Goal: Communication & Community: Answer question/provide support

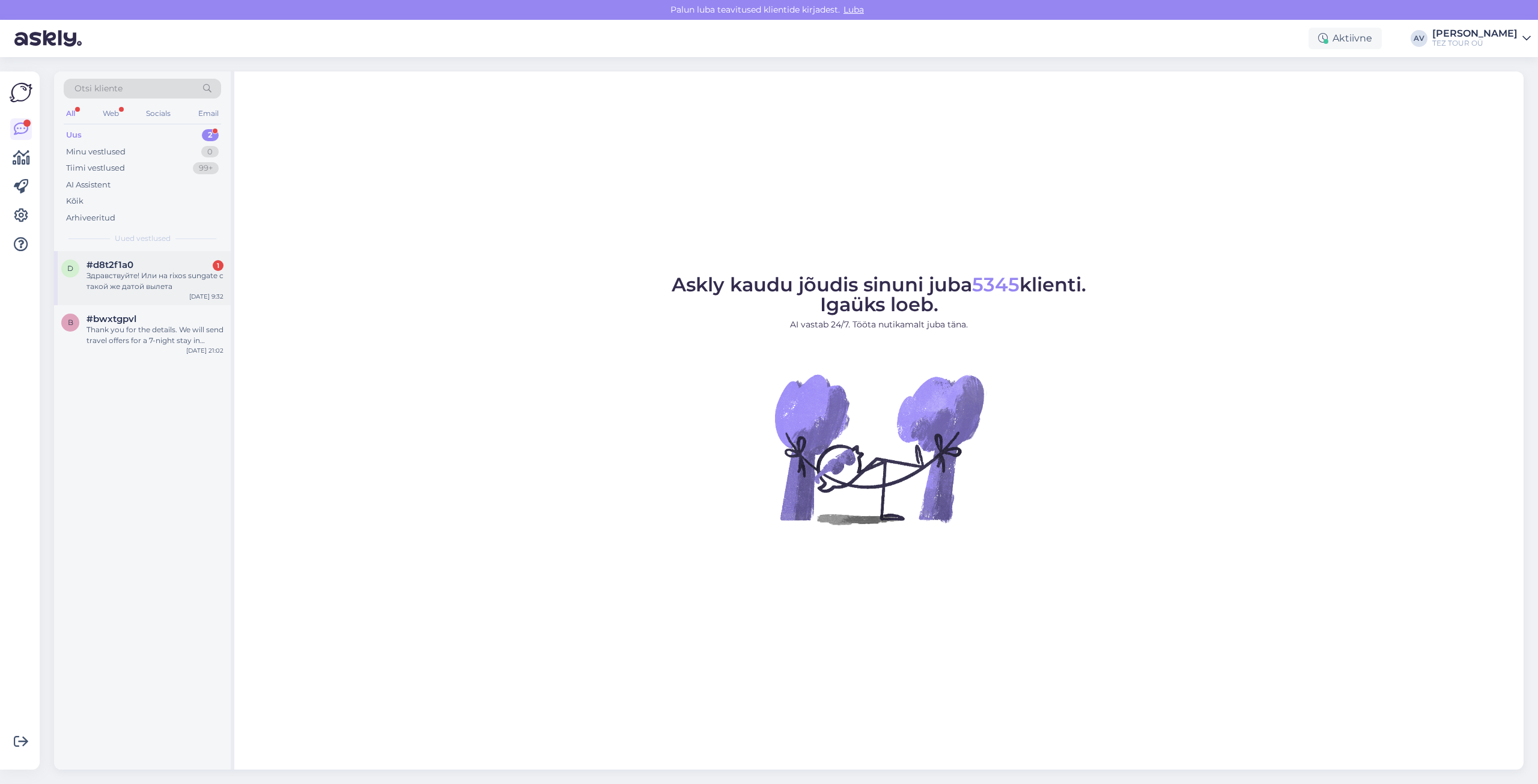
click at [147, 276] on div "Здравствуйте! Или на rixos sungate с такой же датой вылета" at bounding box center [155, 282] width 137 height 22
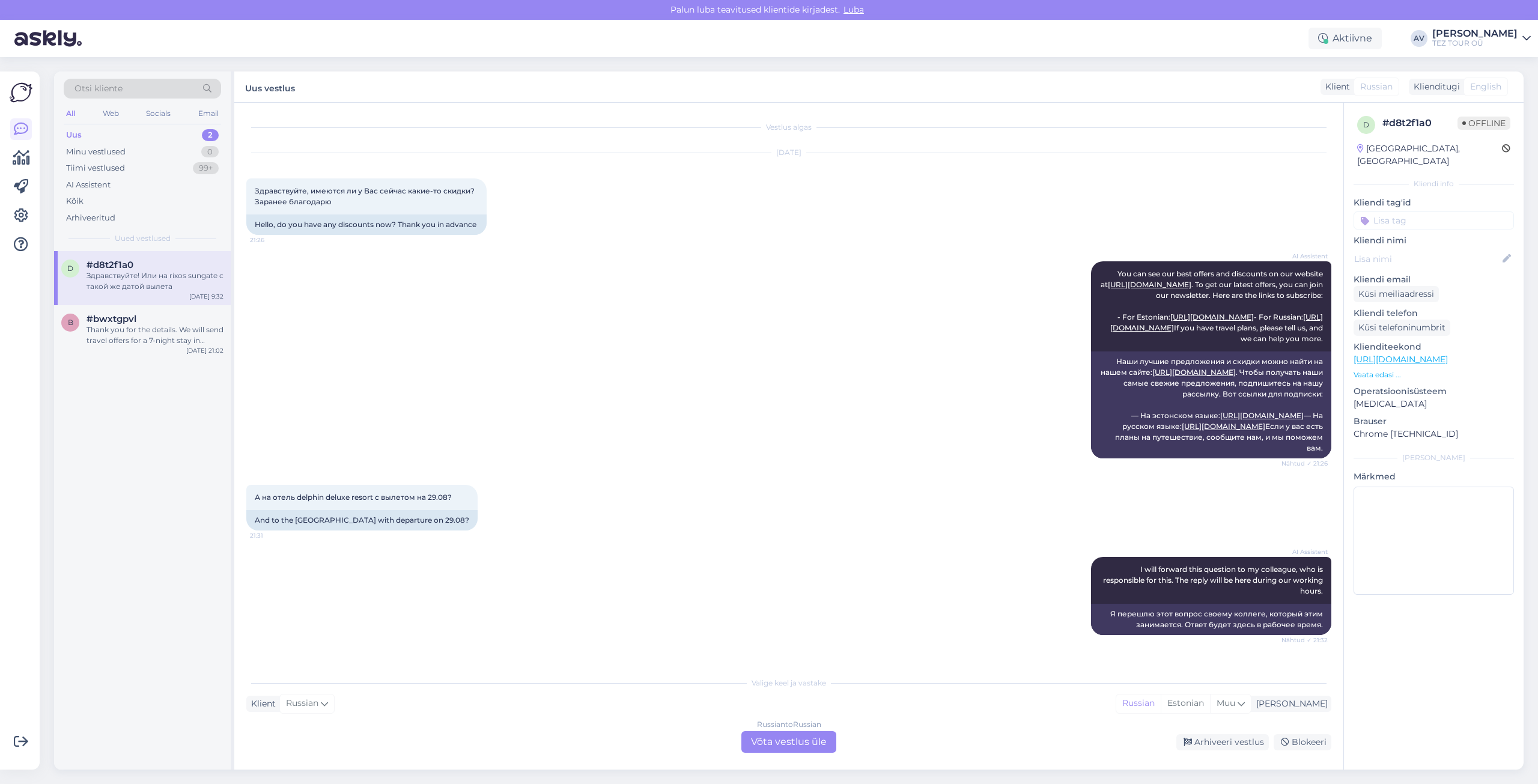
scroll to position [288, 0]
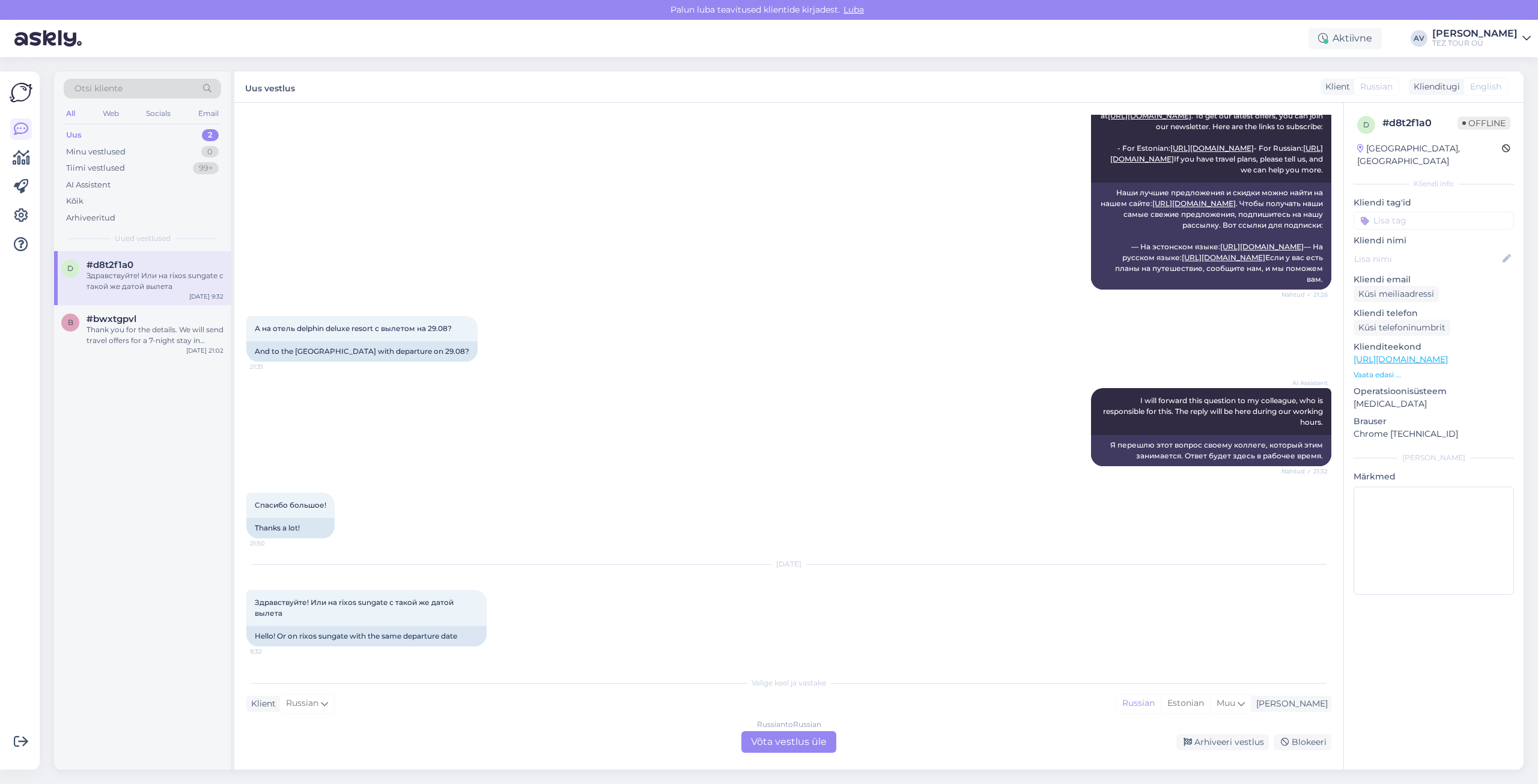
click at [771, 741] on div "Russian to Russian Võta vestlus üle" at bounding box center [788, 742] width 95 height 22
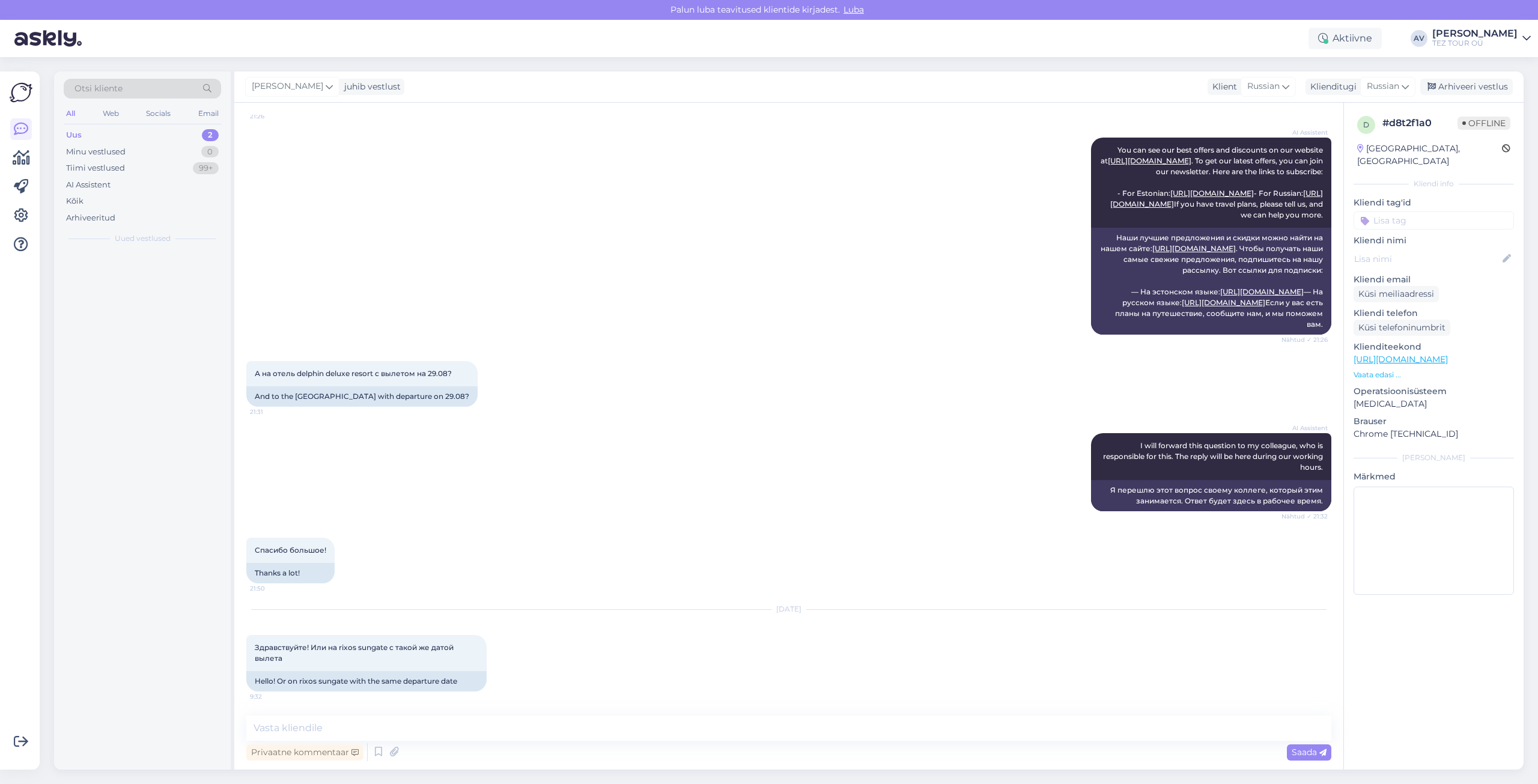
scroll to position [243, 0]
click at [1375, 211] on input at bounding box center [1433, 220] width 160 height 18
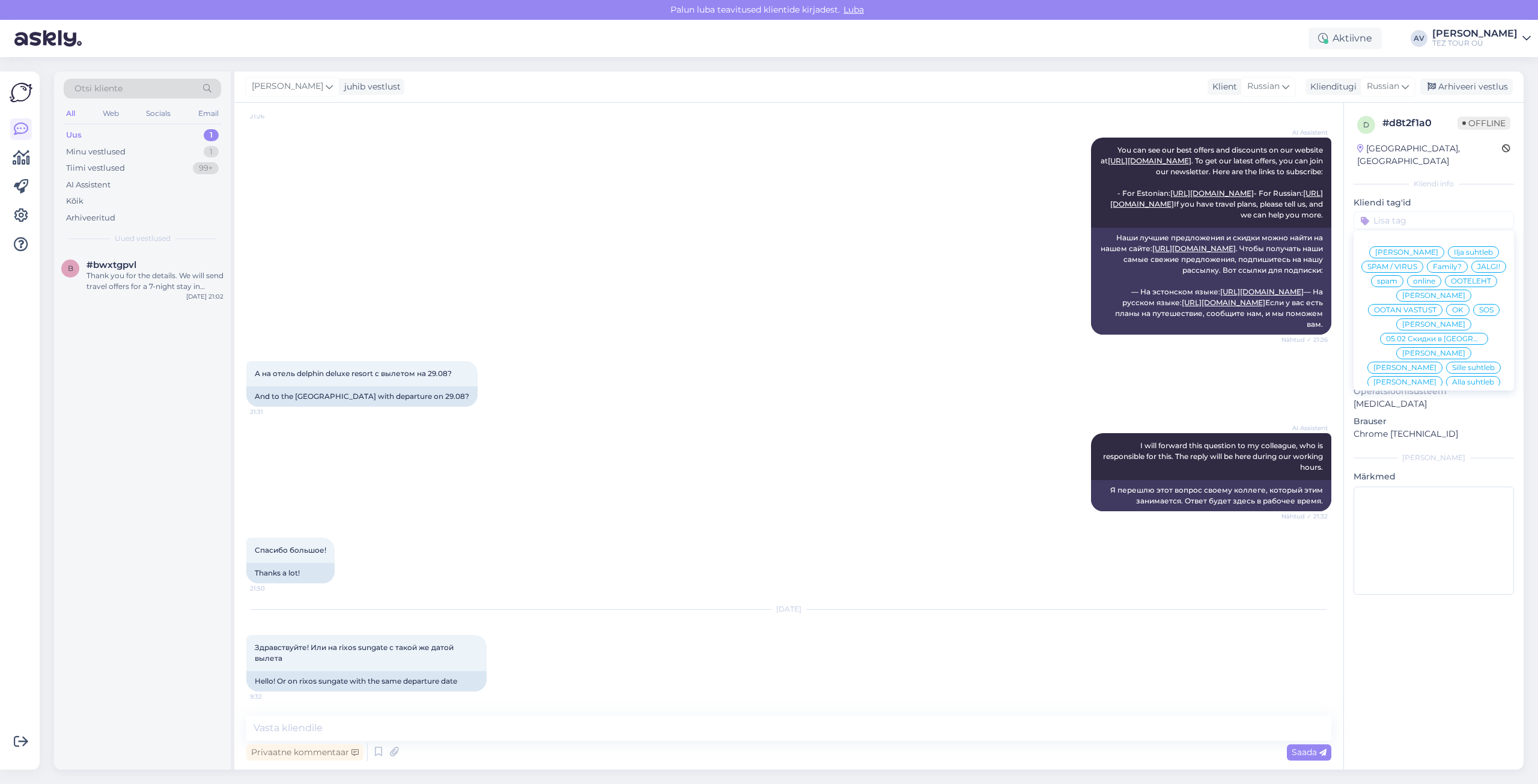
click at [1452, 379] on span "Alla suhtleb" at bounding box center [1474, 382] width 42 height 7
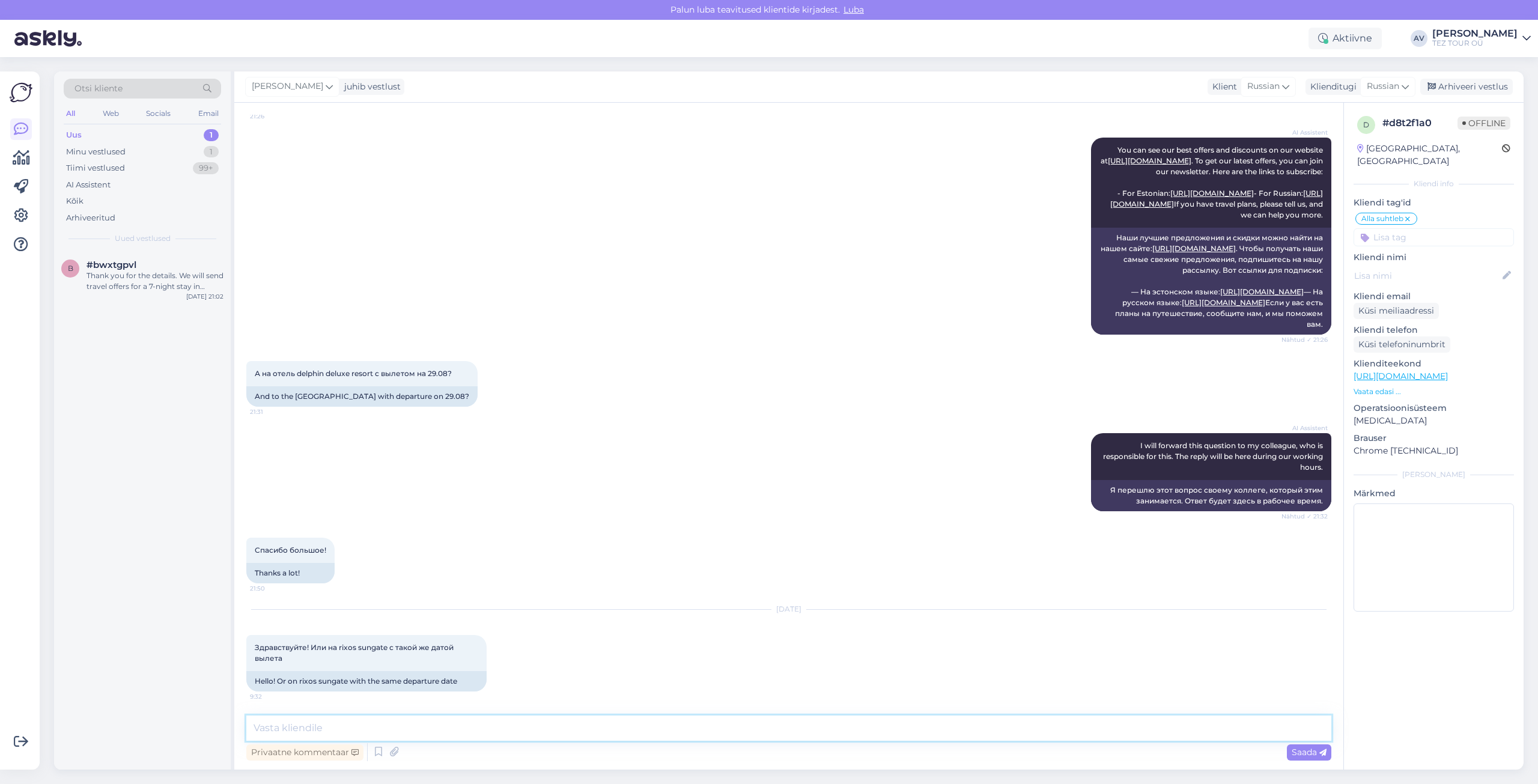
click at [471, 718] on textarea at bounding box center [789, 728] width 1085 height 26
type textarea "Добрый день. Уточните пожалуйста, сколько путешествующих планируется."
click at [1308, 750] on span "Saada" at bounding box center [1309, 752] width 35 height 11
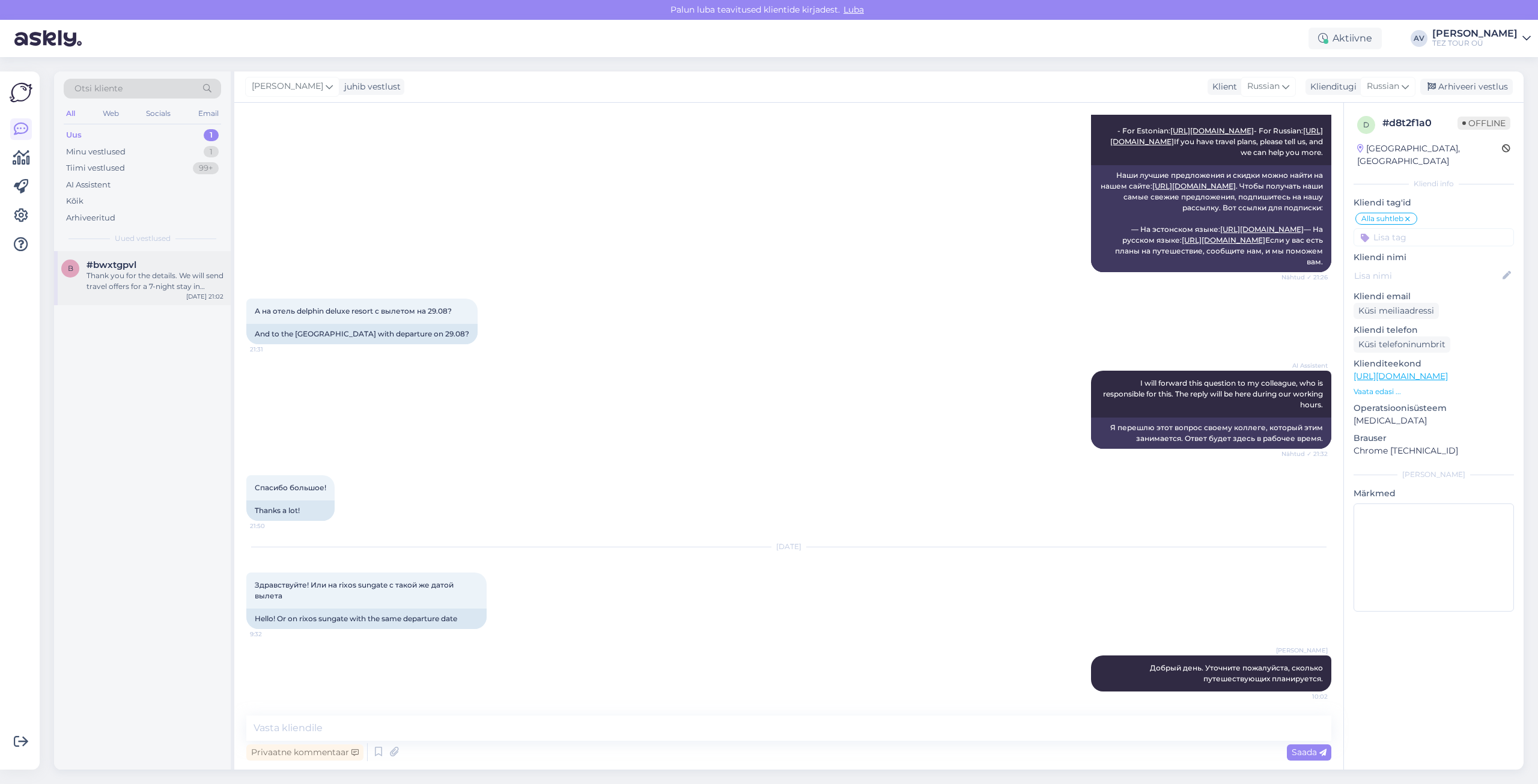
click at [156, 271] on div "Thank you for the details. We will send travel offers for a 7-night stay in [GE…" at bounding box center [155, 282] width 137 height 22
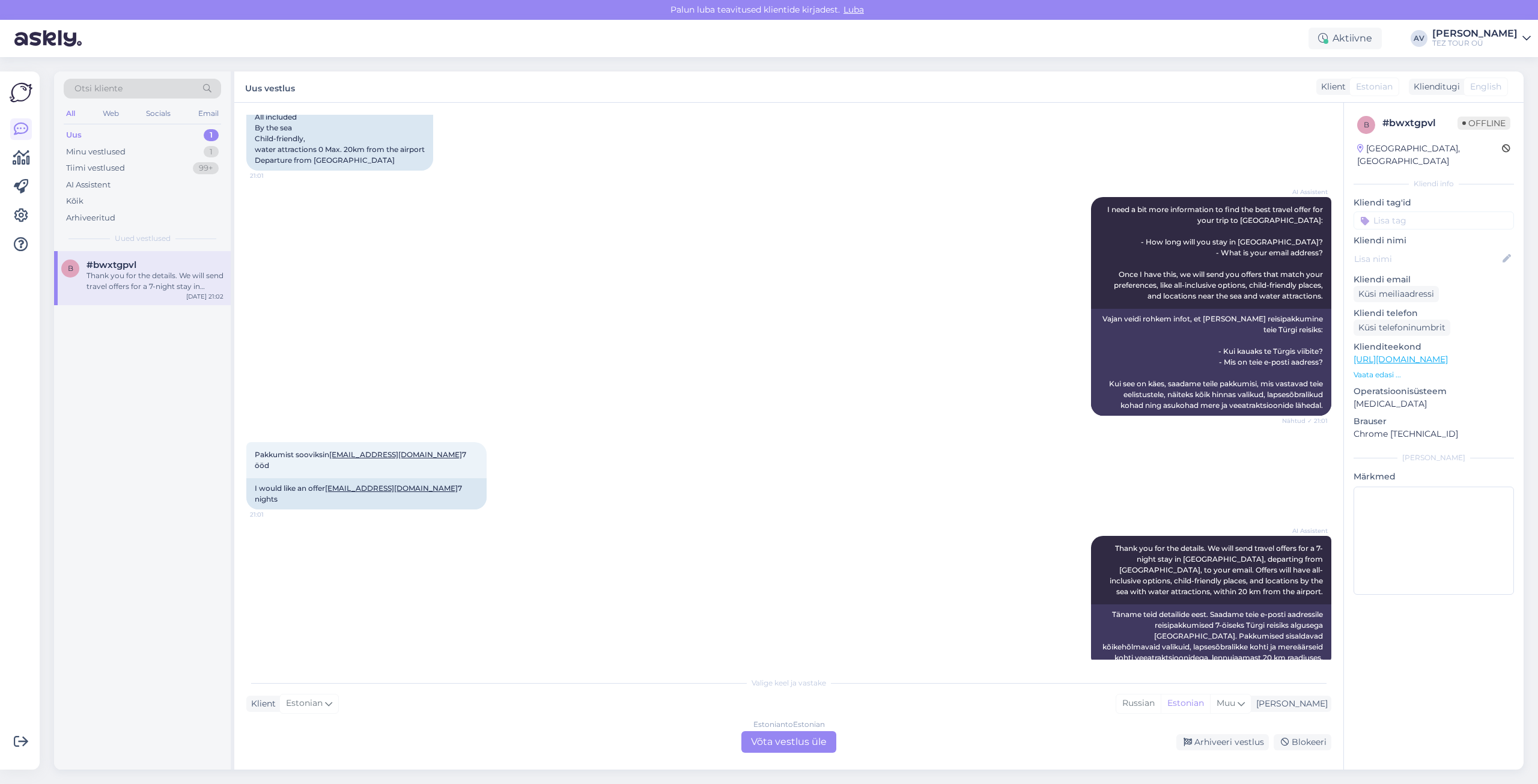
click at [806, 739] on div "Estonian to Estonian Võta vestlus üle" at bounding box center [788, 742] width 95 height 22
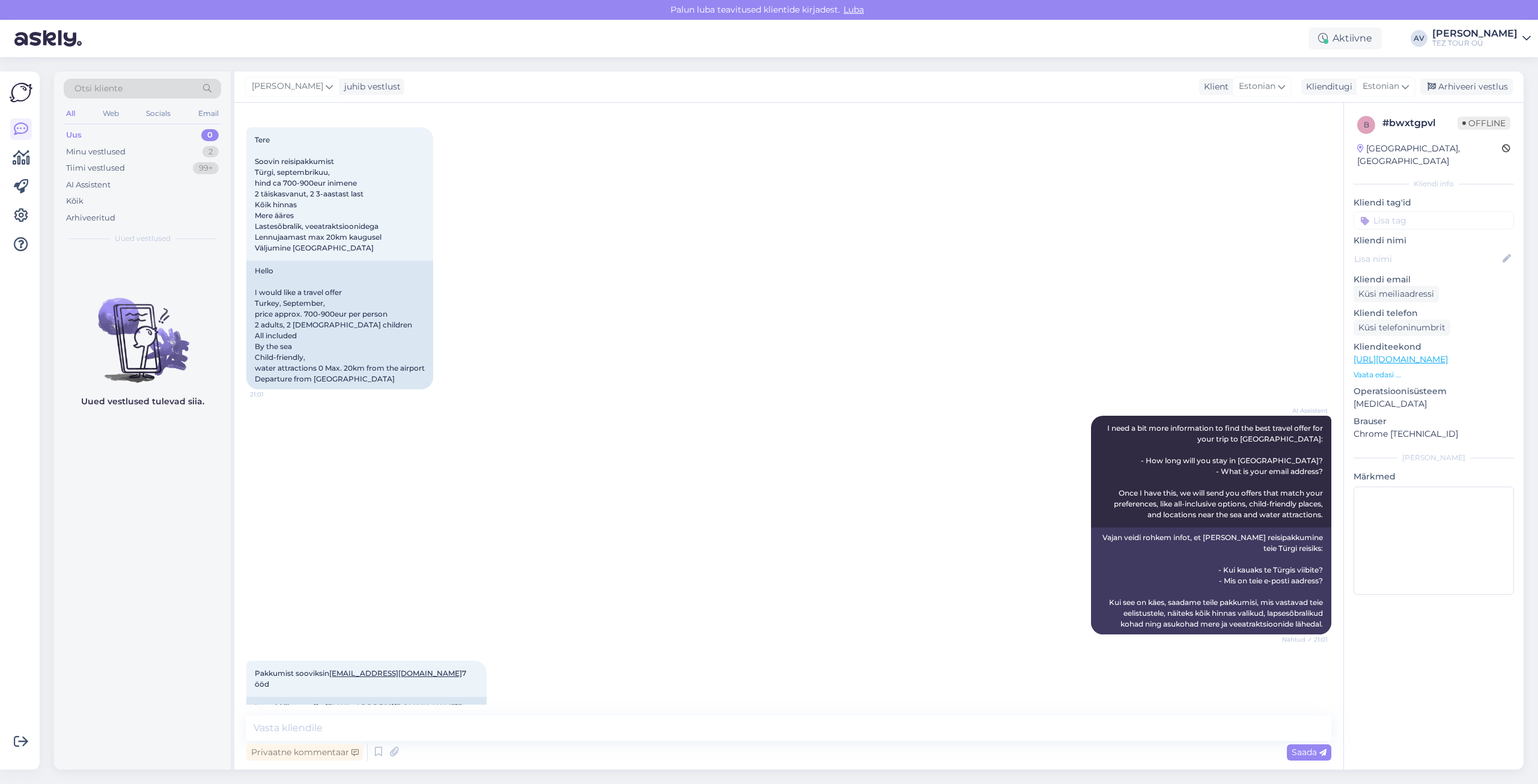
scroll to position [45, 0]
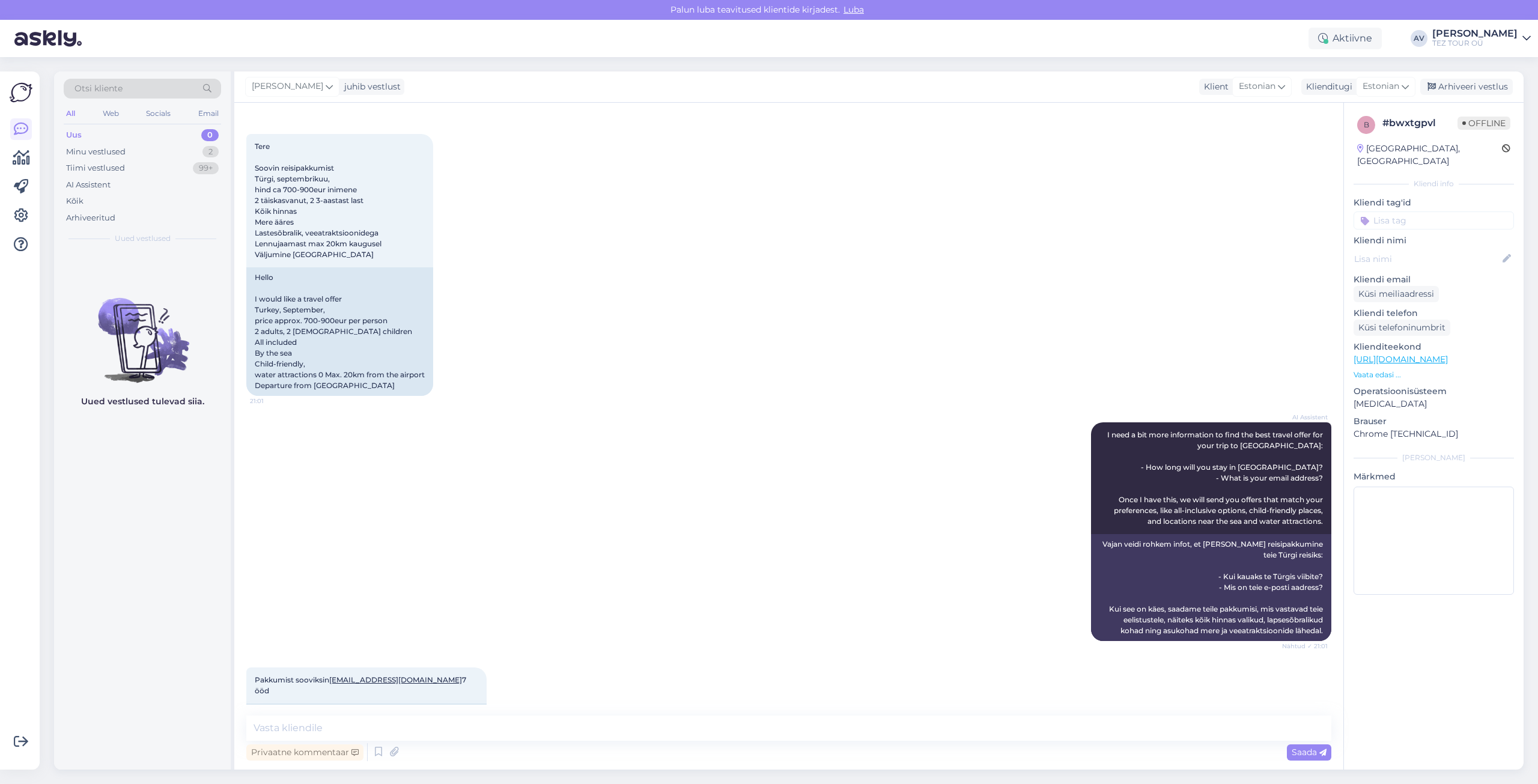
click at [1389, 211] on input at bounding box center [1433, 220] width 160 height 18
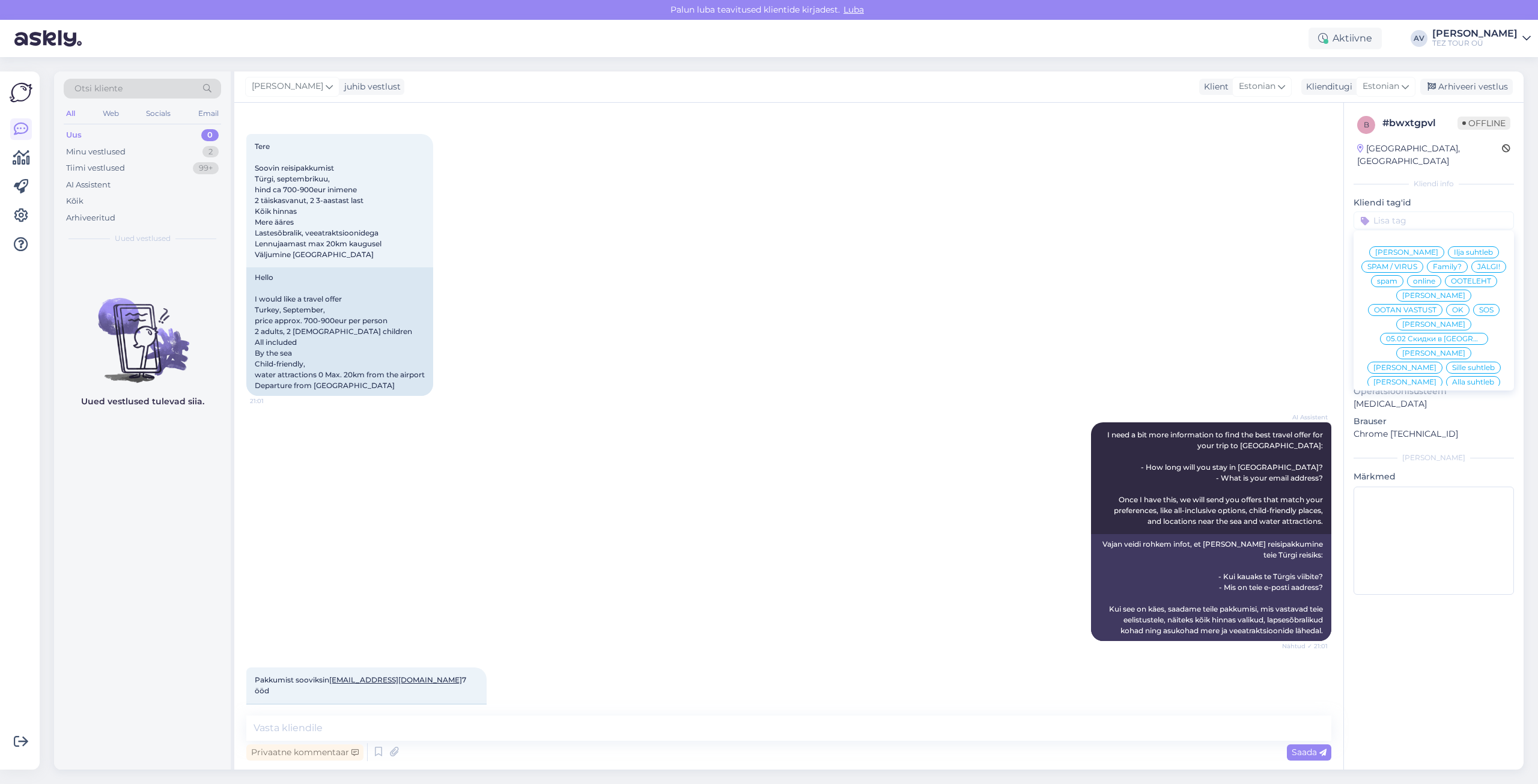
click at [1452, 379] on span "Alla suhtleb" at bounding box center [1474, 382] width 42 height 7
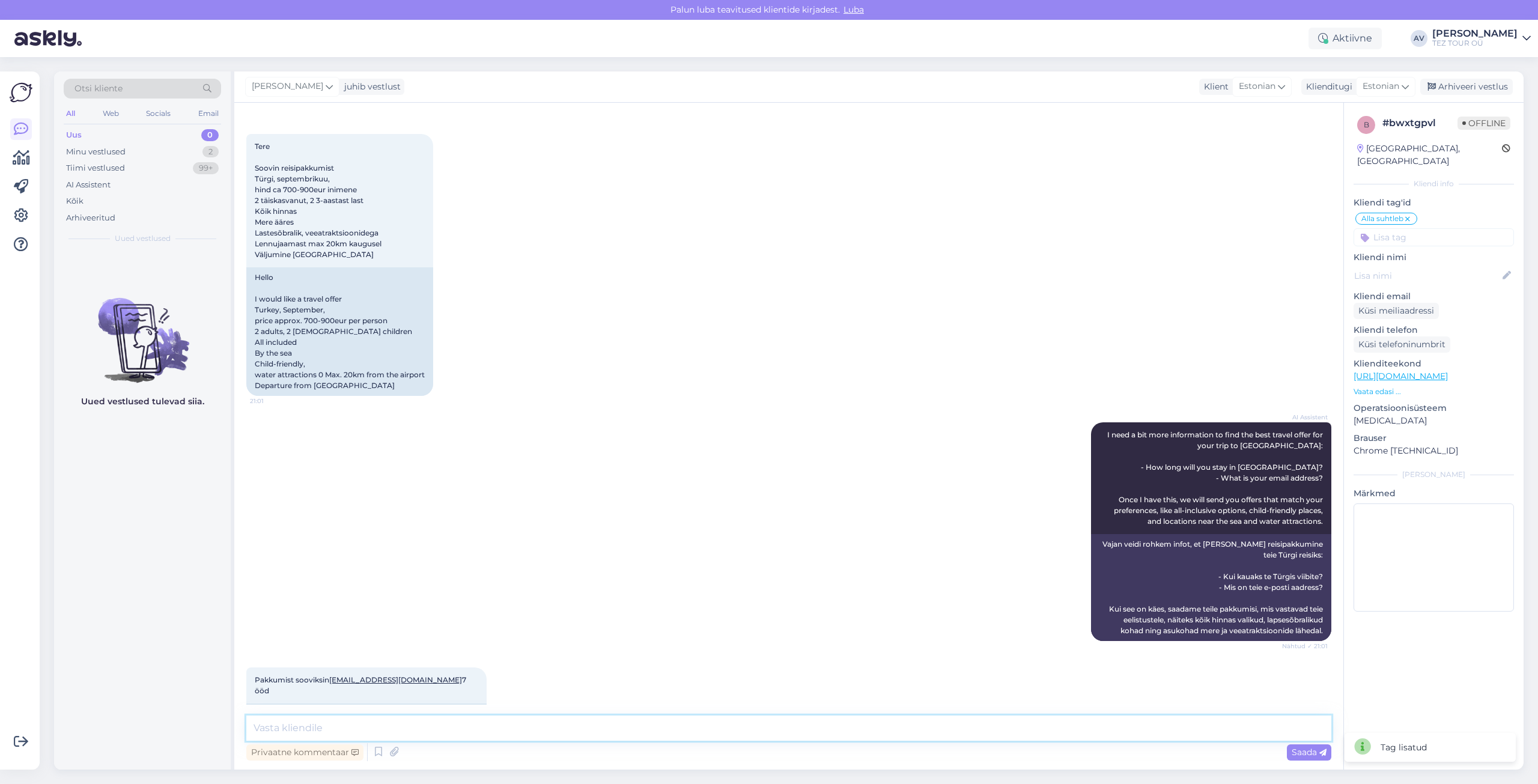
click at [895, 725] on textarea at bounding box center [789, 728] width 1085 height 26
type textarea "Е"
type textarea "Tere. Täname Teid ja vastame e-mailile."
click at [1320, 756] on icon at bounding box center [1323, 753] width 7 height 7
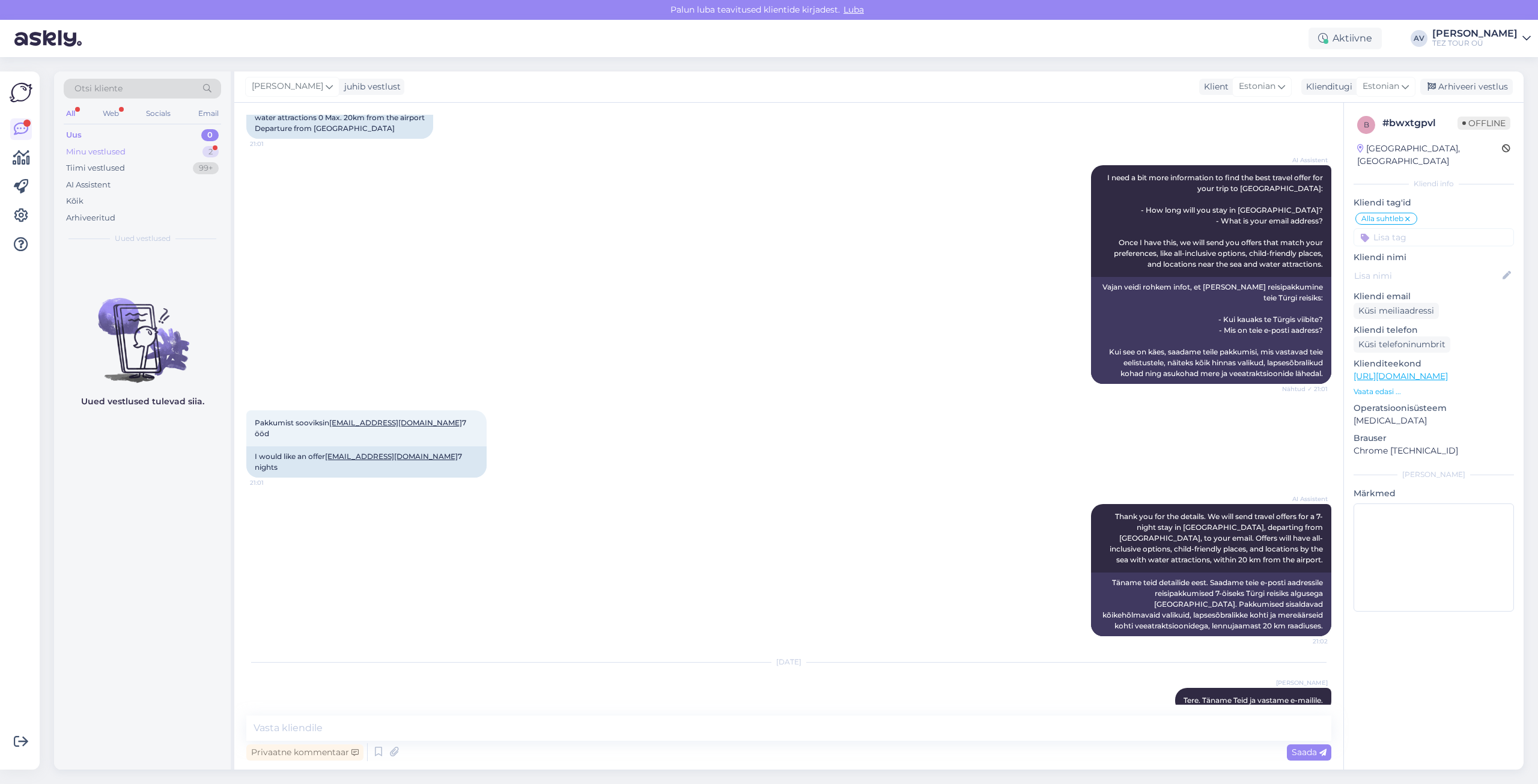
click at [86, 153] on div "Minu vestlused" at bounding box center [96, 152] width 59 height 12
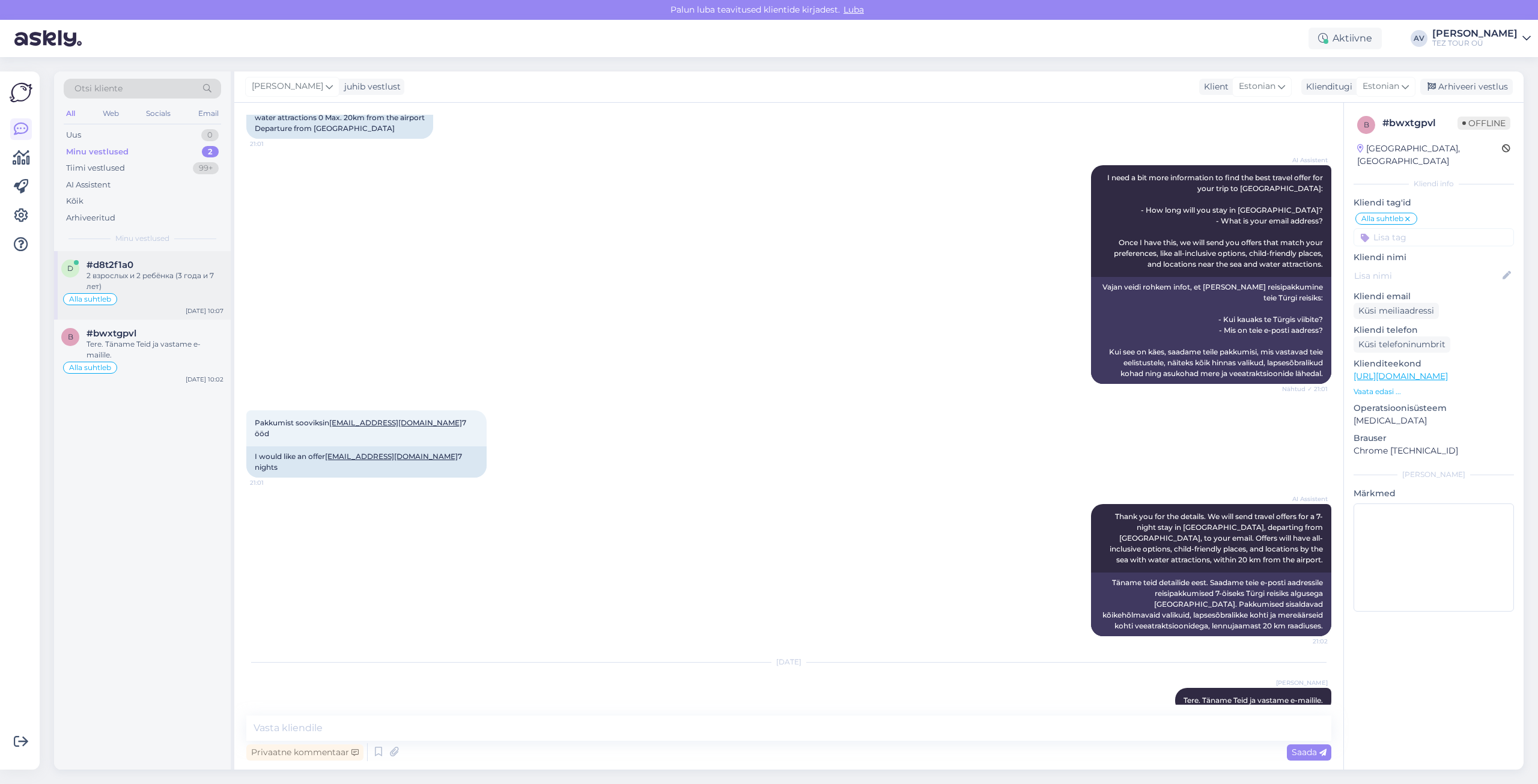
click at [152, 279] on div "2 взрослых и 2 ребёнка (3 года и 7 лет)" at bounding box center [155, 282] width 137 height 22
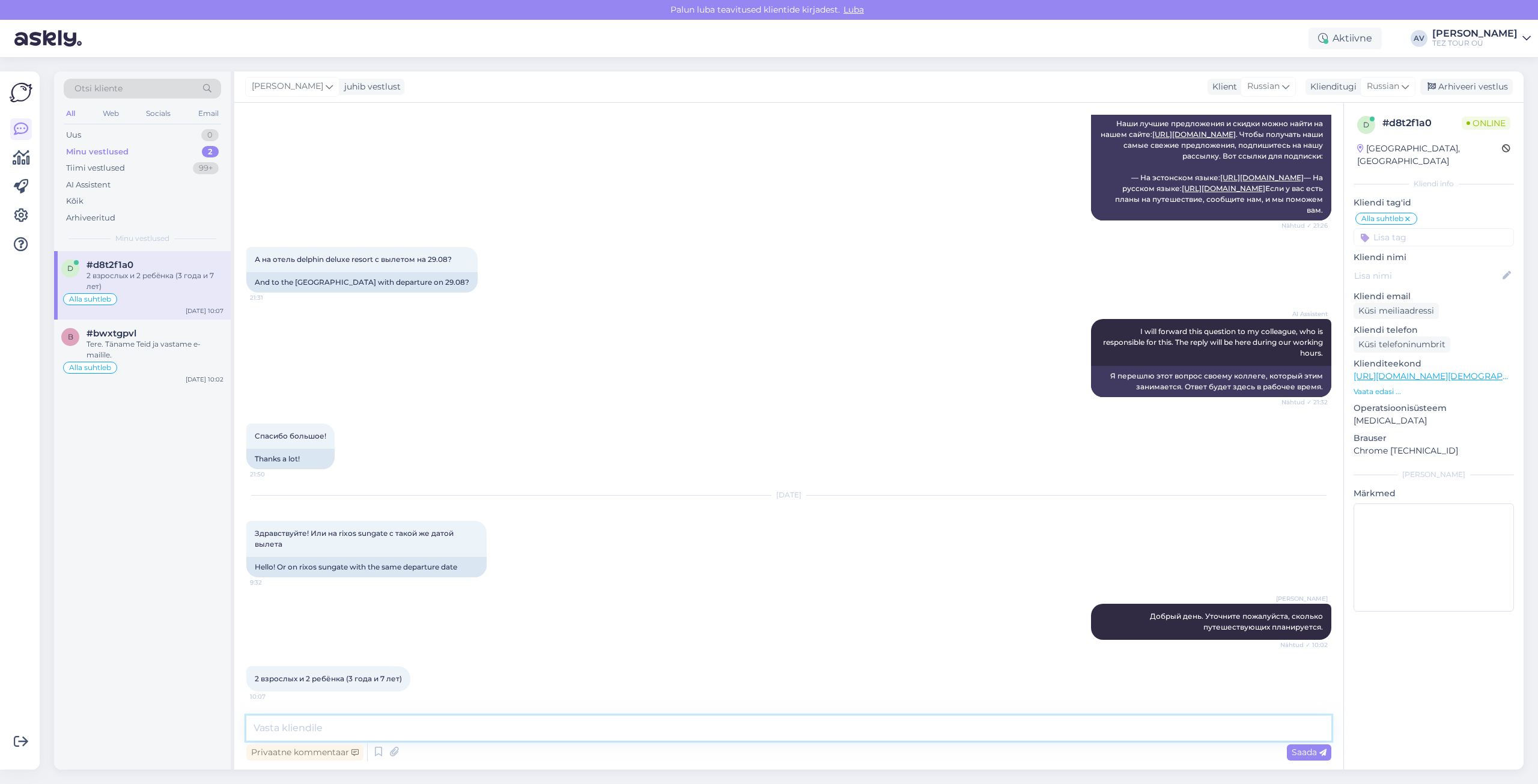
click at [562, 728] on textarea at bounding box center [789, 728] width 1085 height 26
type textarea "сообщите пожалуйста нам адрес электронной почты и мы сделаем предложение."
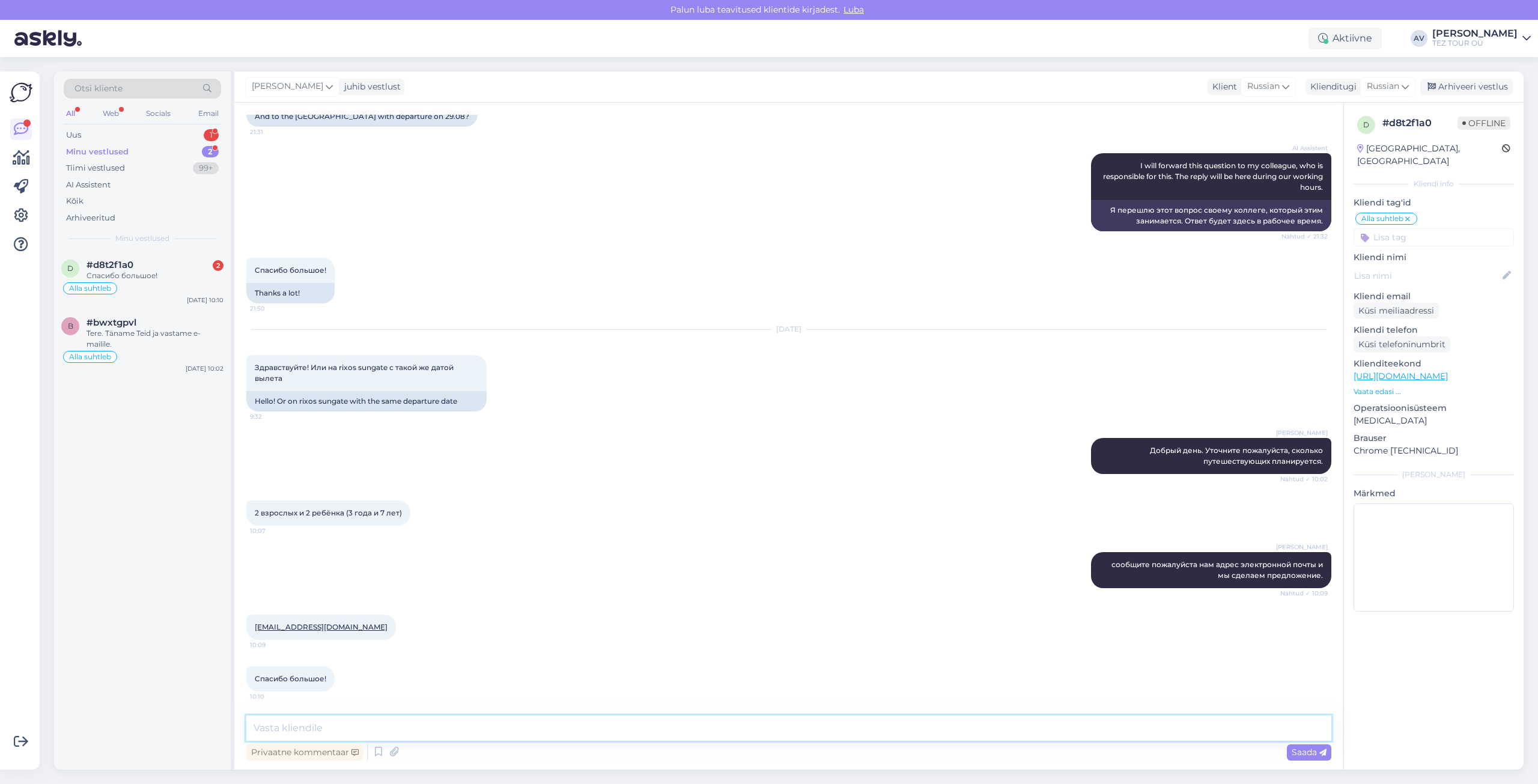
scroll to position [523, 0]
click at [90, 134] on div "Uus 1" at bounding box center [142, 135] width 158 height 17
click at [127, 278] on div "I am routing this question to the colleague who is responsible for this topic. …" at bounding box center [155, 282] width 137 height 22
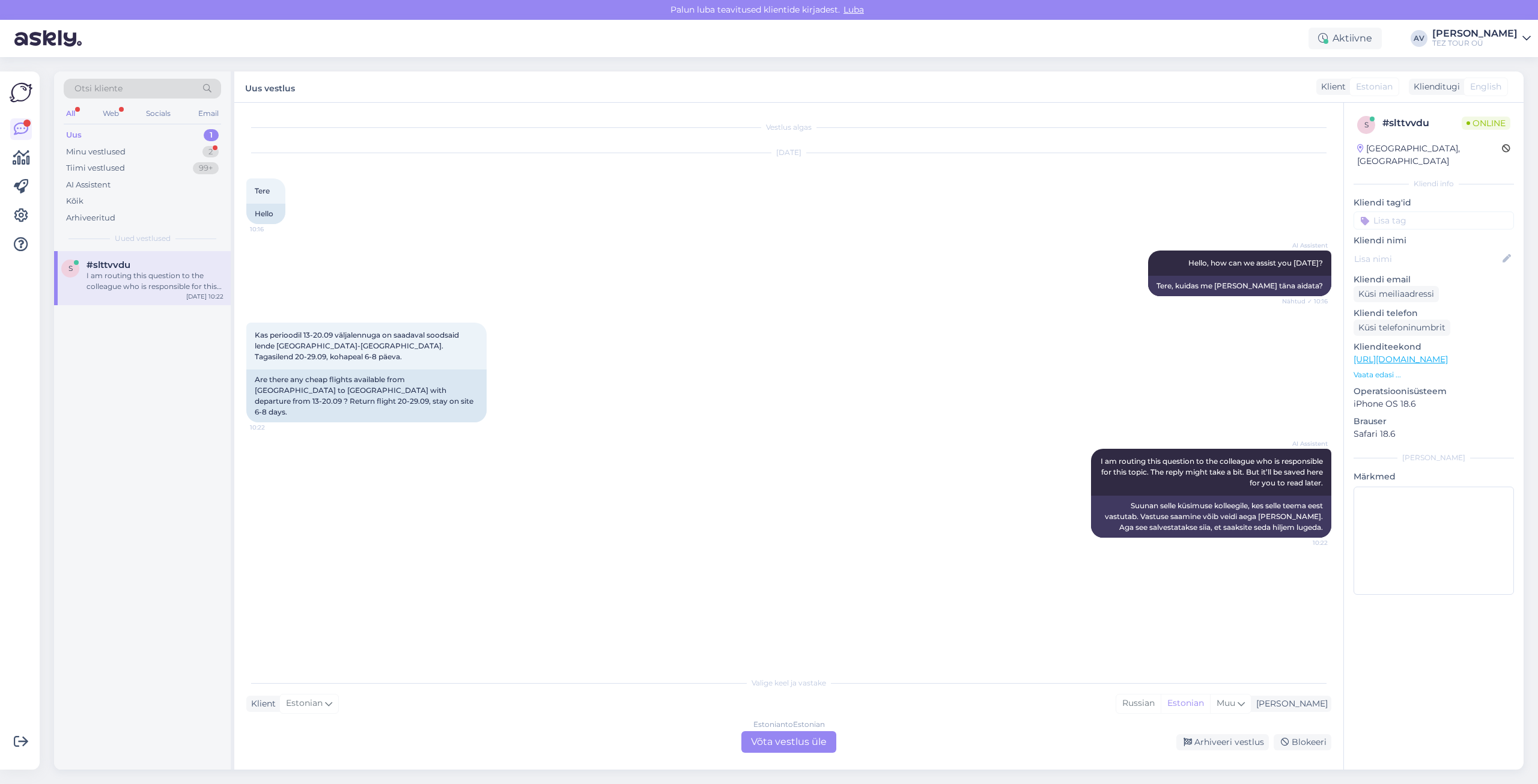
click at [790, 741] on div "Estonian to Estonian Võta vestlus üle" at bounding box center [788, 742] width 95 height 22
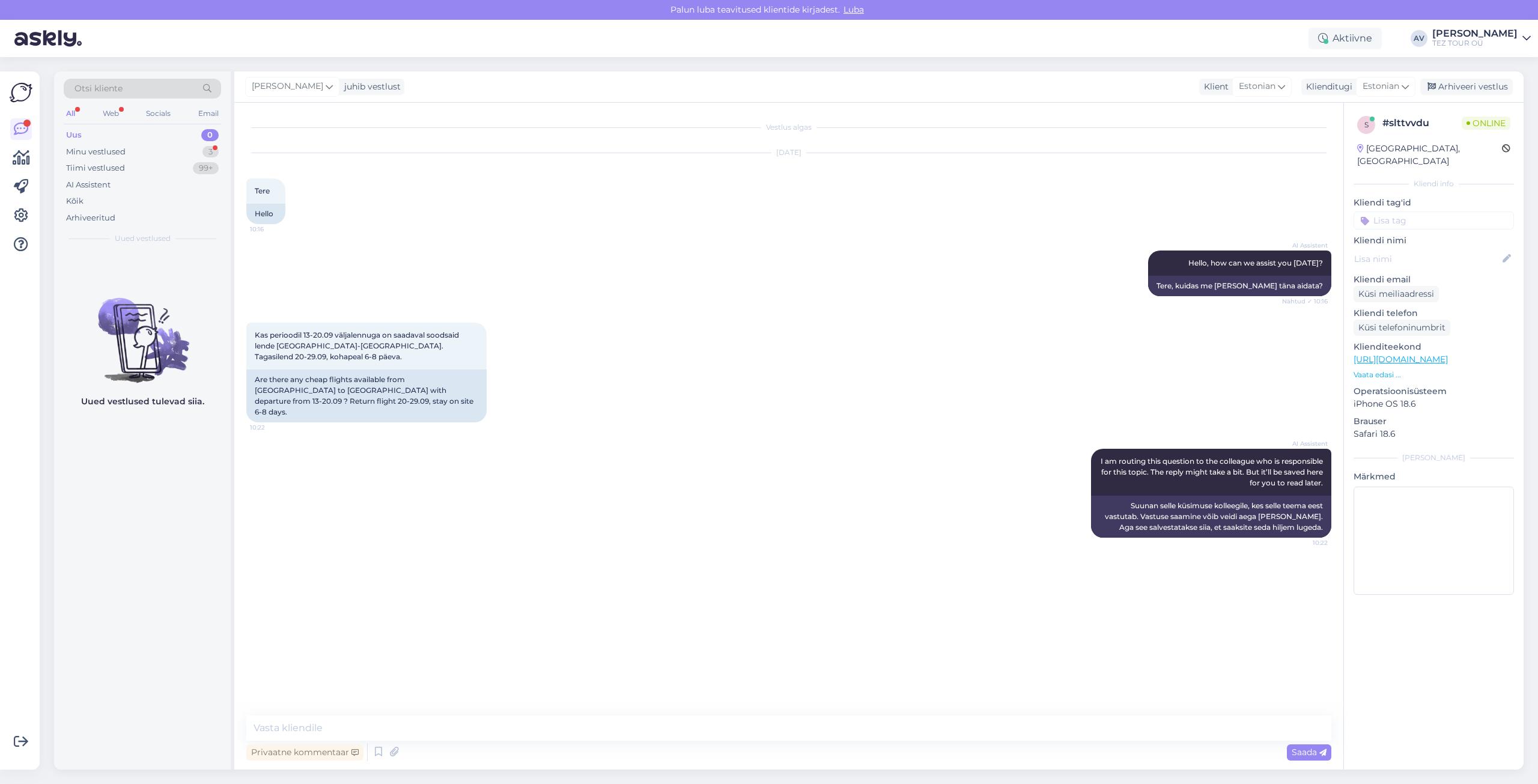
click at [1382, 211] on input at bounding box center [1433, 220] width 160 height 18
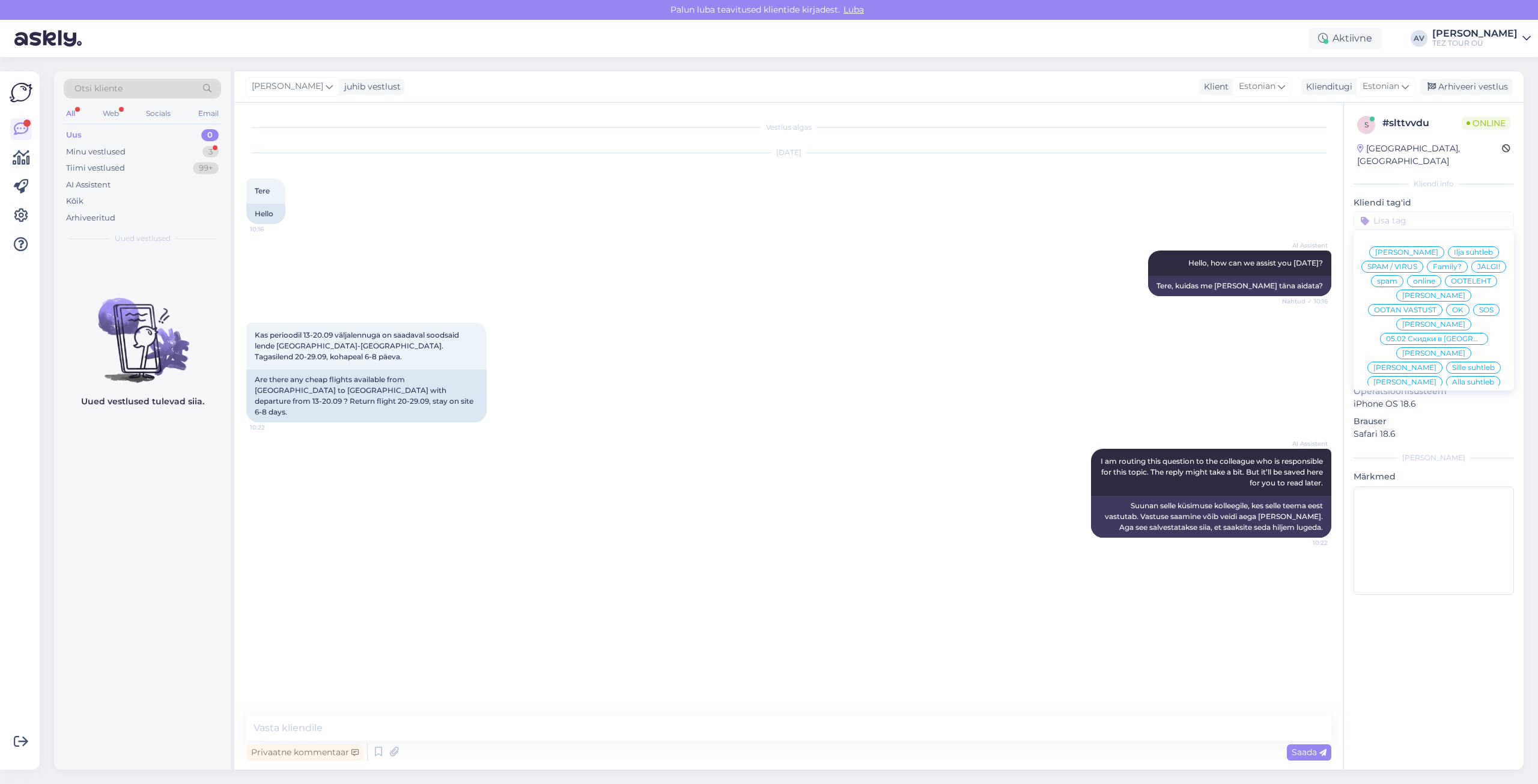
click at [1452, 379] on span "Alla suhtleb" at bounding box center [1474, 382] width 42 height 7
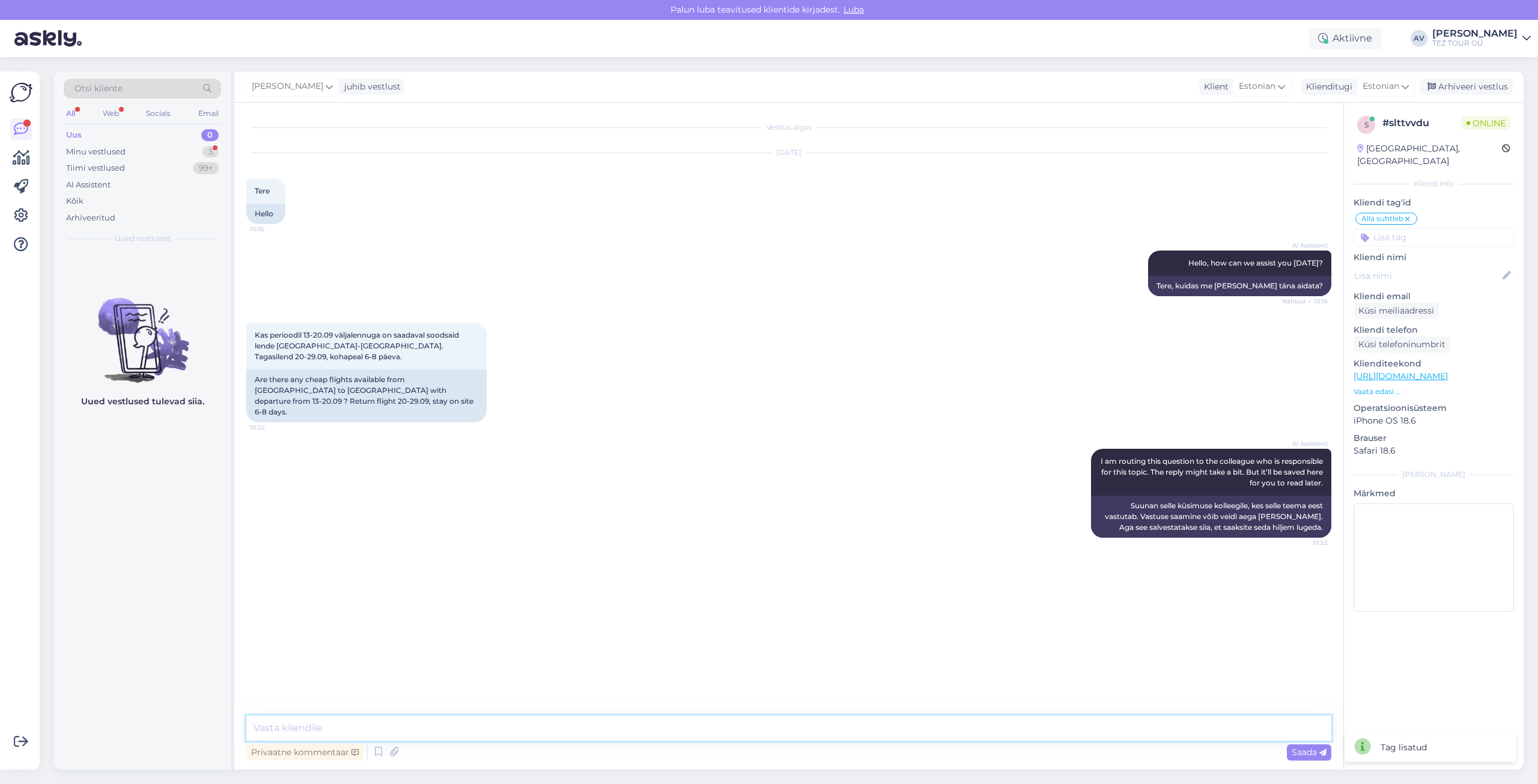
click at [585, 730] on textarea at bounding box center [789, 728] width 1085 height 26
type textarea "Tere. Täname Teid pöördumise eest. Palume e-[MEDICAL_DATA], kuhu saame edastatd…"
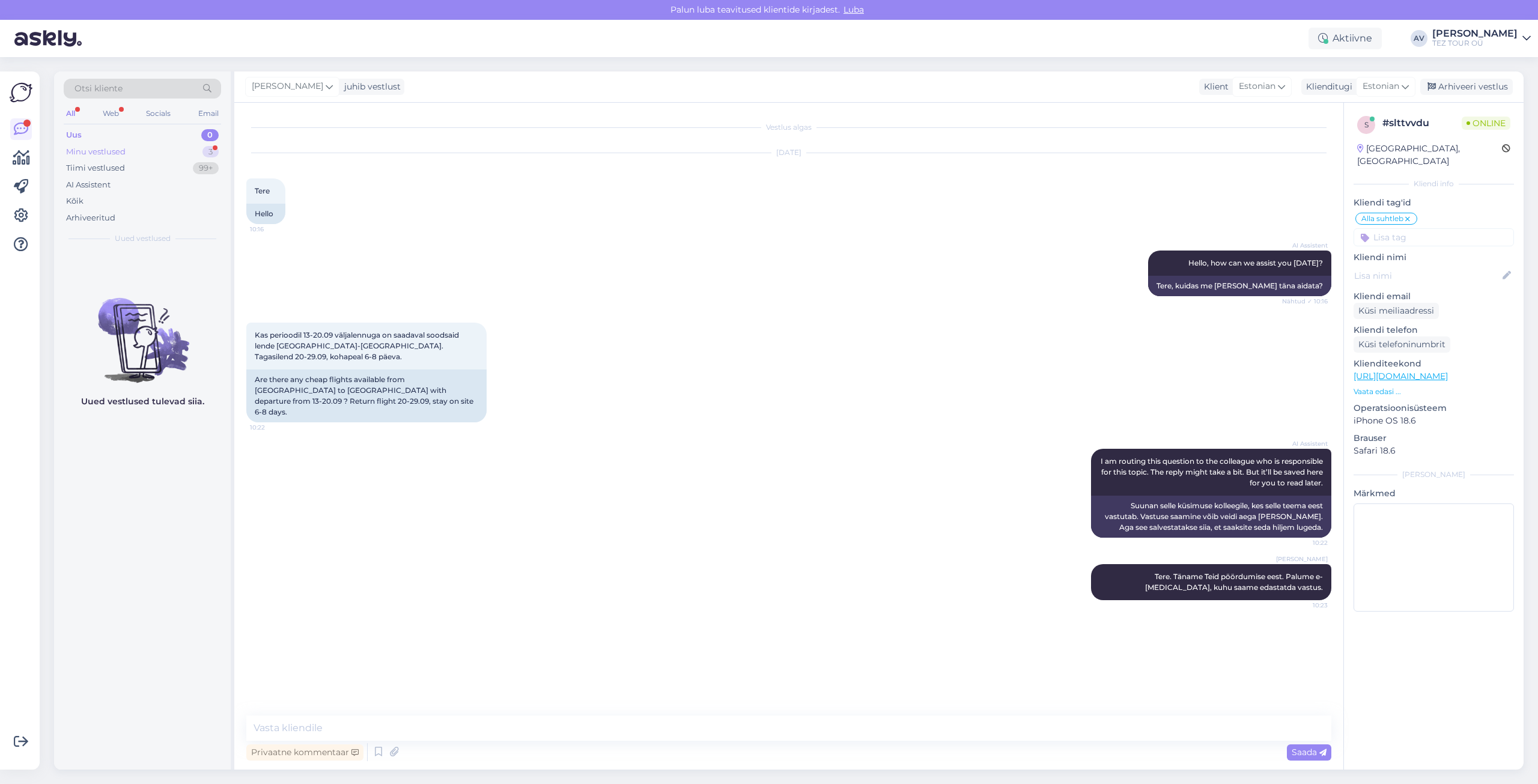
click at [96, 146] on div "Minu vestlused" at bounding box center [96, 152] width 59 height 12
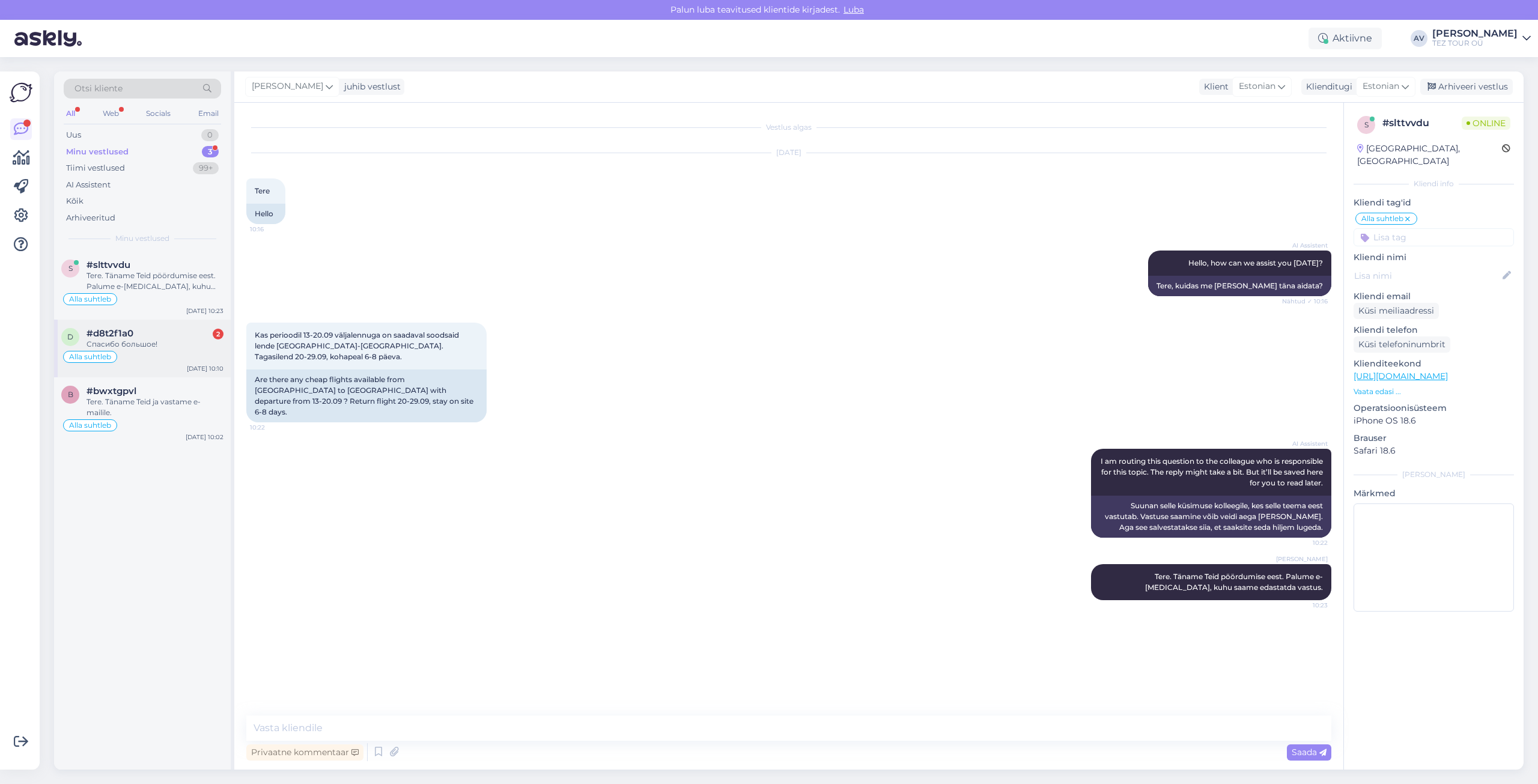
click at [138, 352] on div "Alla suhtleb" at bounding box center [142, 357] width 162 height 15
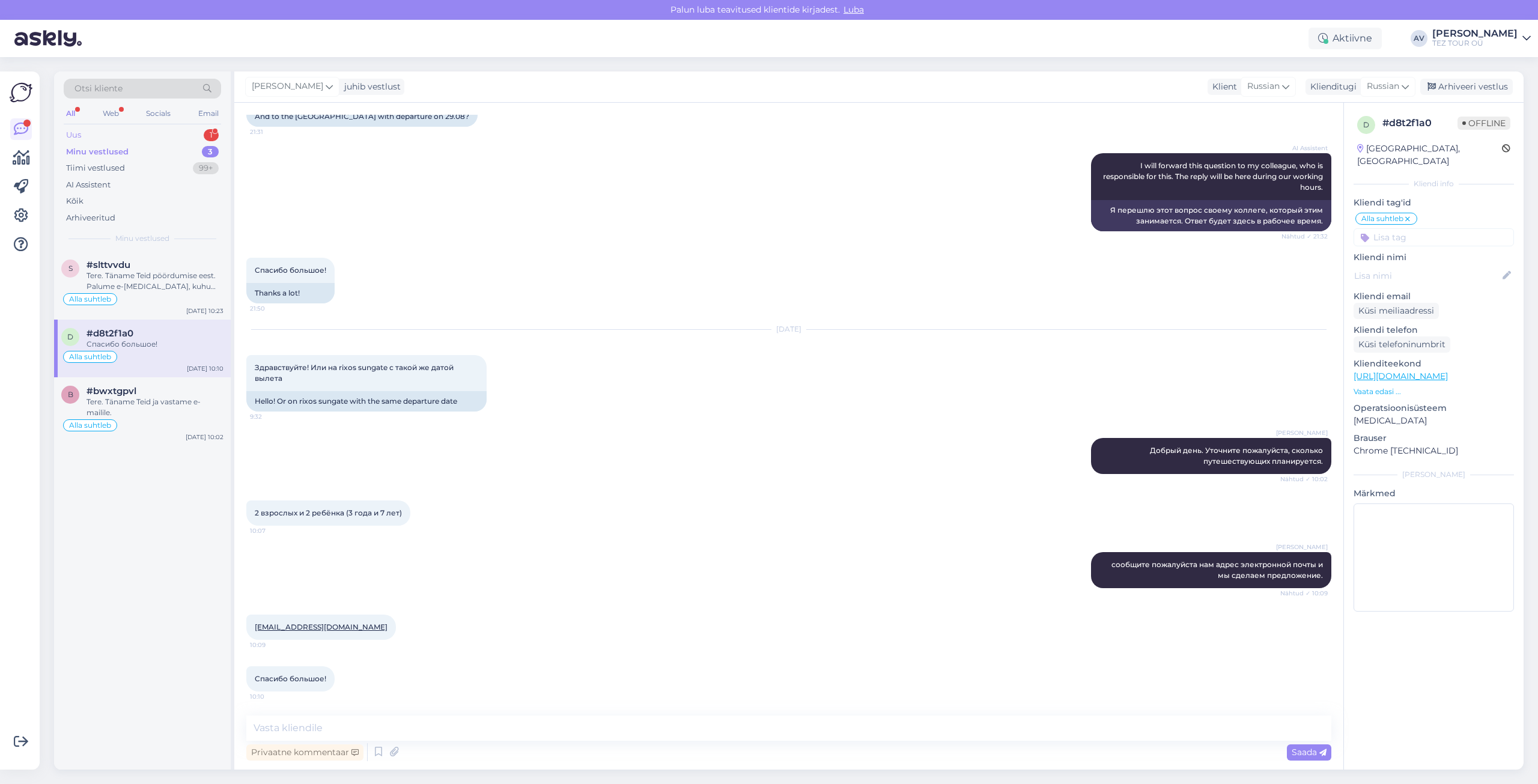
click at [78, 136] on div "Uus" at bounding box center [74, 135] width 15 height 12
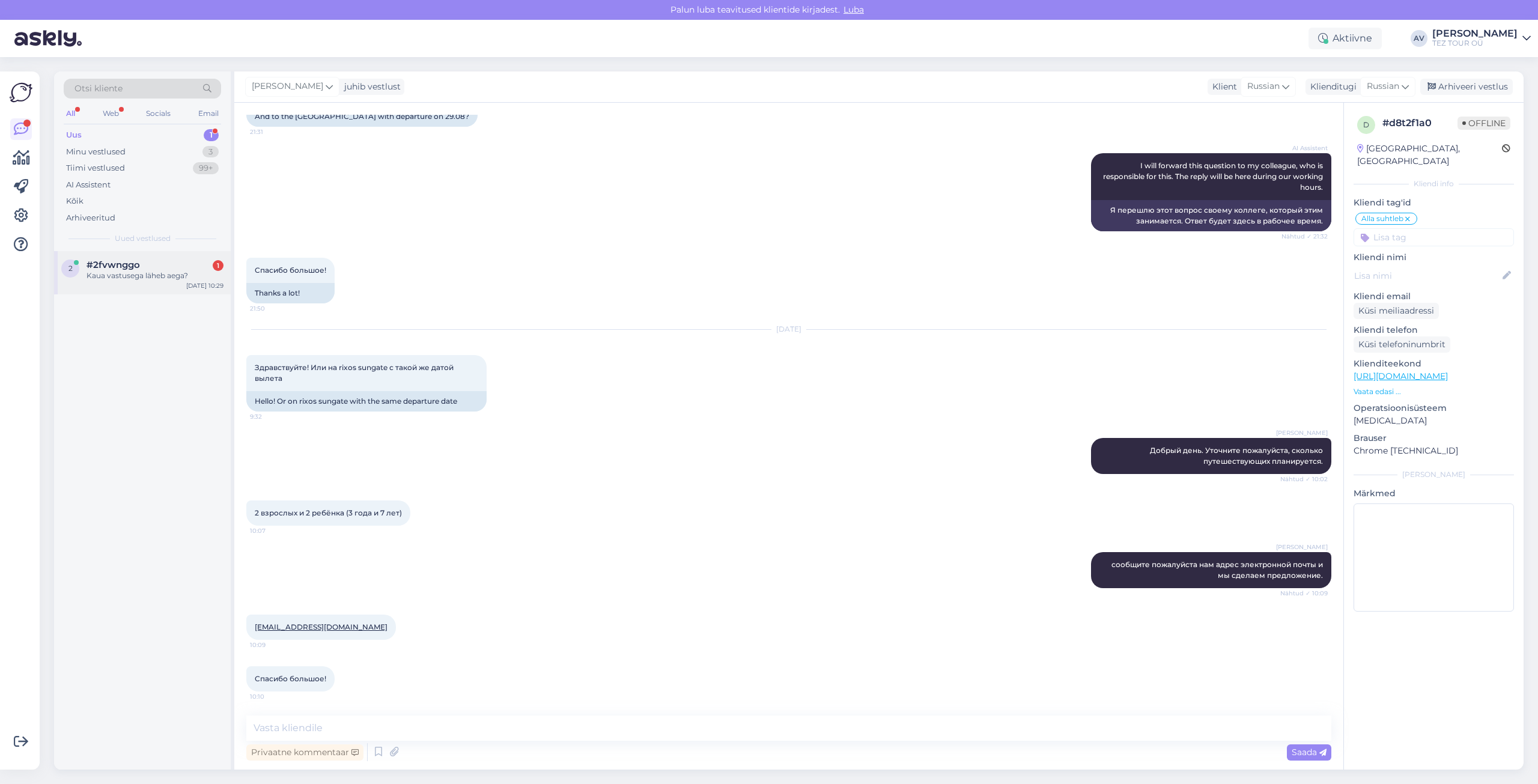
click at [137, 273] on div "Kaua vastusega läheb aega?" at bounding box center [155, 276] width 137 height 11
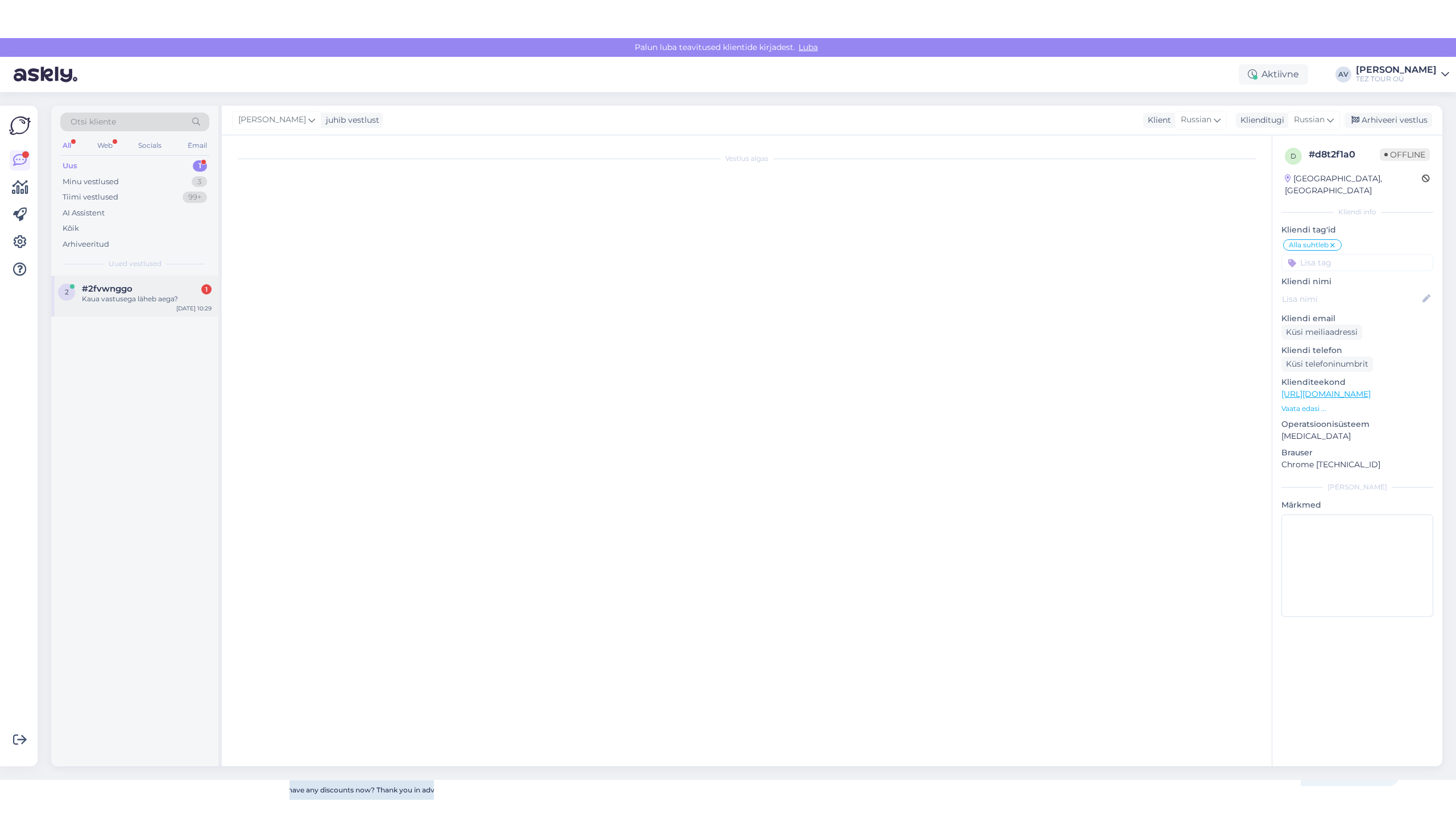
scroll to position [0, 0]
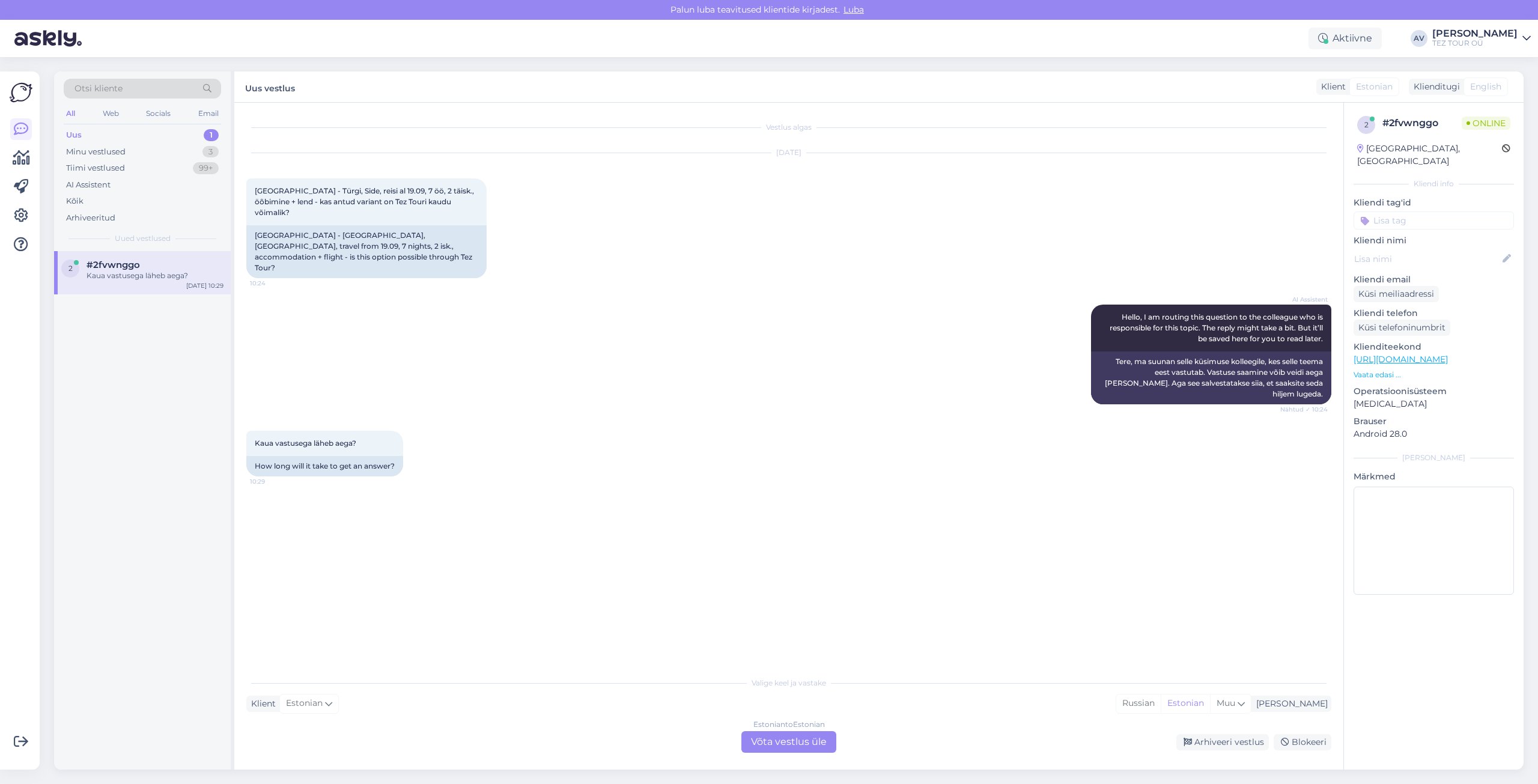
click at [793, 744] on div "Estonian to Estonian Võta vestlus üle" at bounding box center [788, 742] width 95 height 22
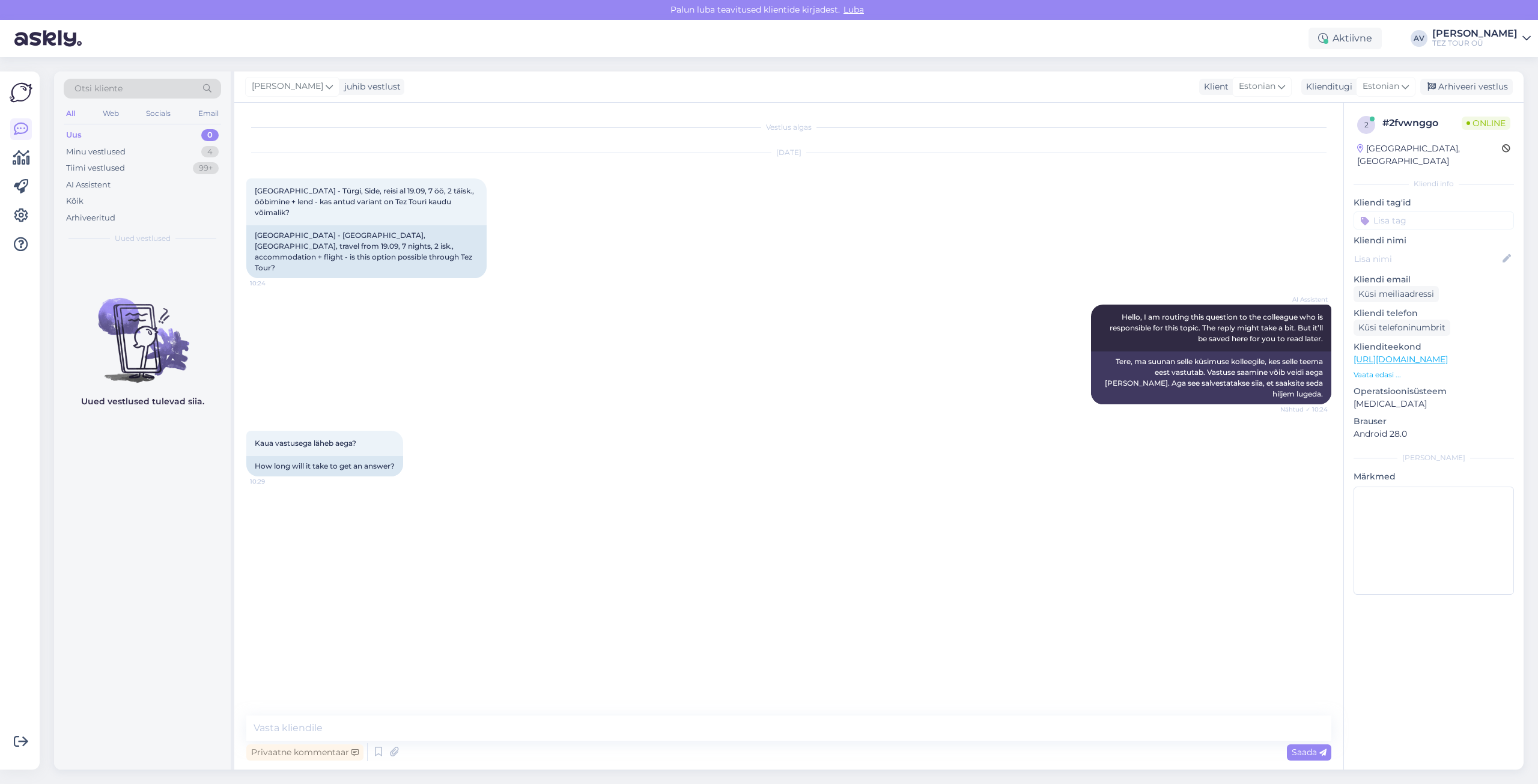
click at [1381, 211] on input at bounding box center [1433, 220] width 160 height 18
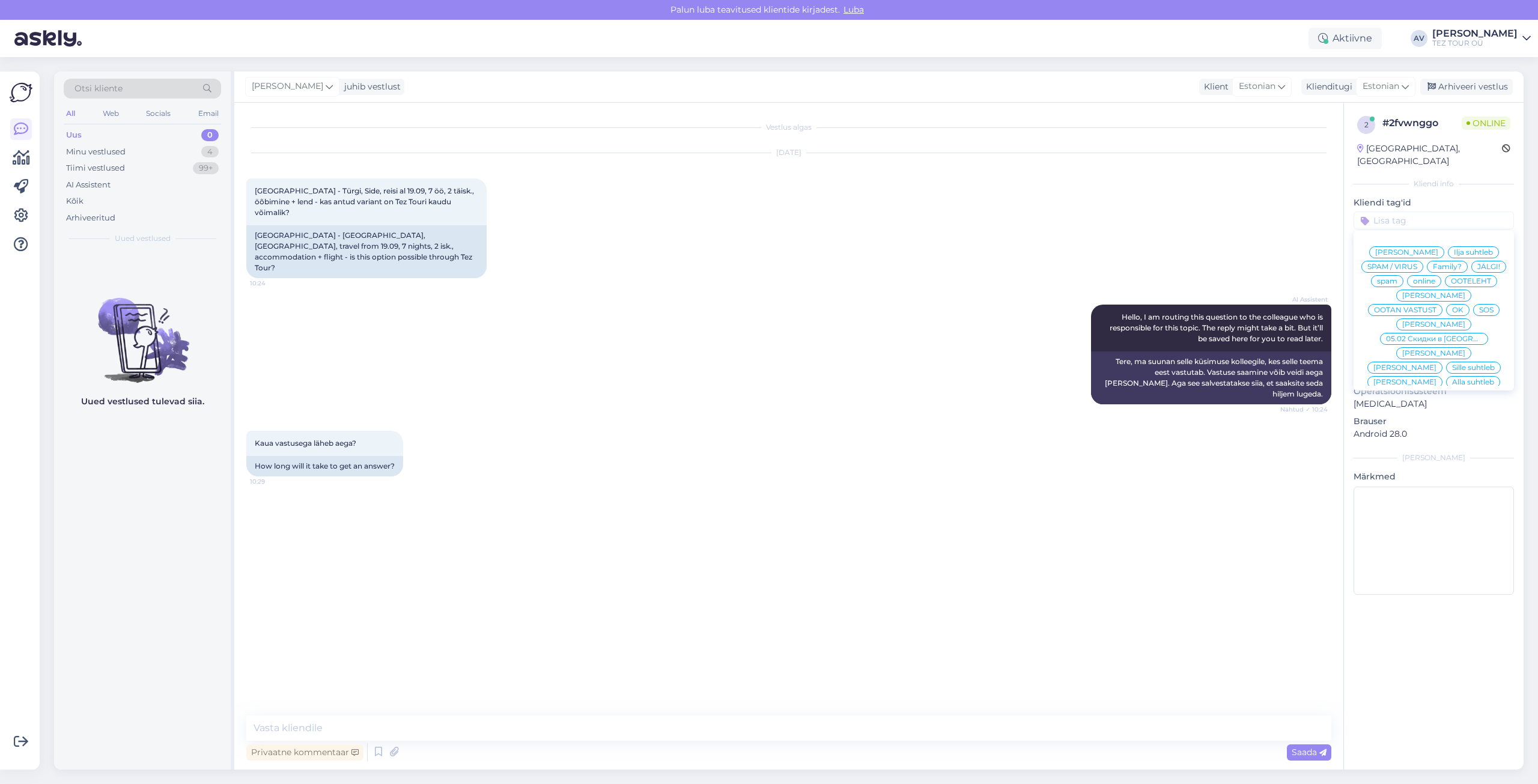
click at [1452, 379] on span "Alla suhtleb" at bounding box center [1474, 382] width 42 height 7
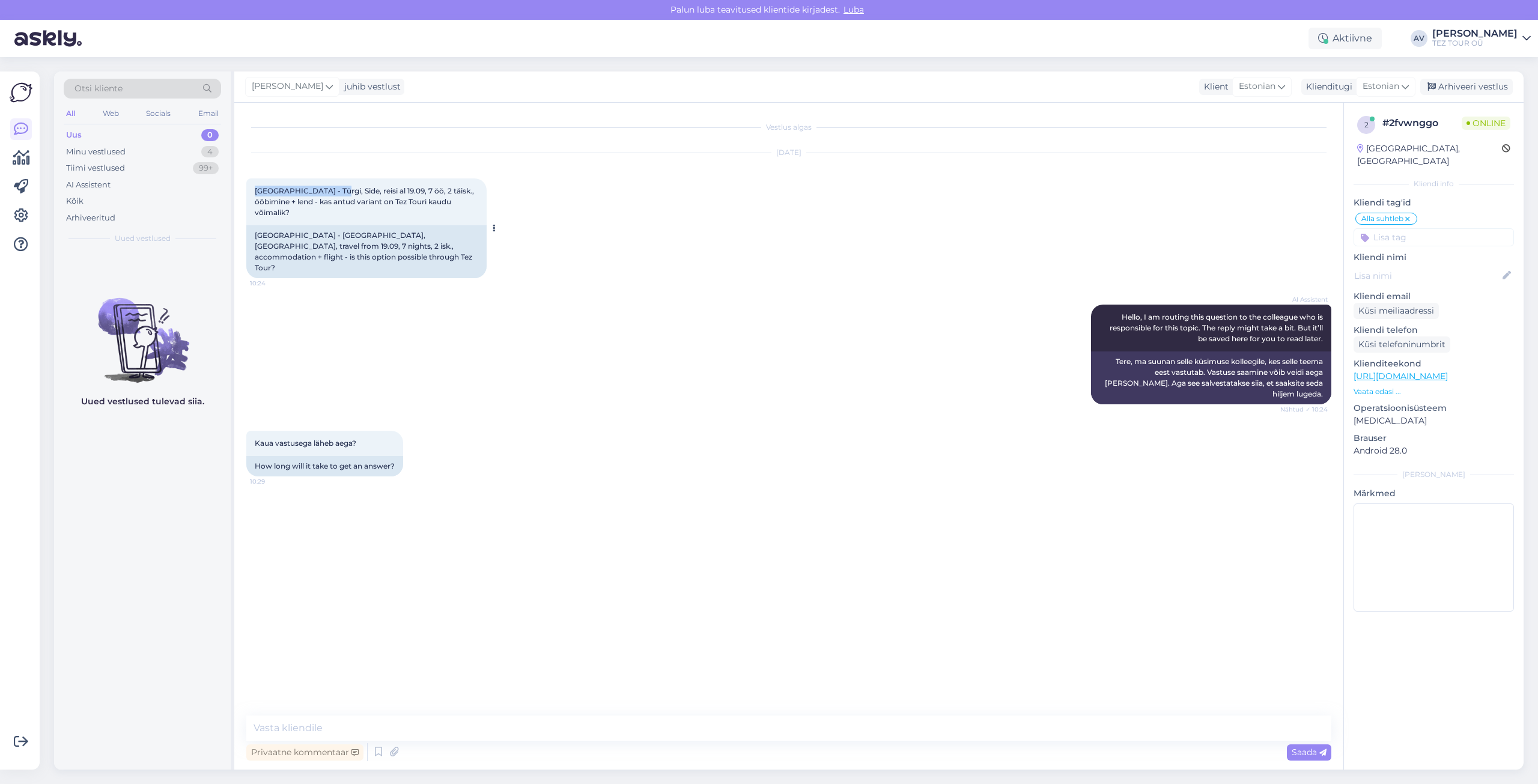
drag, startPoint x: 334, startPoint y: 189, endPoint x: 250, endPoint y: 189, distance: 84.0
click at [250, 189] on div "Starlight Resort Hotel - Türgi, Side, reisi al 19.09, 7 öö, 2 täisk., öõbimine …" at bounding box center [366, 202] width 240 height 47
copy span "Starlight Resort Hotel"
click at [547, 723] on textarea at bounding box center [789, 728] width 1085 height 26
type textarea "t"
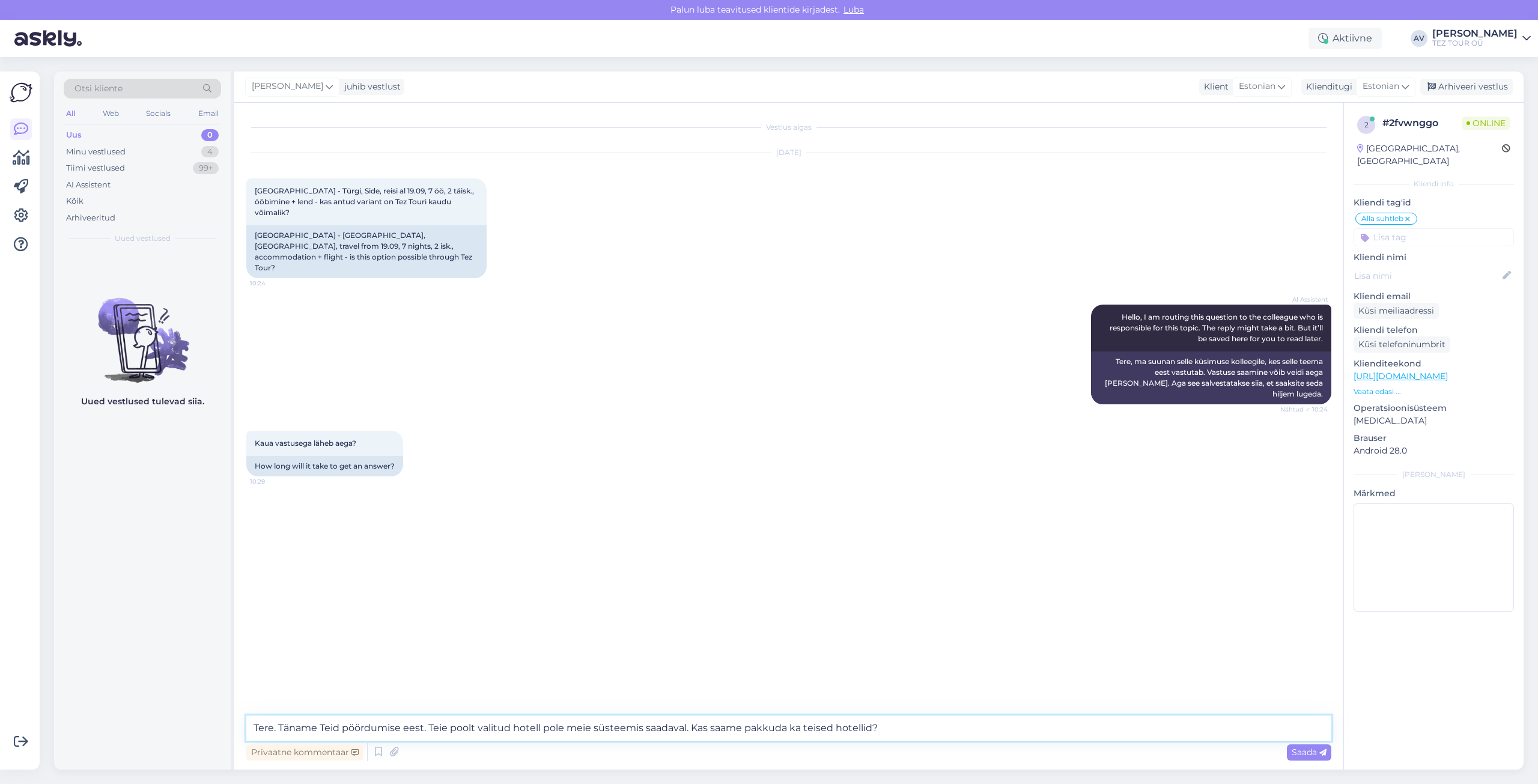
type textarea "Tere. Täname Teid pöördumise eest. Teie poolt valitud hotell pole meie süsteemi…"
click at [1284, 752] on div "Privaatne kommentaar Saada" at bounding box center [789, 752] width 1085 height 23
click at [1298, 754] on span "Saada" at bounding box center [1309, 752] width 35 height 11
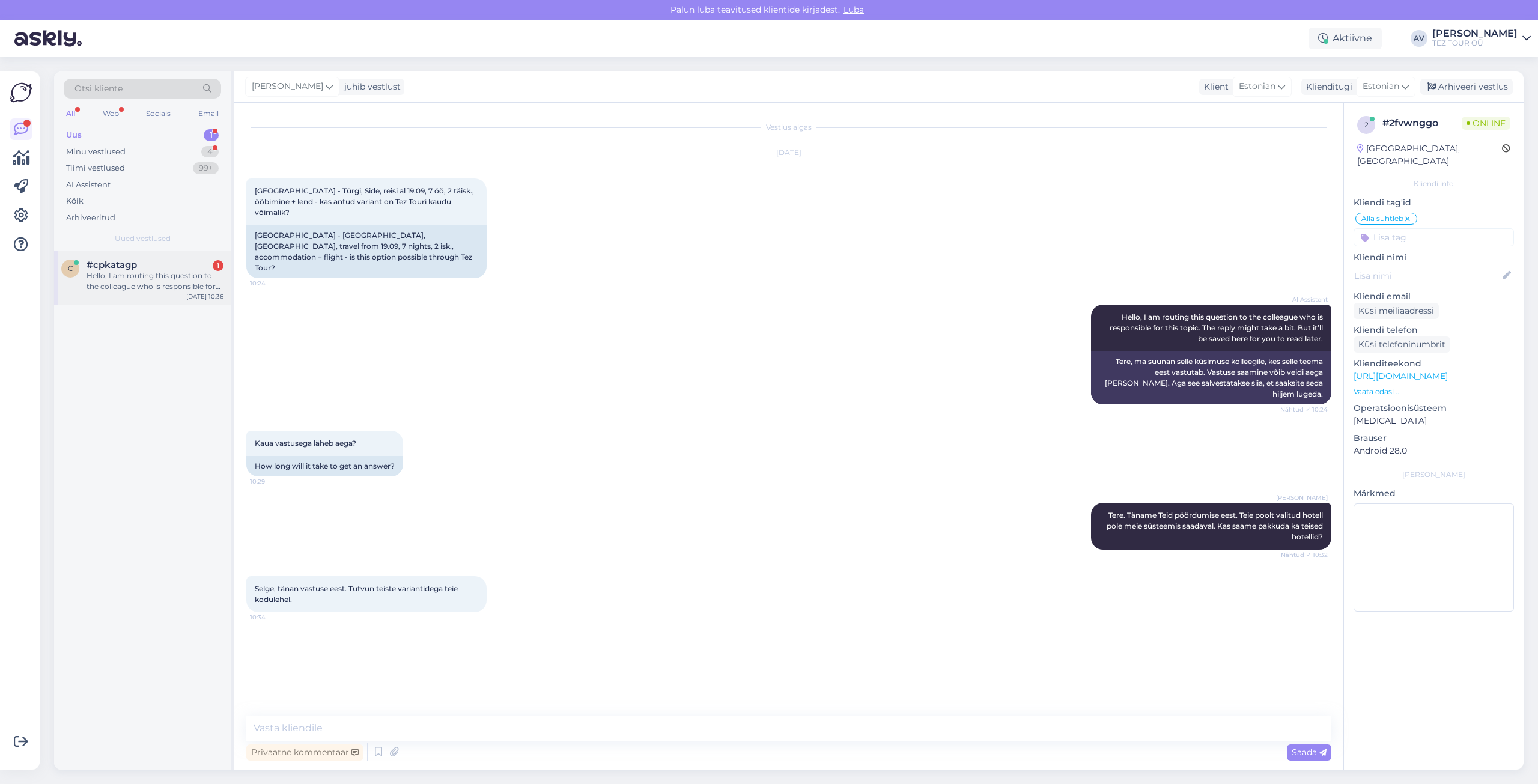
click at [163, 281] on div "Hello, I am routing this question to the colleague who is responsible for this …" at bounding box center [155, 282] width 137 height 22
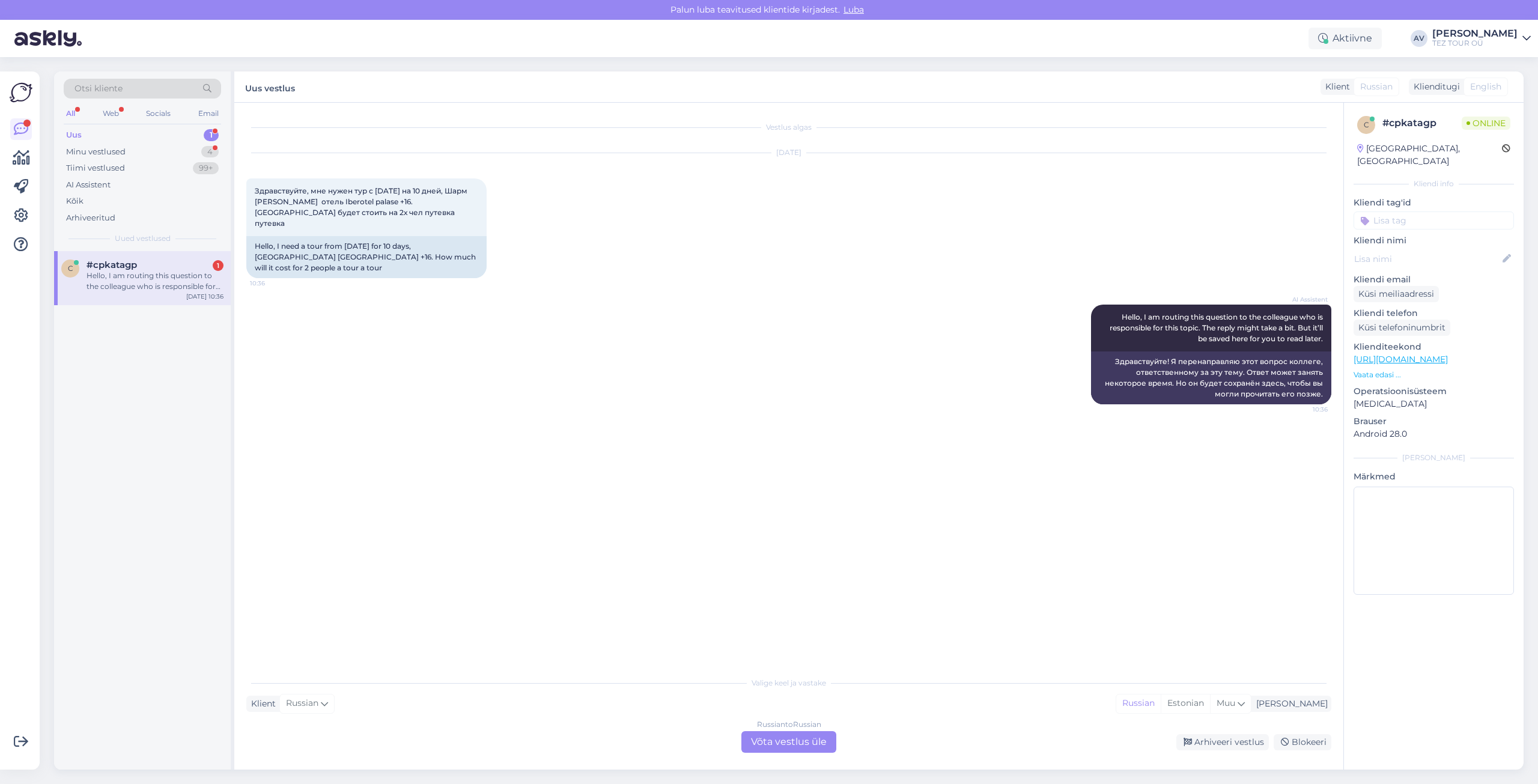
click at [792, 739] on div "Russian to Russian Võta vestlus üle" at bounding box center [788, 742] width 95 height 22
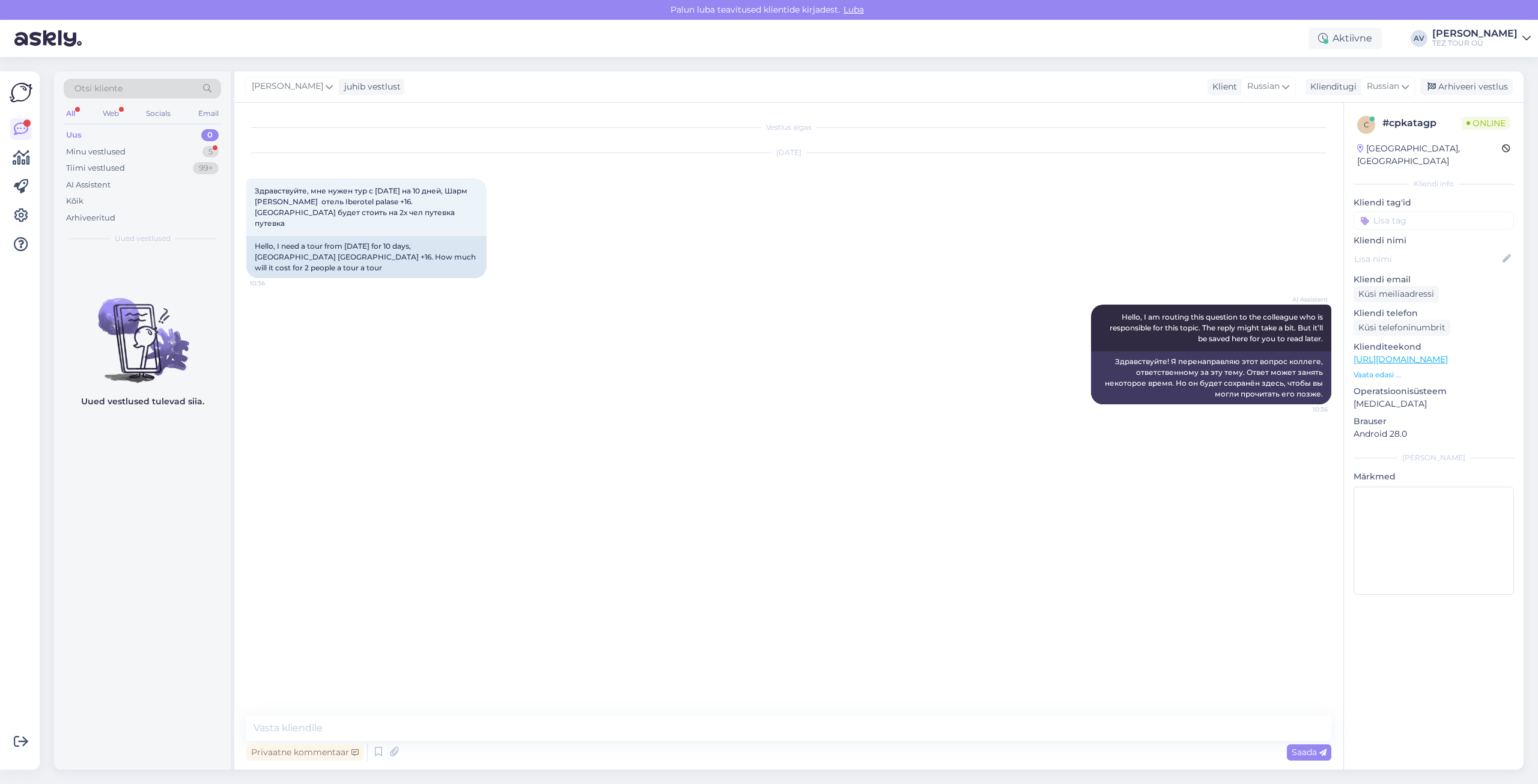
click at [1387, 211] on input at bounding box center [1433, 220] width 160 height 18
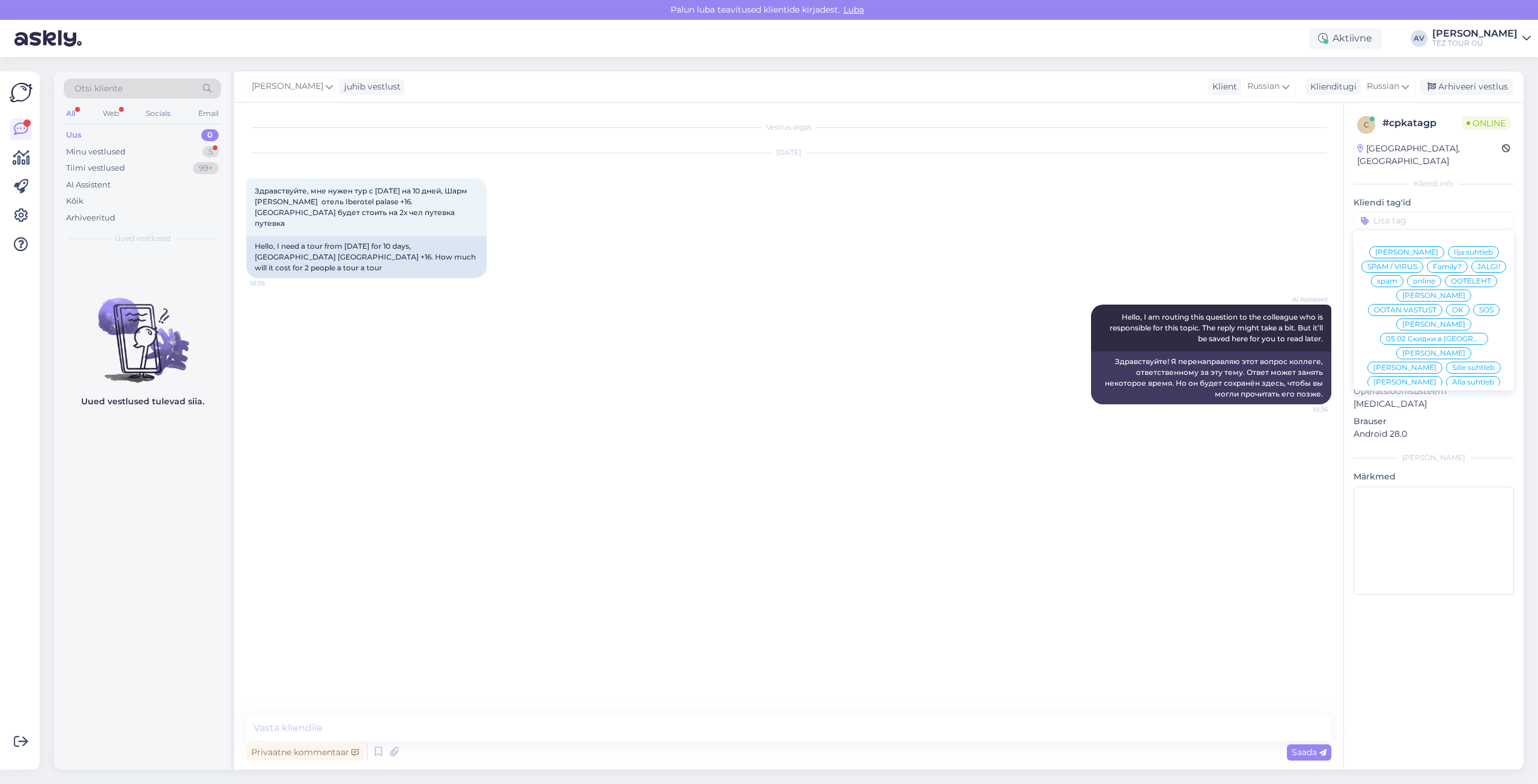
click at [1452, 379] on span "Alla suhtleb" at bounding box center [1474, 382] width 42 height 7
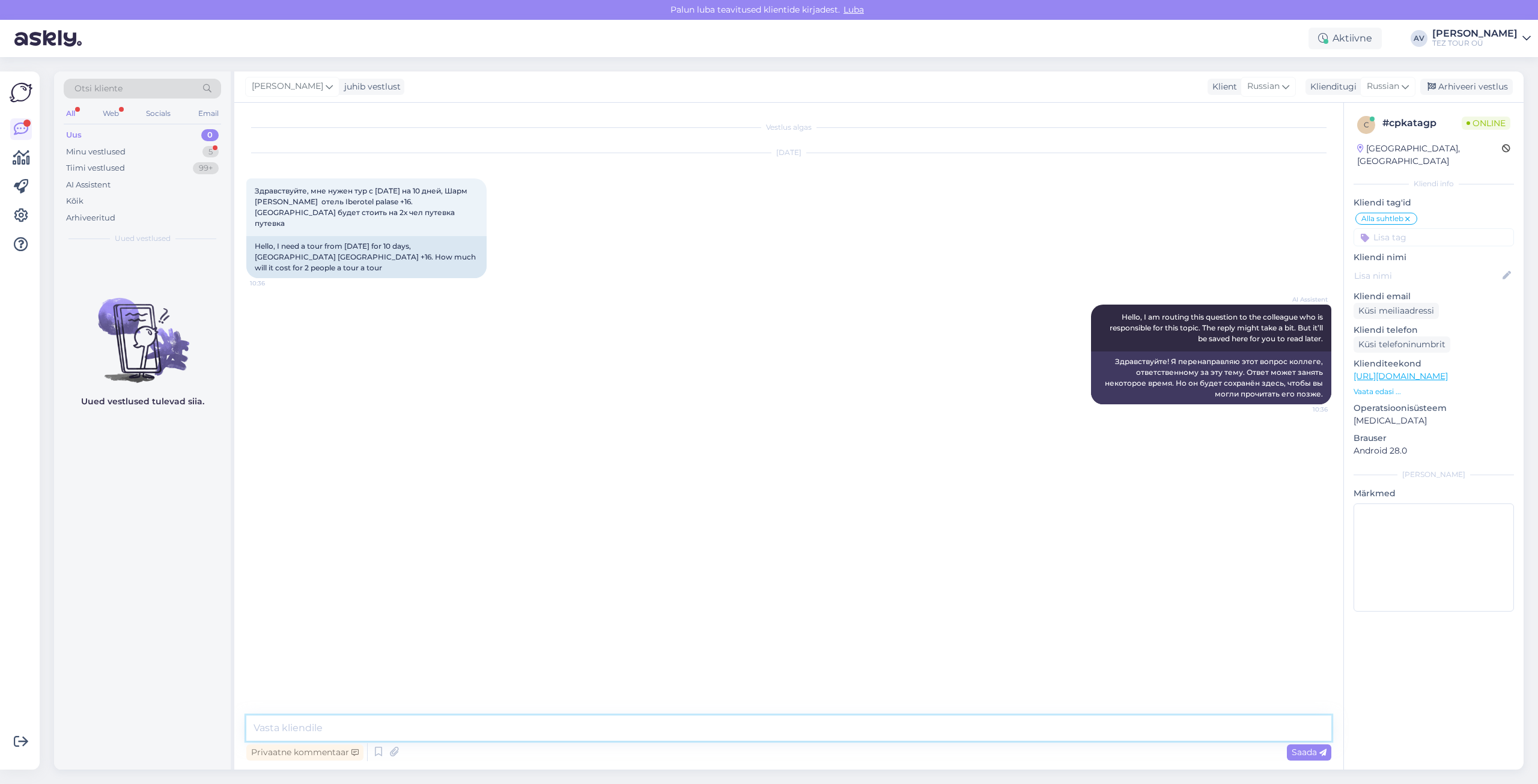
click at [486, 721] on textarea at bounding box center [789, 728] width 1085 height 26
type textarea "Д"
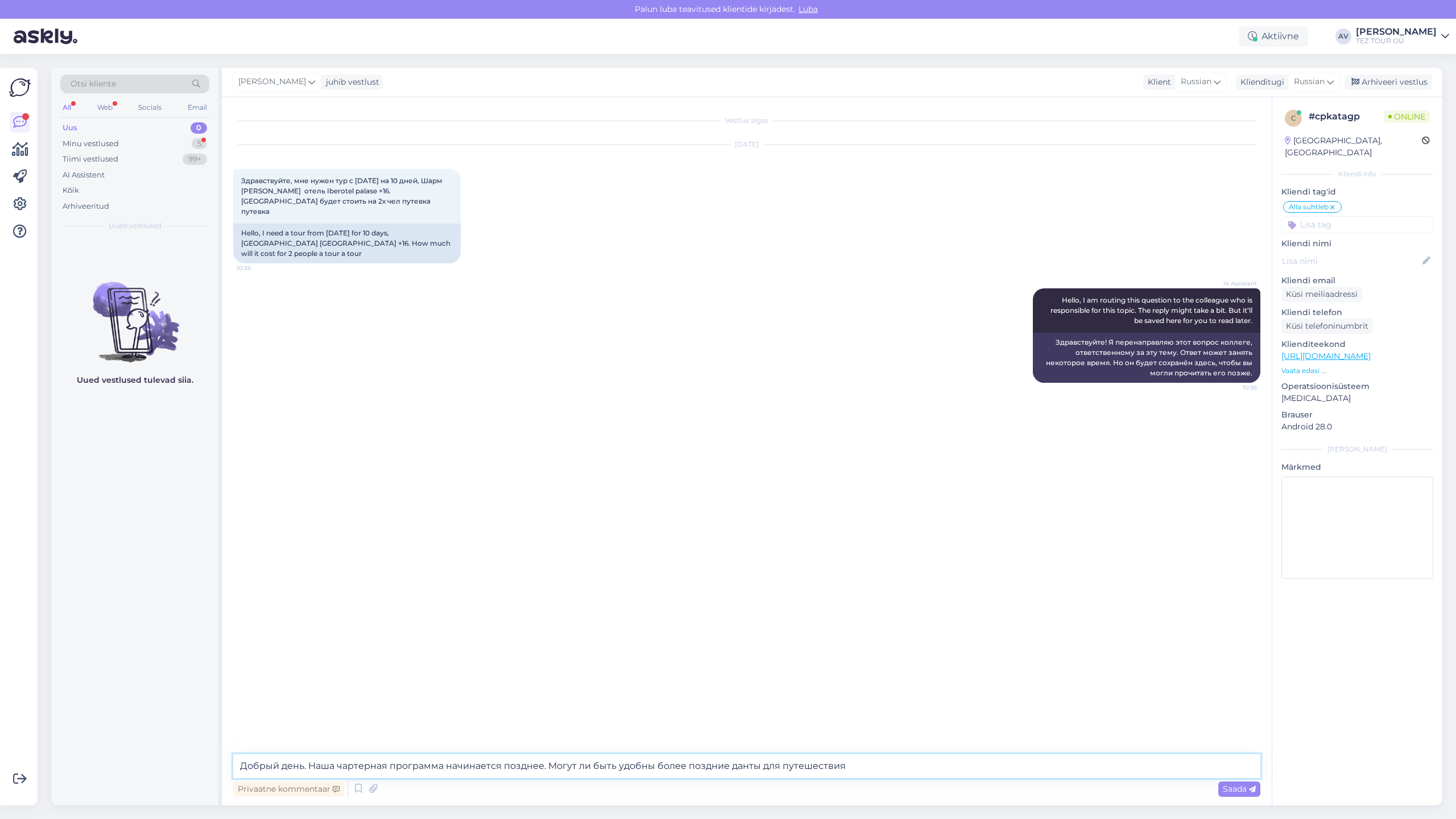
type textarea "Добрый день. Наша чартерная программа начинается позднее. Могут ли быть удобны …"
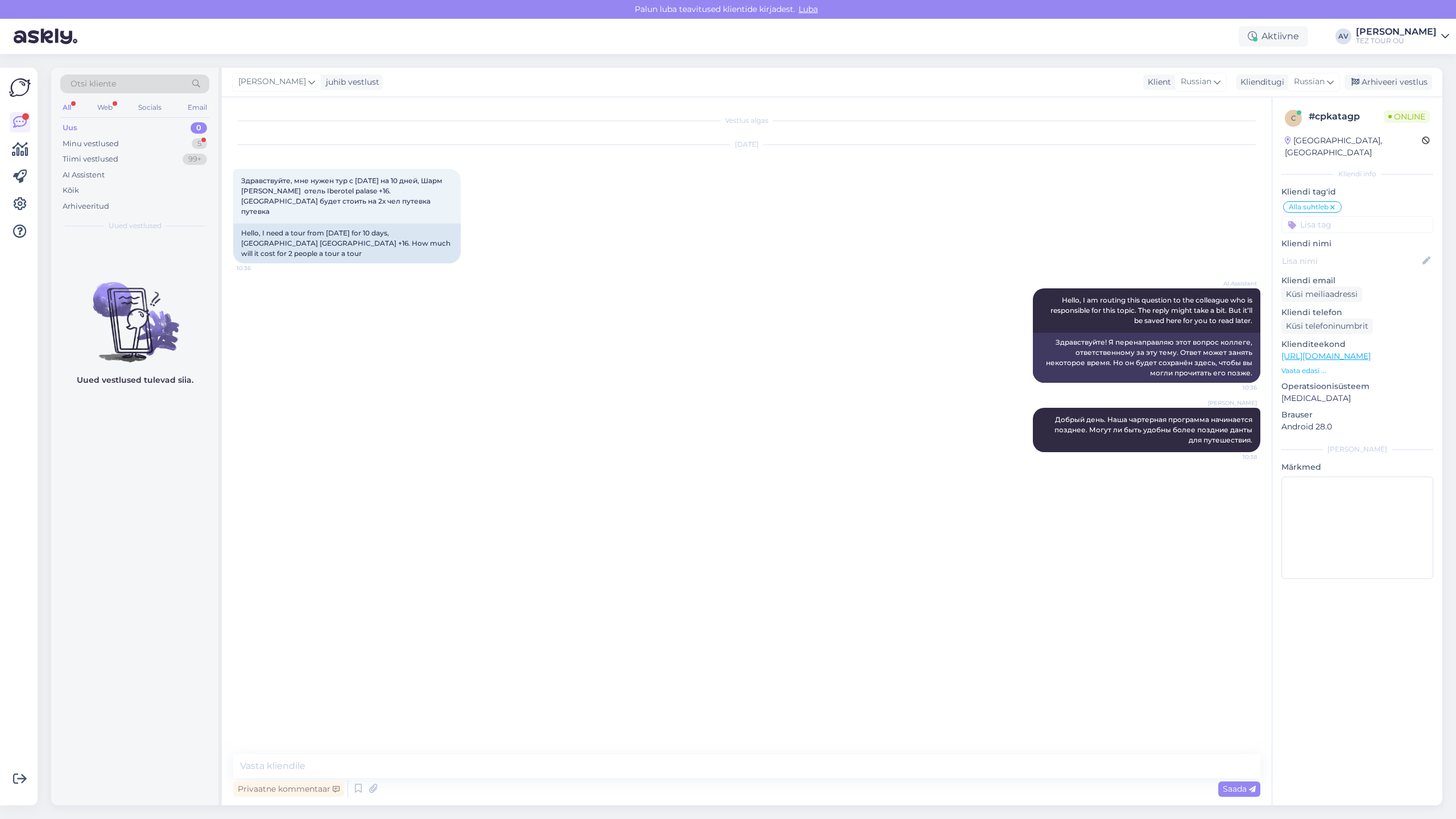
click at [812, 7] on span "Luba" at bounding box center [808, 9] width 26 height 10
click at [811, 7] on span "Luba" at bounding box center [808, 9] width 26 height 10
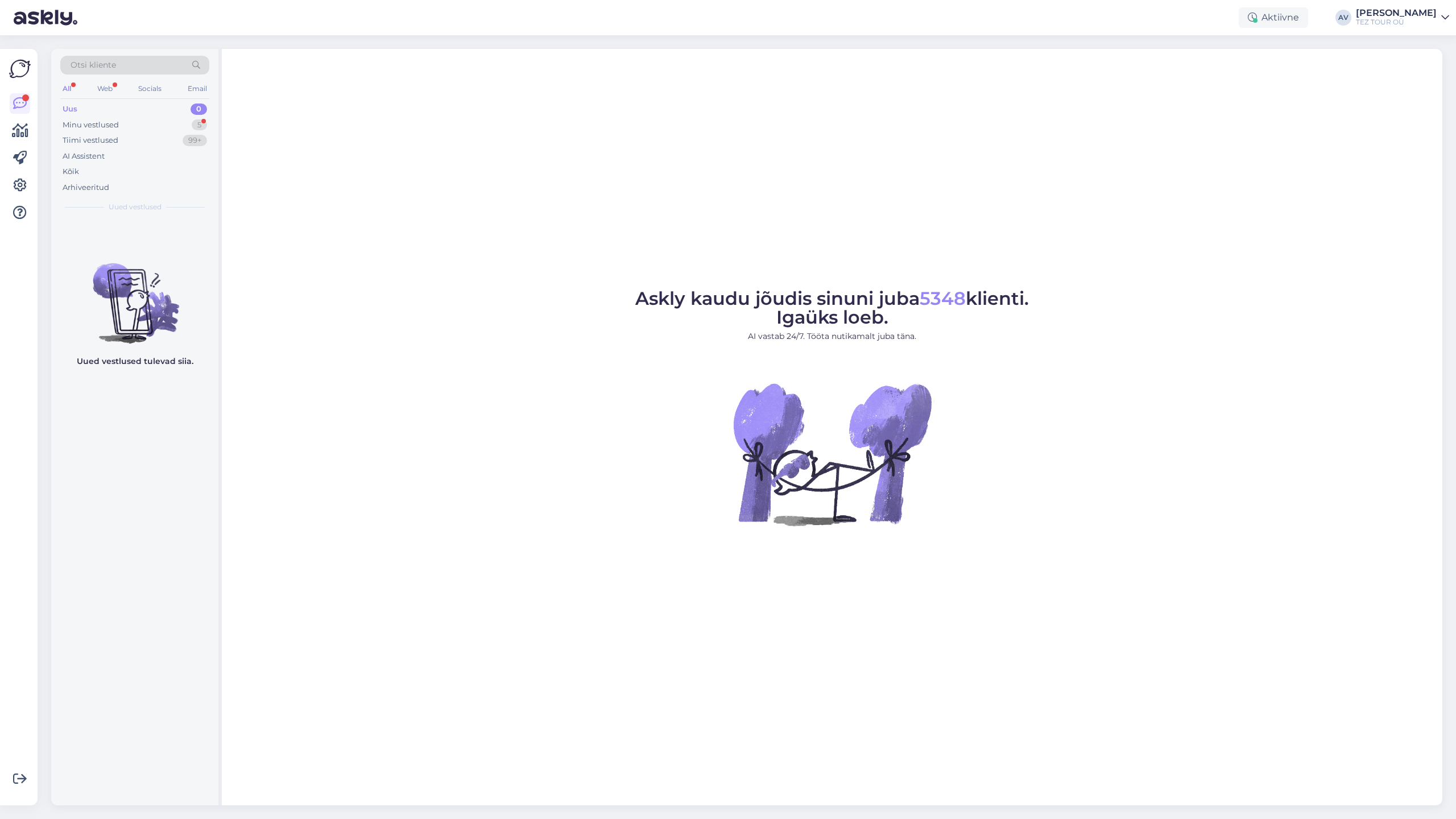
click at [76, 108] on div "Uus" at bounding box center [70, 109] width 15 height 11
click at [1029, 6] on div "Aktiivne AV Alla Viitmann TEZ TOUR OÜ" at bounding box center [728, 18] width 1456 height 35
drag, startPoint x: 1362, startPoint y: 787, endPoint x: 1379, endPoint y: 818, distance: 35.4
click at [1362, 788] on div "Askly kaudu jõudis sinuni juba 5348 klienti. Igaüks loeb. AI vastab 24/7. Tööta…" at bounding box center [832, 427] width 1221 height 757
click at [1379, 818] on div "Otsi kliente All Web Socials Email Uus 0 Minu vestlused 5 Tiimi vestlused 99+ A…" at bounding box center [750, 427] width 1412 height 784
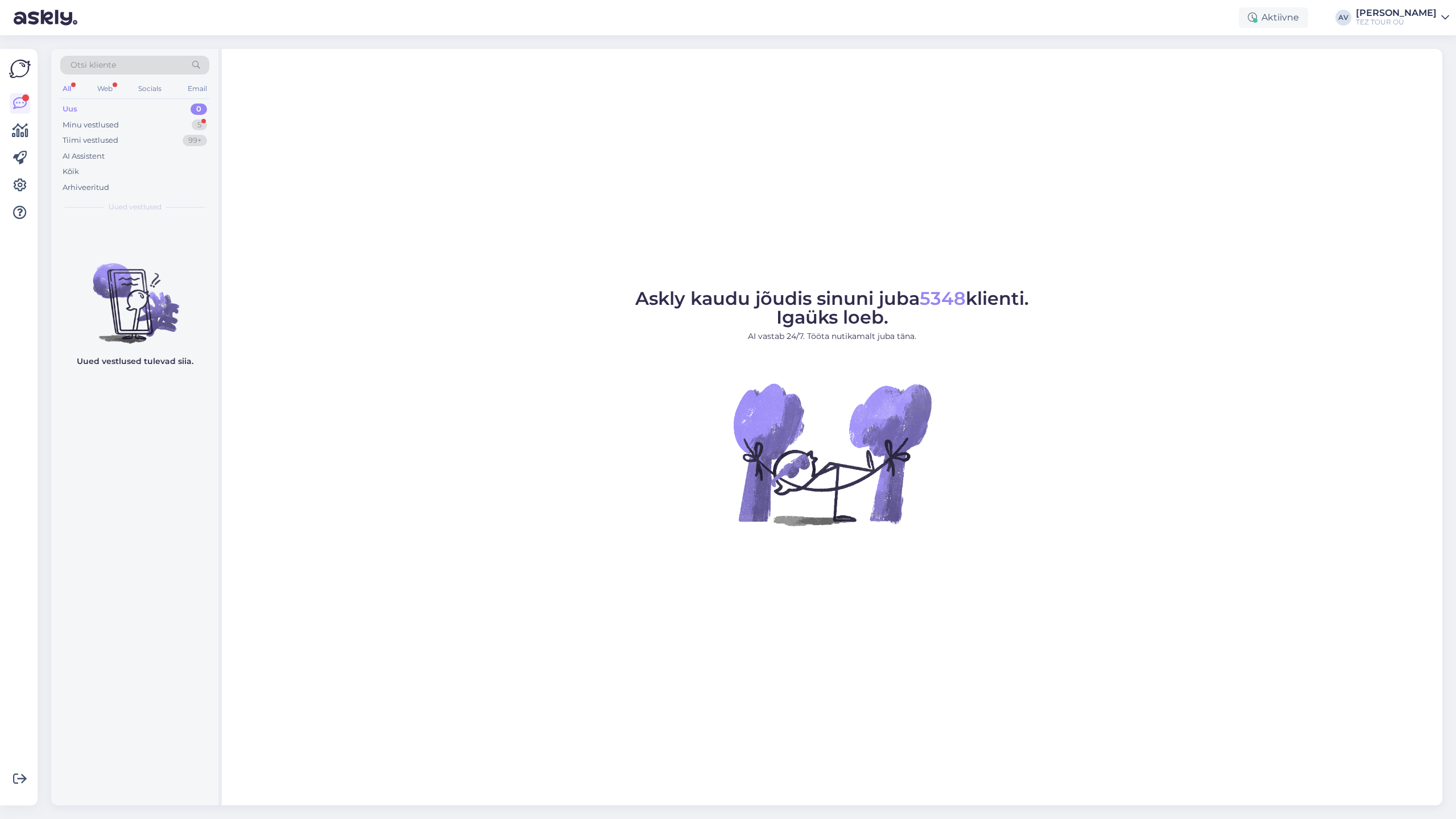
click at [1412, 783] on div "Askly kaudu jõudis sinuni juba 5348 klienti. Igaüks loeb. AI vastab 24/7. Tööta…" at bounding box center [832, 427] width 1221 height 757
drag, startPoint x: 1235, startPoint y: 810, endPoint x: 1202, endPoint y: 818, distance: 34.0
click at [1219, 818] on div "Otsi kliente All Web Socials Email Uus 0 Minu vestlused 5 Tiimi vestlused 99+ A…" at bounding box center [750, 427] width 1412 height 784
click at [1198, 811] on div "Otsi kliente All Web Socials Email Uus 0 Minu vestlused 5 Tiimi vestlused 99+ A…" at bounding box center [750, 427] width 1412 height 784
click at [1348, 817] on div "Otsi kliente All Web Socials Email Uus 0 Minu vestlused 5 Tiimi vestlused 99+ A…" at bounding box center [750, 427] width 1412 height 784
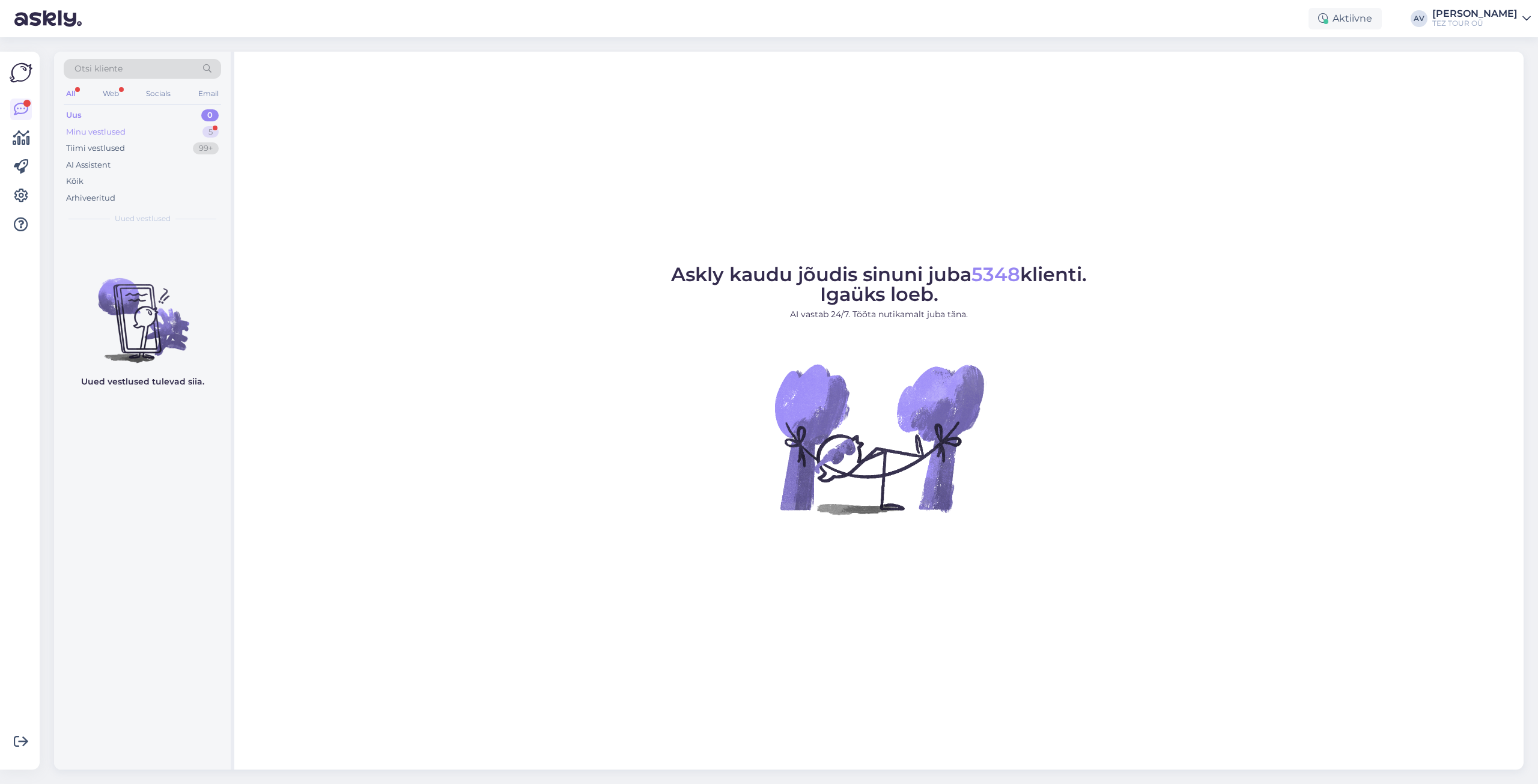
click at [96, 126] on div "Minu vestlused" at bounding box center [96, 132] width 59 height 12
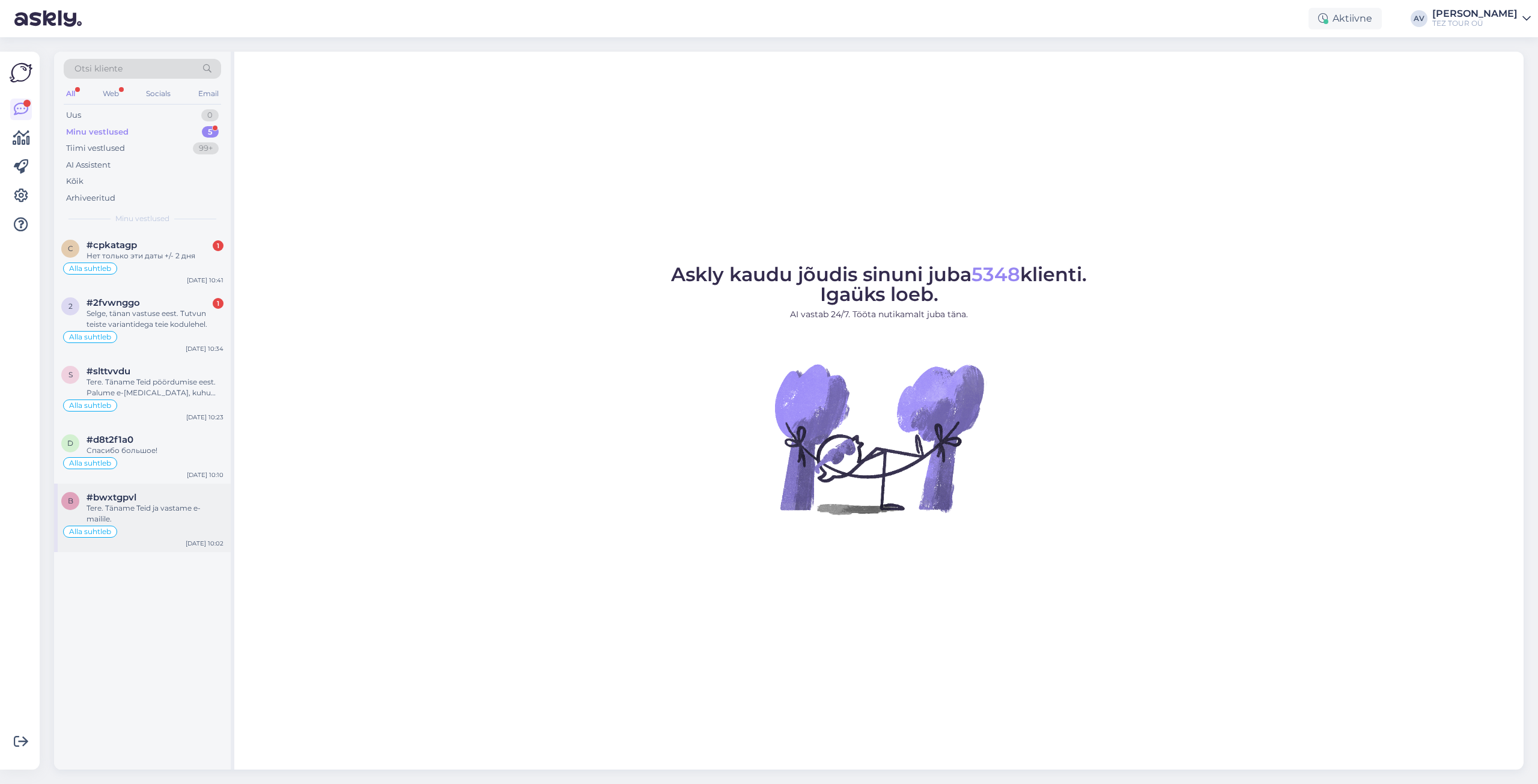
click at [128, 516] on div "Tere. Täname Teid ja vastame e-mailile." at bounding box center [155, 514] width 137 height 22
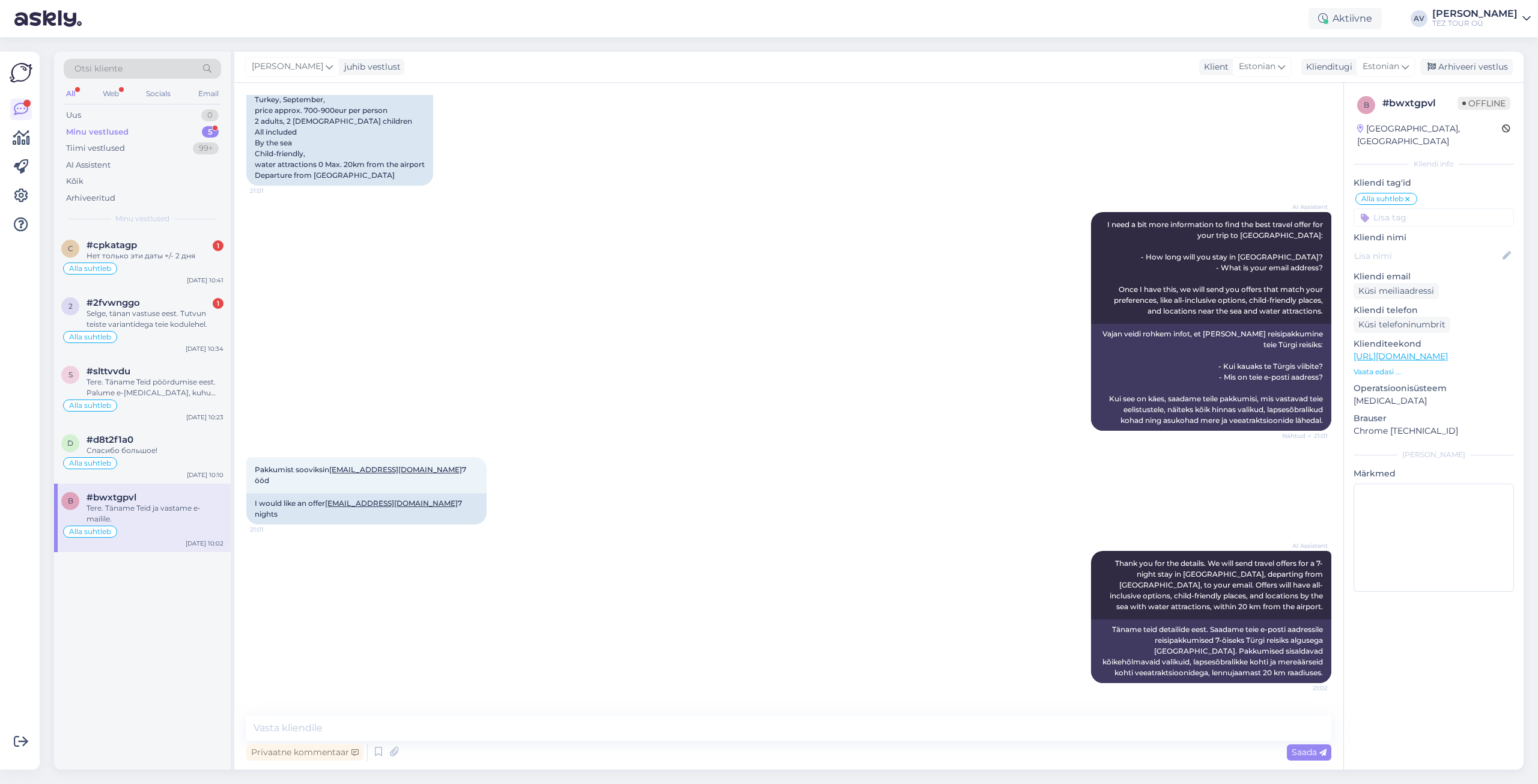
scroll to position [41, 0]
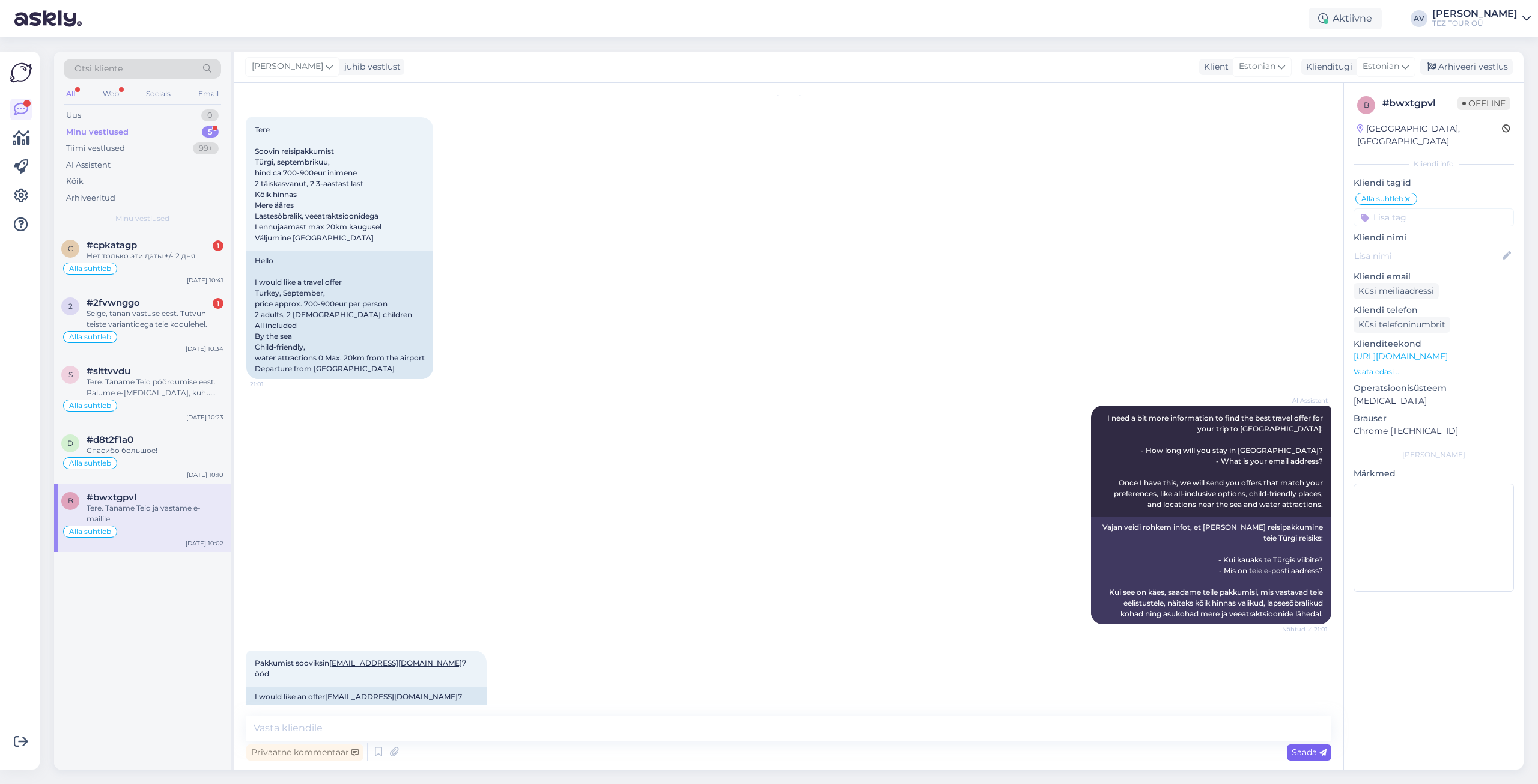
click at [1316, 755] on span "Saada" at bounding box center [1309, 752] width 35 height 11
drag, startPoint x: 557, startPoint y: 704, endPoint x: 557, endPoint y: 712, distance: 8.0
click at [557, 707] on div "Vestlus algas [DATE] Tere Soovin reisipakkumist Türgi, septembrikuu, hind ca 70…" at bounding box center [788, 426] width 1109 height 687
click at [558, 716] on textarea at bounding box center [789, 728] width 1085 height 26
type textarea "Pakkumised edastatud e-mailile."
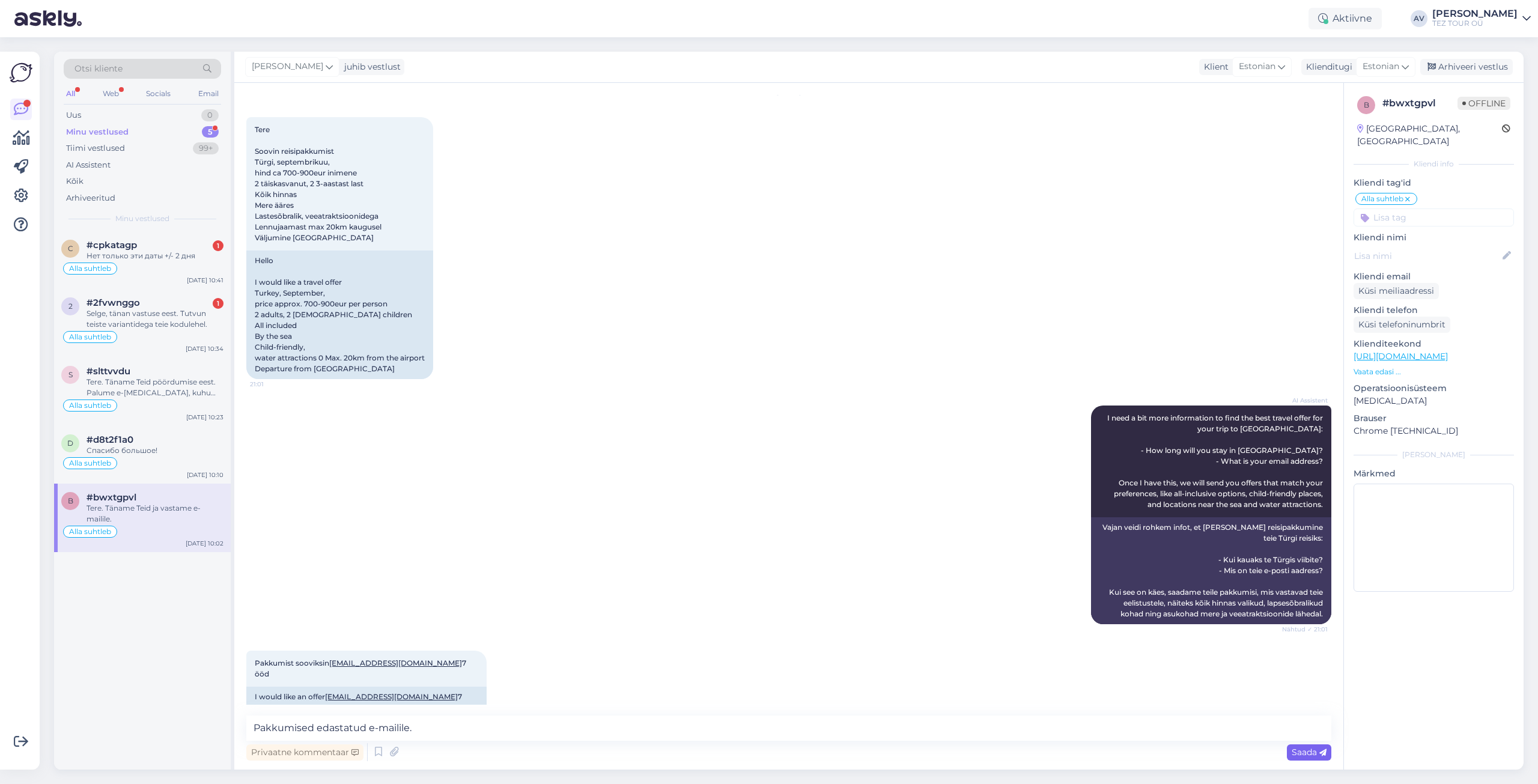
click at [1304, 753] on span "Saada" at bounding box center [1309, 752] width 35 height 11
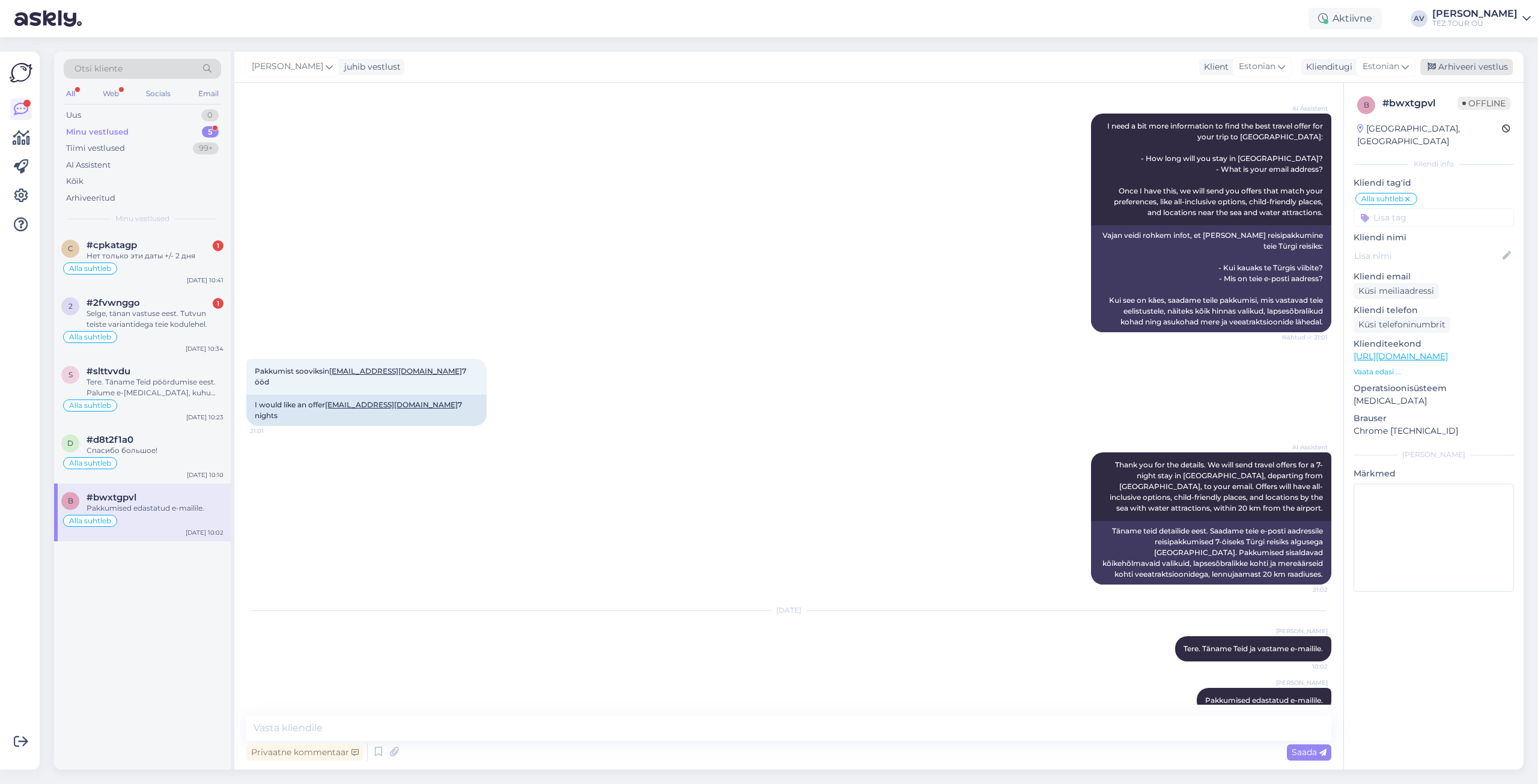
click at [1485, 66] on div "Arhiveeri vestlus" at bounding box center [1466, 66] width 93 height 16
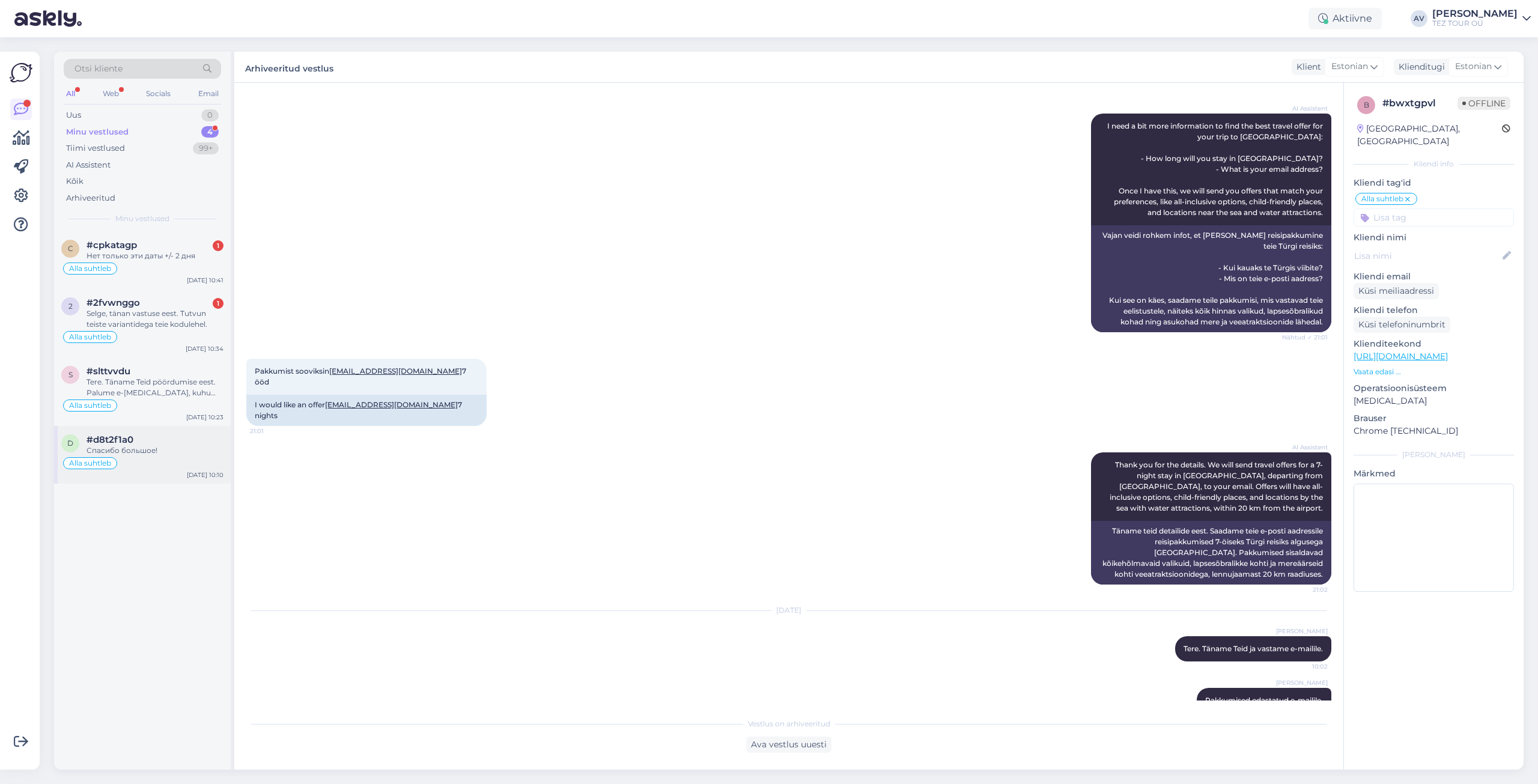
click at [150, 439] on div "#d8t2f1a0" at bounding box center [155, 439] width 137 height 11
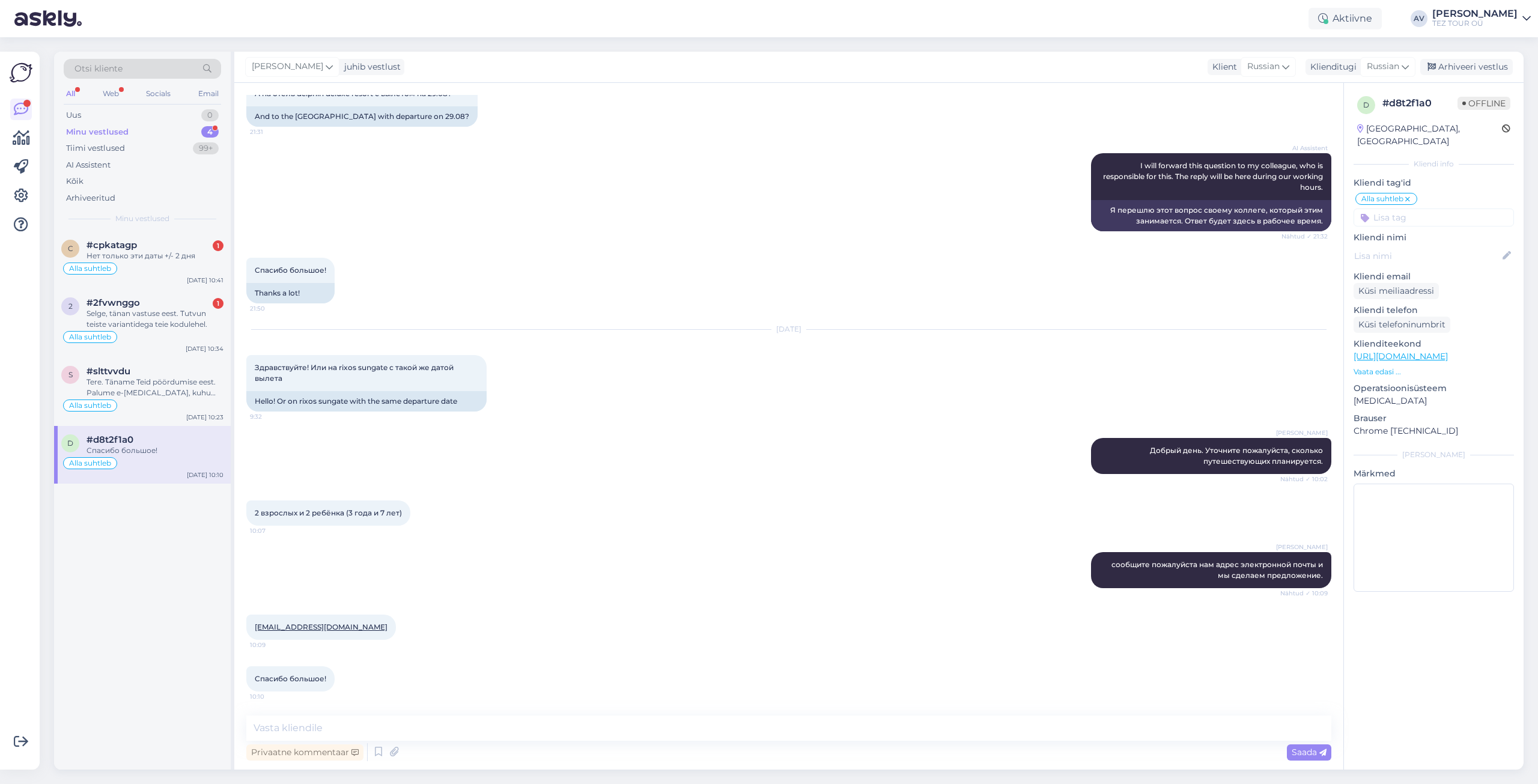
click at [1204, 749] on div "Privaatne kommentaar Saada" at bounding box center [789, 752] width 1085 height 23
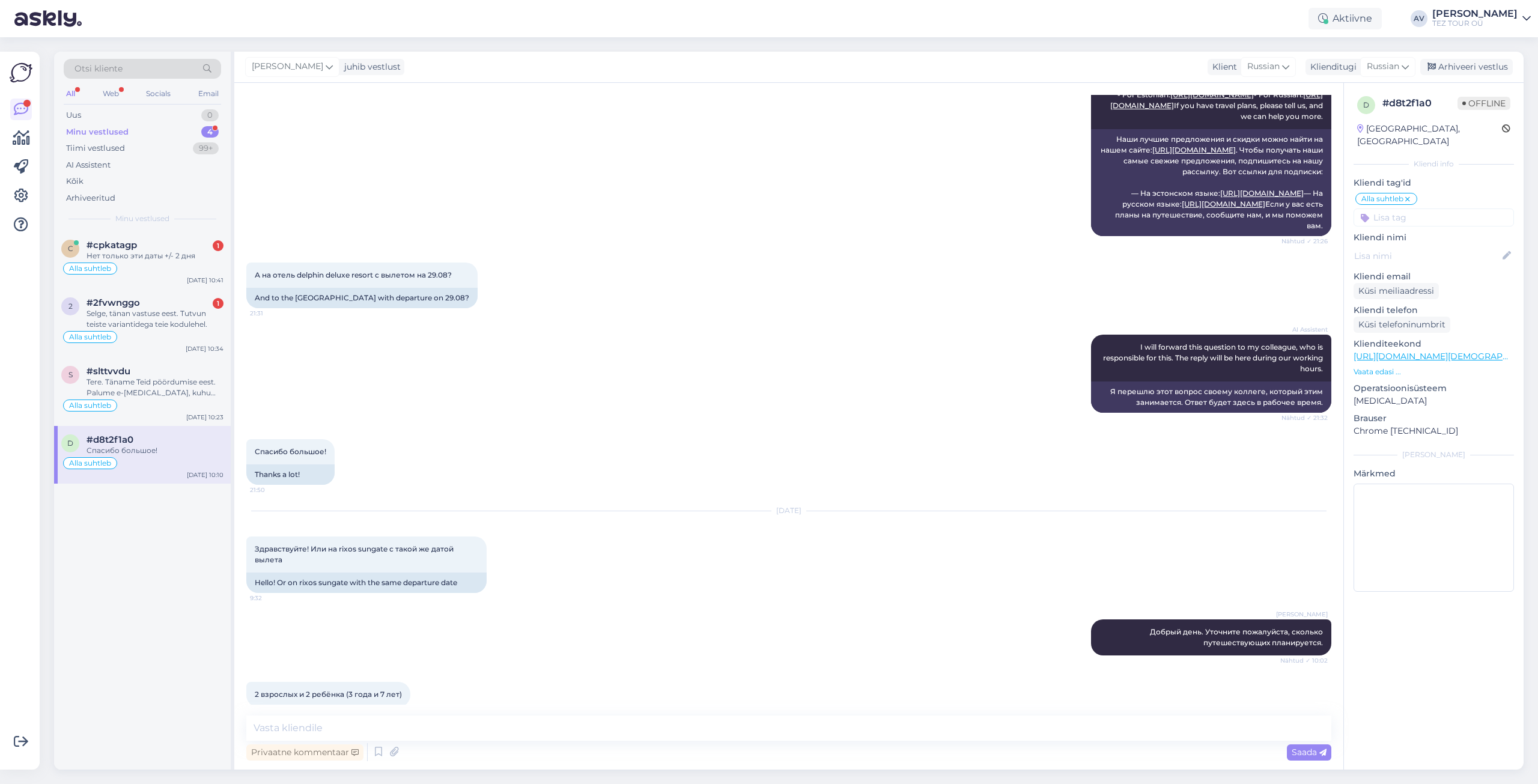
scroll to position [443, 0]
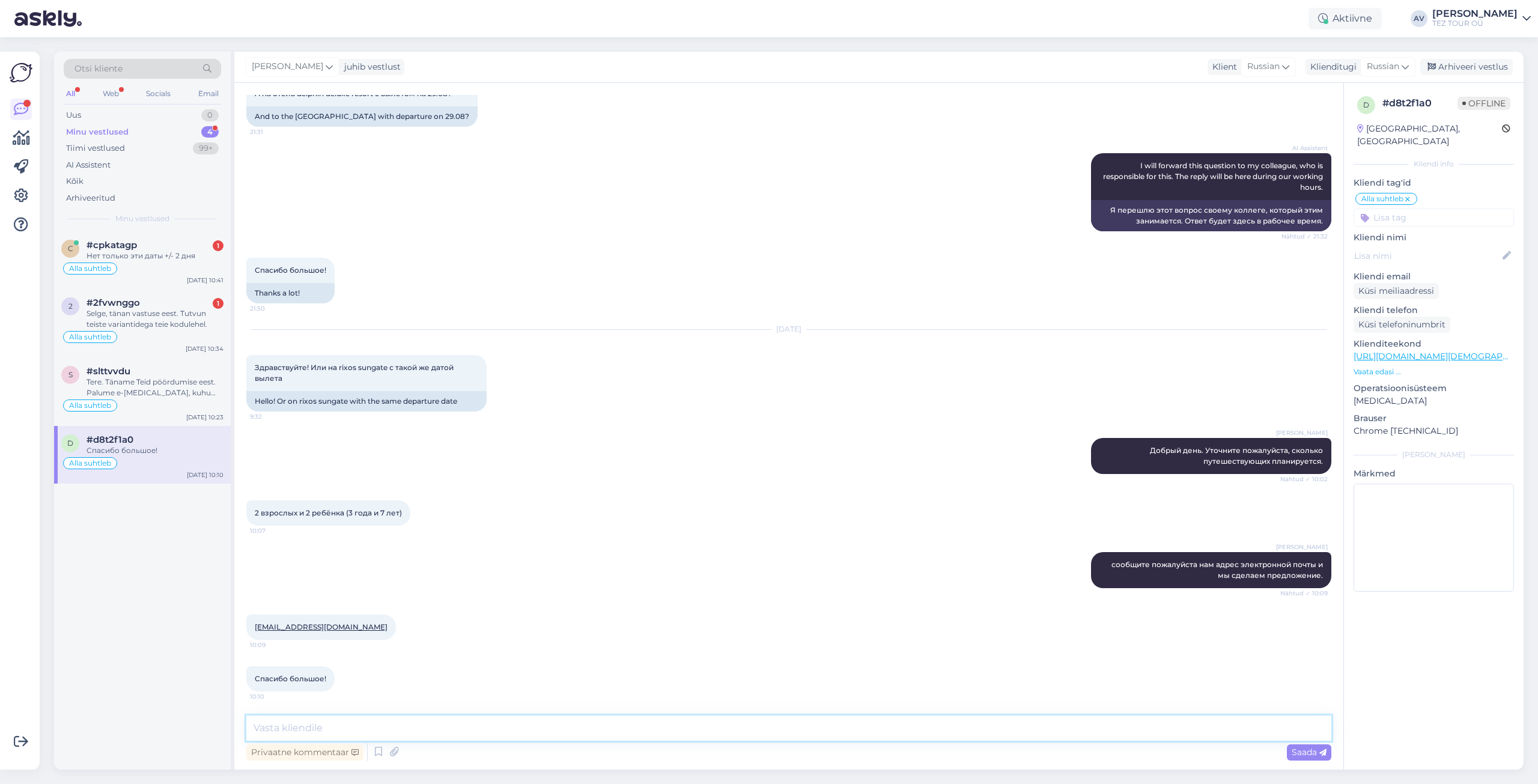
click at [559, 719] on textarea at bounding box center [789, 728] width 1085 height 26
type textarea "Предложение выслано на указанный адрес почты."
click at [1327, 754] on div "Saada" at bounding box center [1309, 752] width 45 height 16
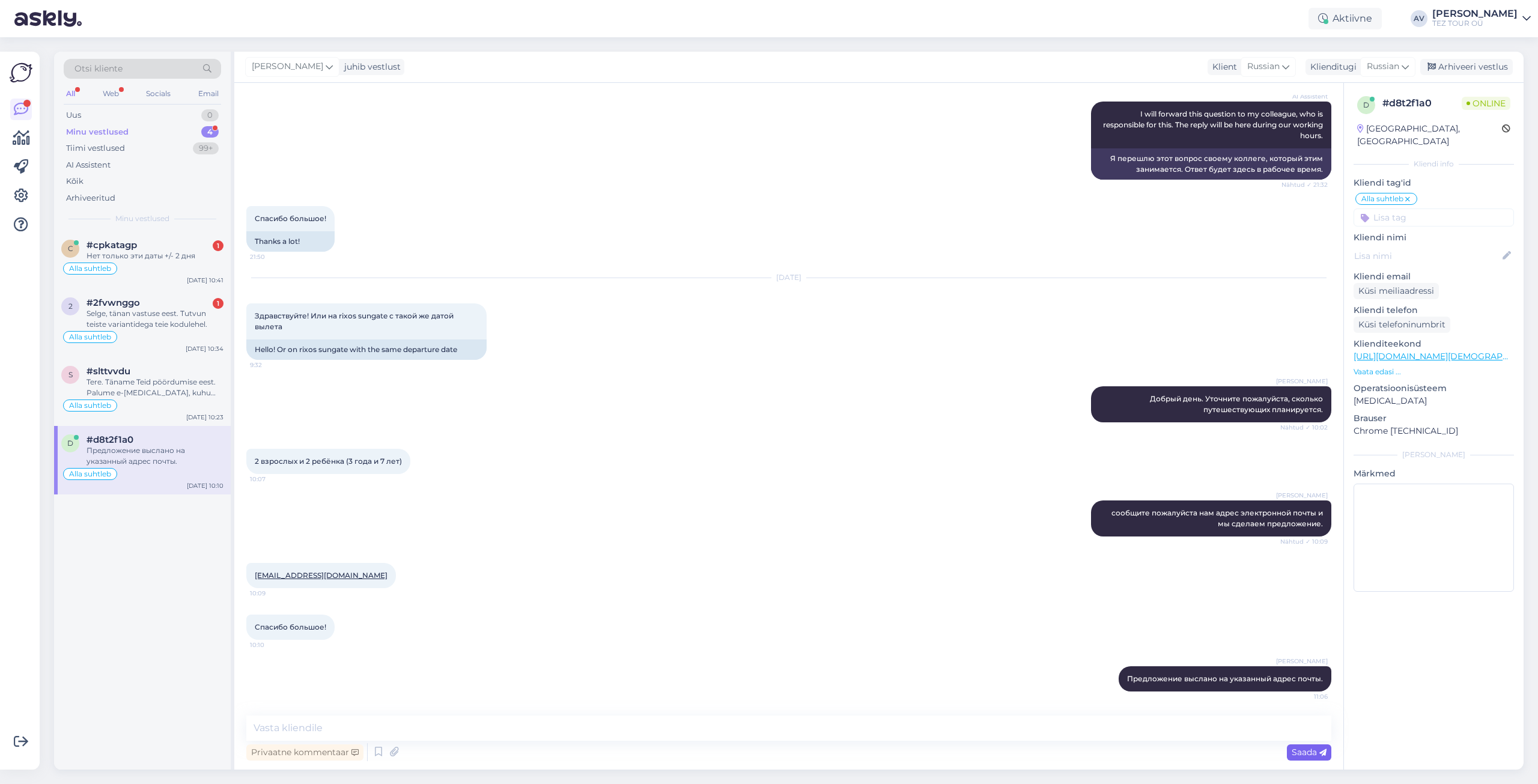
scroll to position [555, 0]
click at [89, 197] on div "Arhiveeritud" at bounding box center [91, 198] width 49 height 12
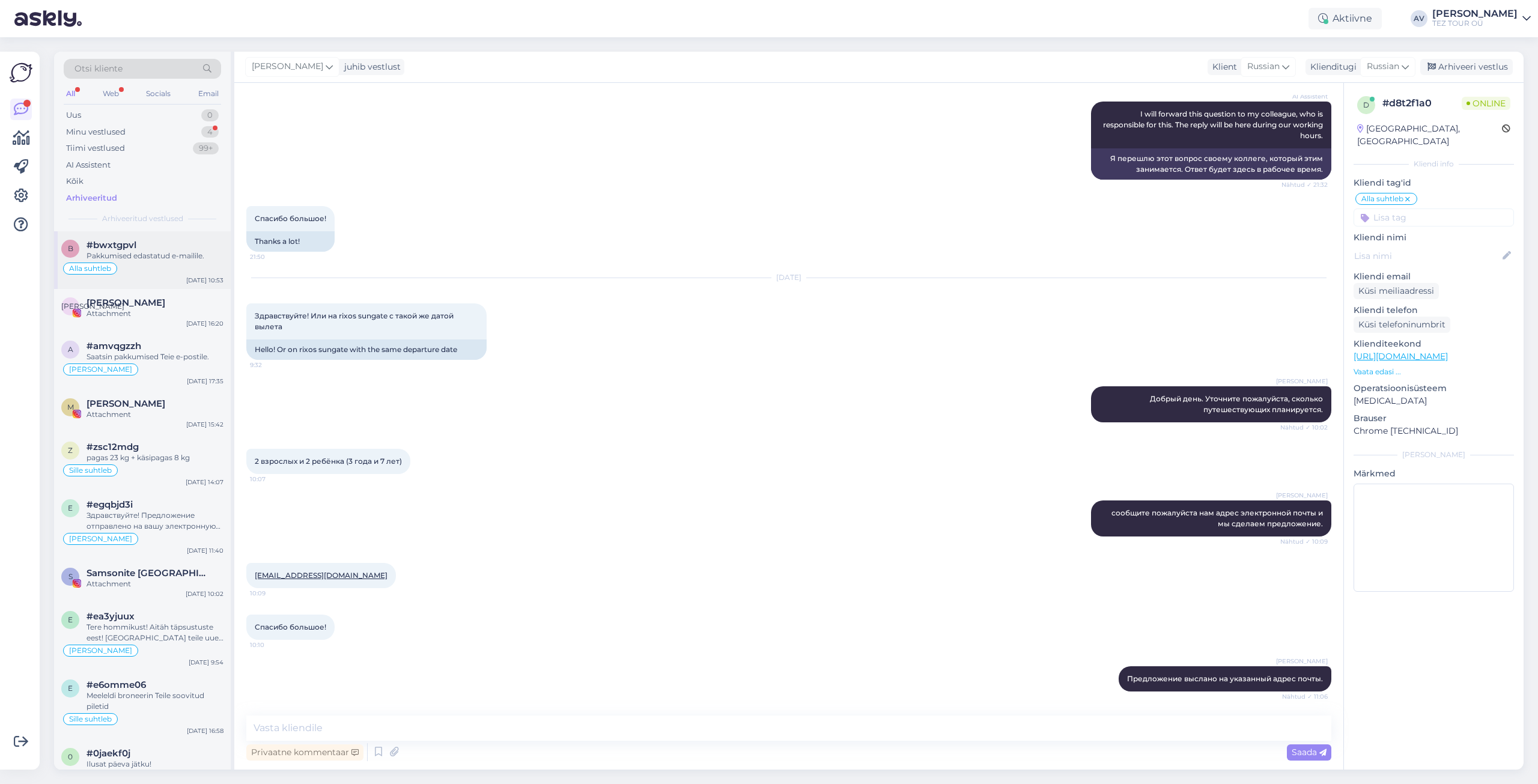
click at [121, 249] on span "#bwxtgpvl" at bounding box center [112, 245] width 50 height 11
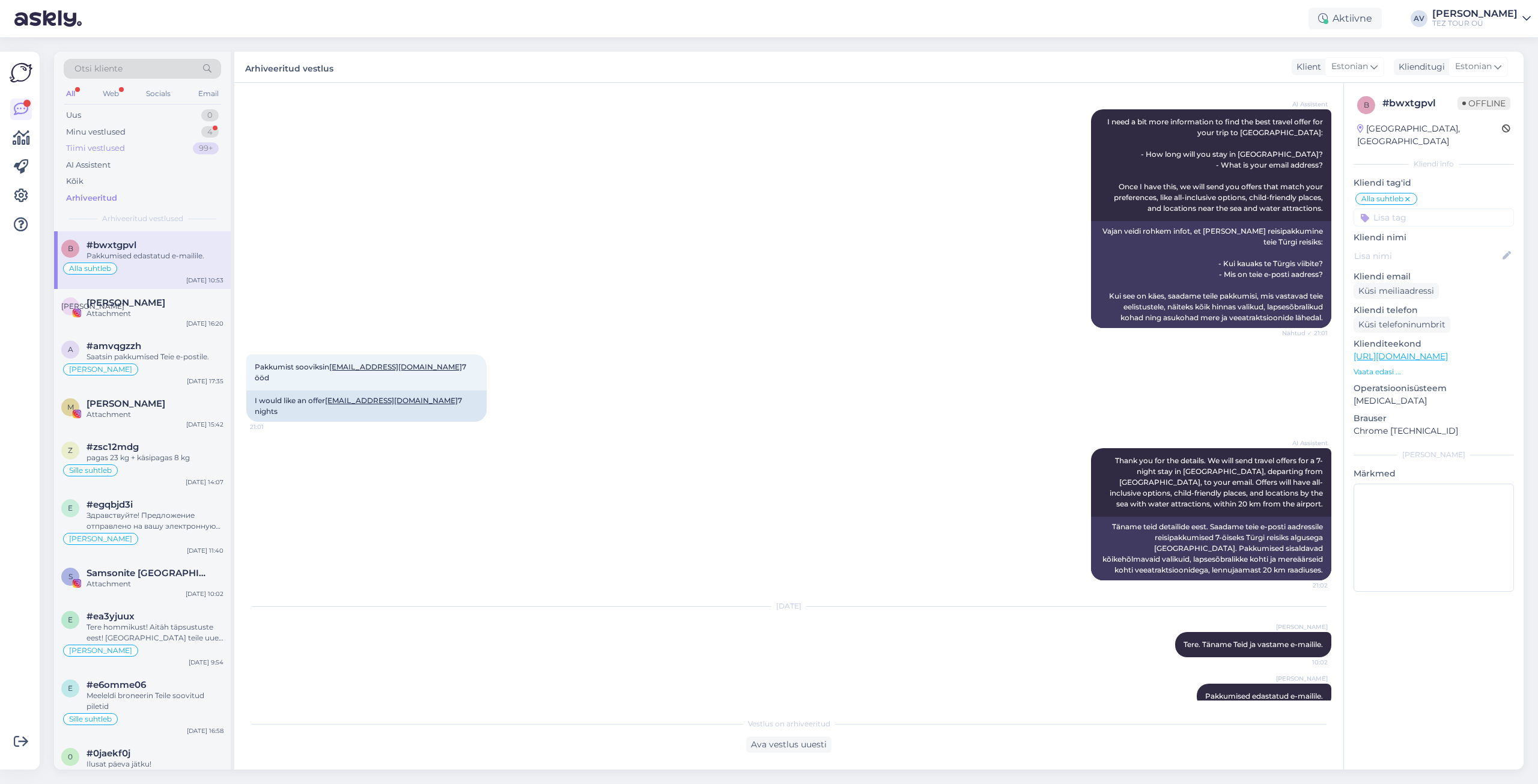
click at [86, 147] on div "Tiimi vestlused" at bounding box center [96, 148] width 59 height 12
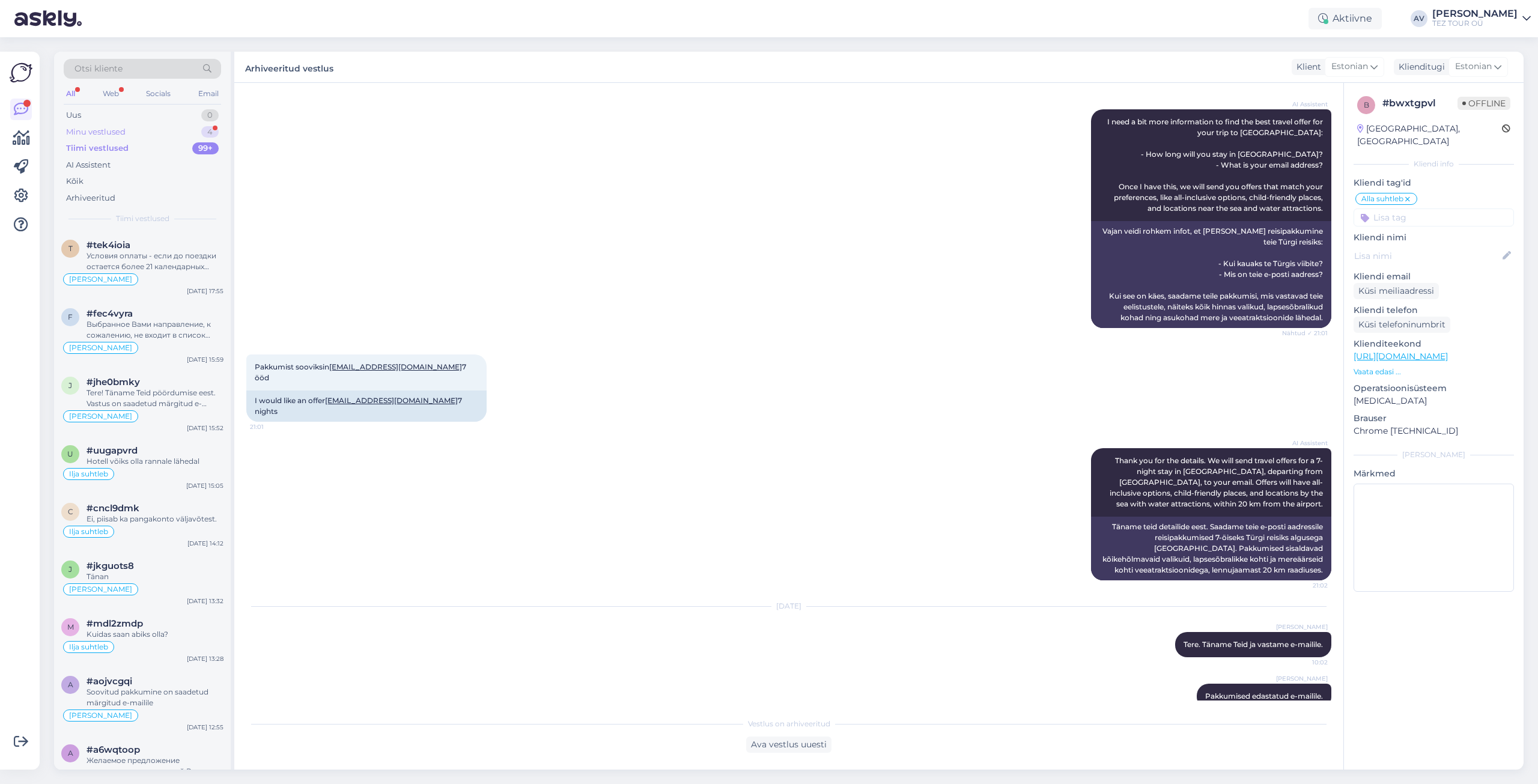
click at [86, 132] on div "Minu vestlused" at bounding box center [96, 132] width 59 height 12
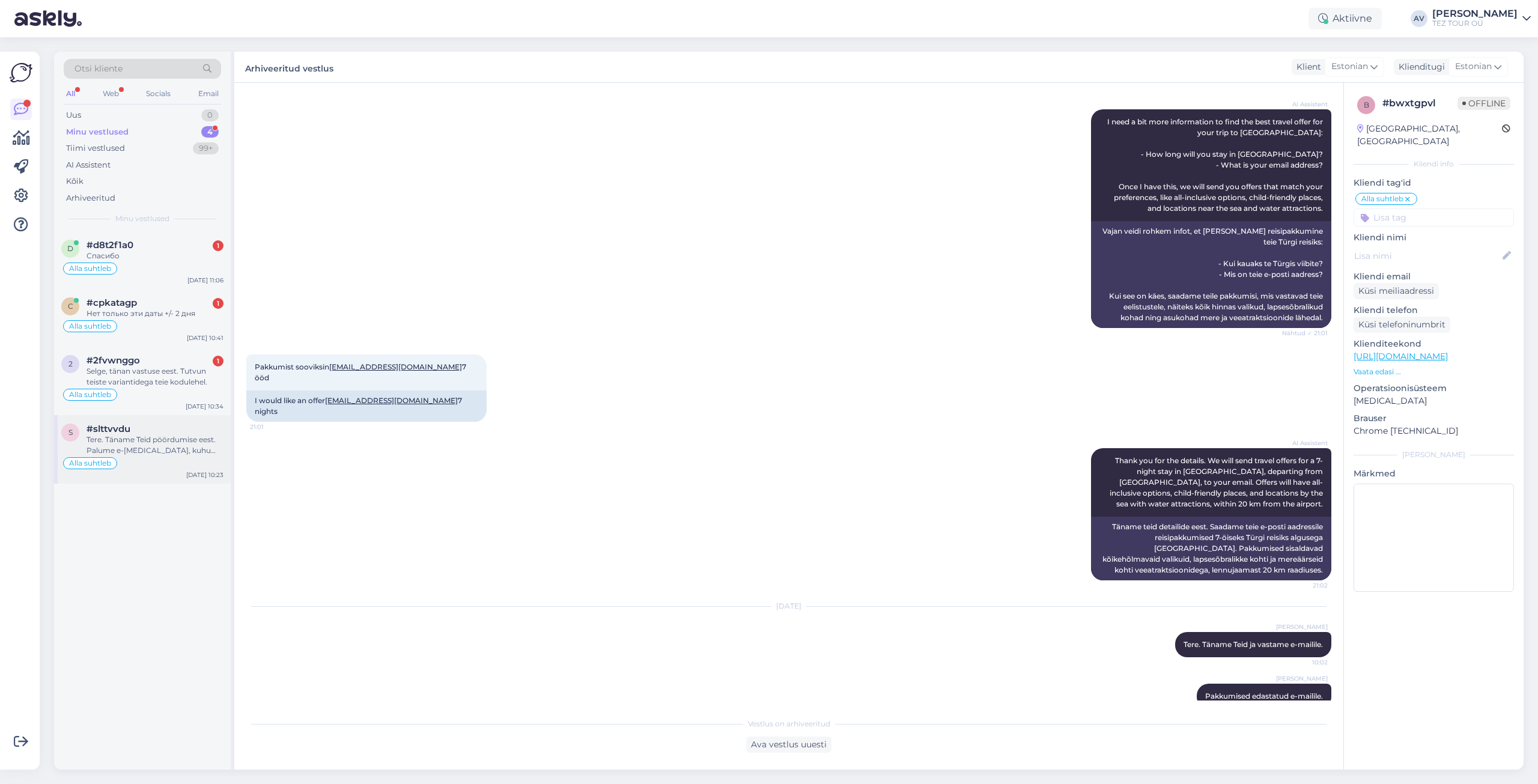
click at [149, 447] on div "Tere. Täname Teid pöördumise eest. Palume e-[MEDICAL_DATA], kuhu saame edastatd…" at bounding box center [155, 445] width 137 height 22
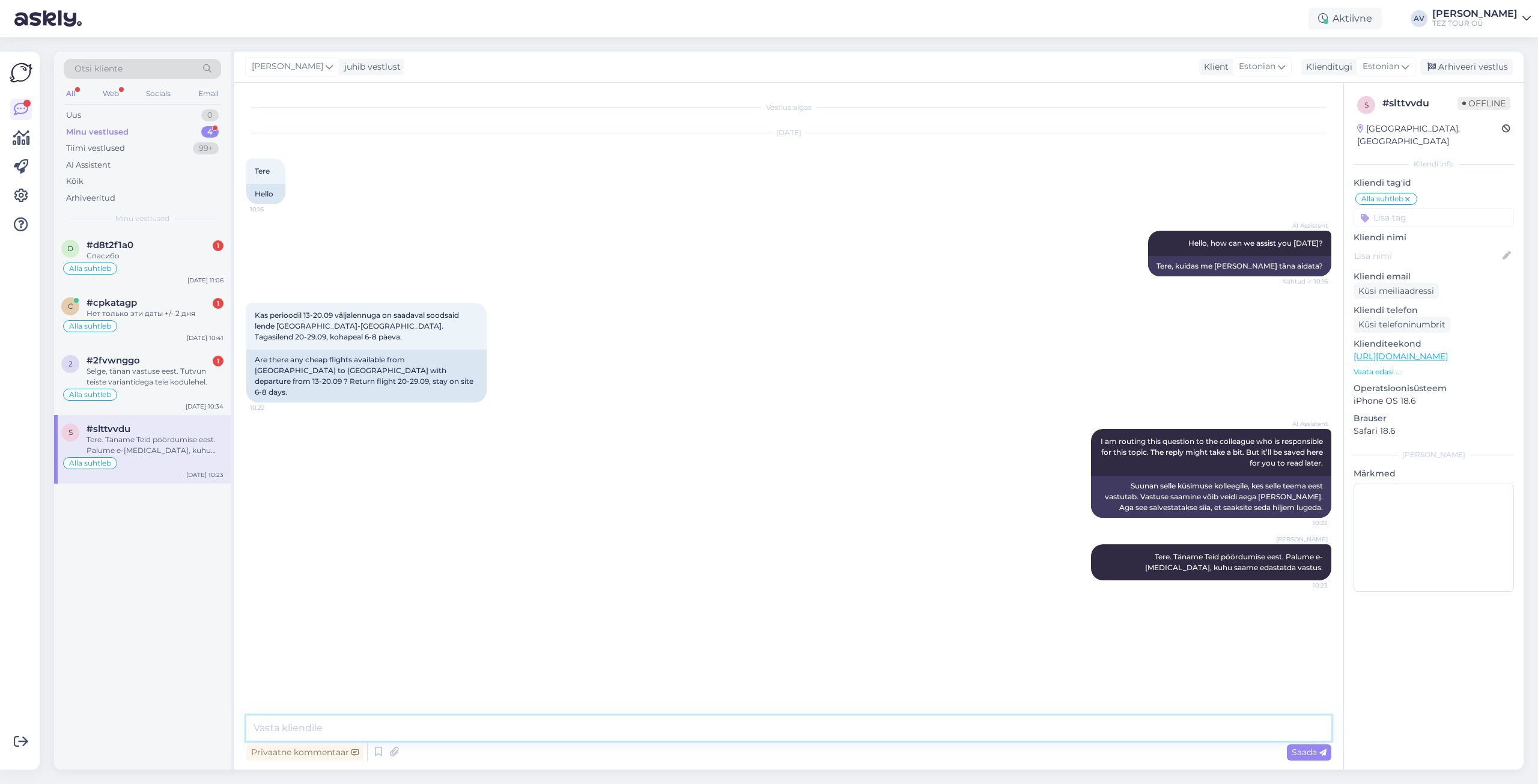
click at [736, 733] on textarea at bounding box center [789, 728] width 1085 height 26
paste textarea "airBaltic [GEOGRAPHIC_DATA] (TLL) - [GEOGRAPHIC_DATA] (HER) - [GEOGRAPHIC_DATA]…"
click at [402, 730] on textarea "Hetkeseisuga saame pakkuda airBaltic [GEOGRAPHIC_DATA] (TLL) - [GEOGRAPHIC_DATA…" at bounding box center [789, 728] width 1085 height 26
type textarea "Hetkeseisuga saame pakkuda : airBaltic [GEOGRAPHIC_DATA] (TLL) - [GEOGRAPHIC_DA…"
click at [1292, 751] on div "Saada" at bounding box center [1309, 752] width 45 height 16
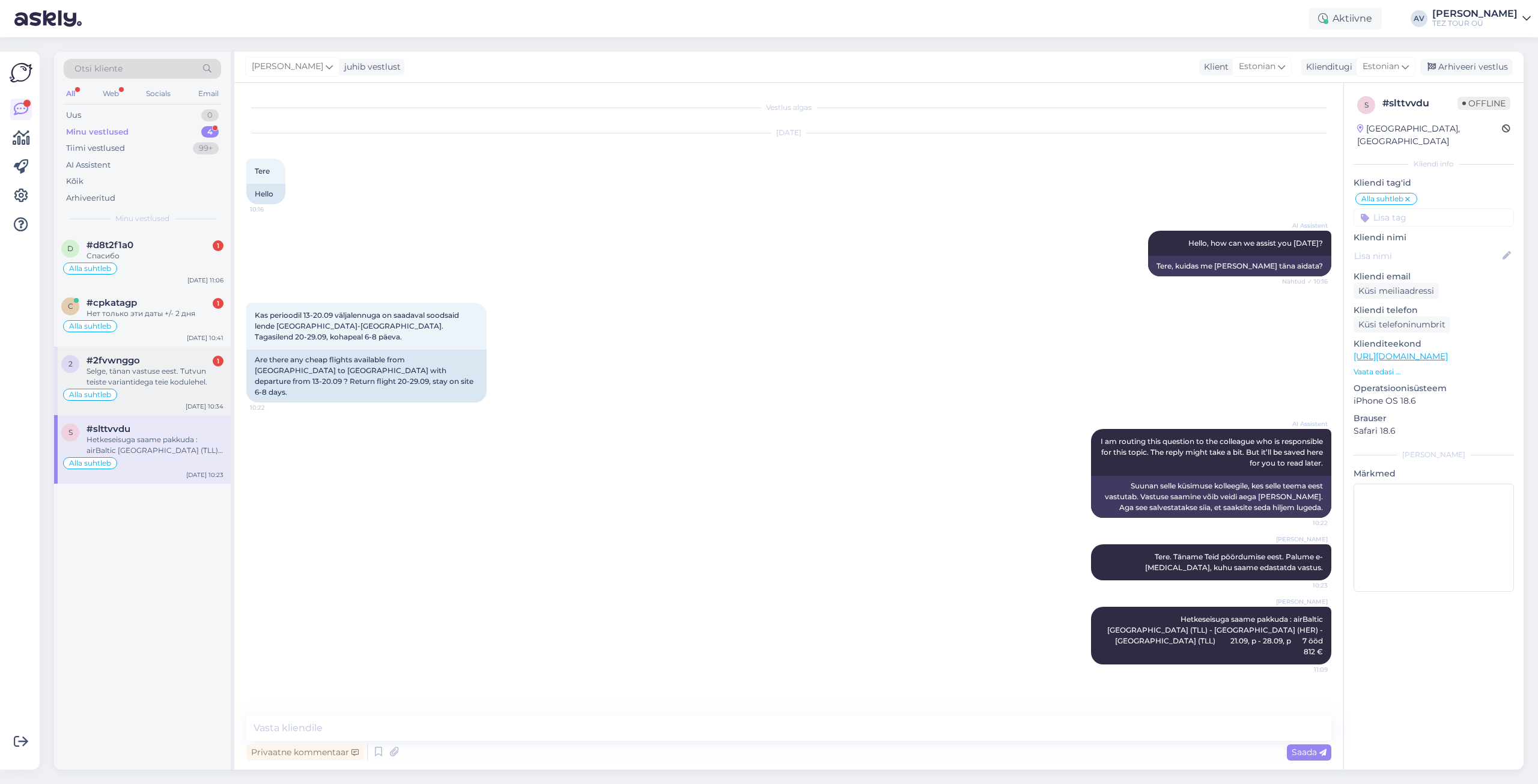
click at [153, 377] on div "Selge, tänan vastuse eest. Tutvun teiste variantidega teie kodulehel." at bounding box center [155, 377] width 137 height 22
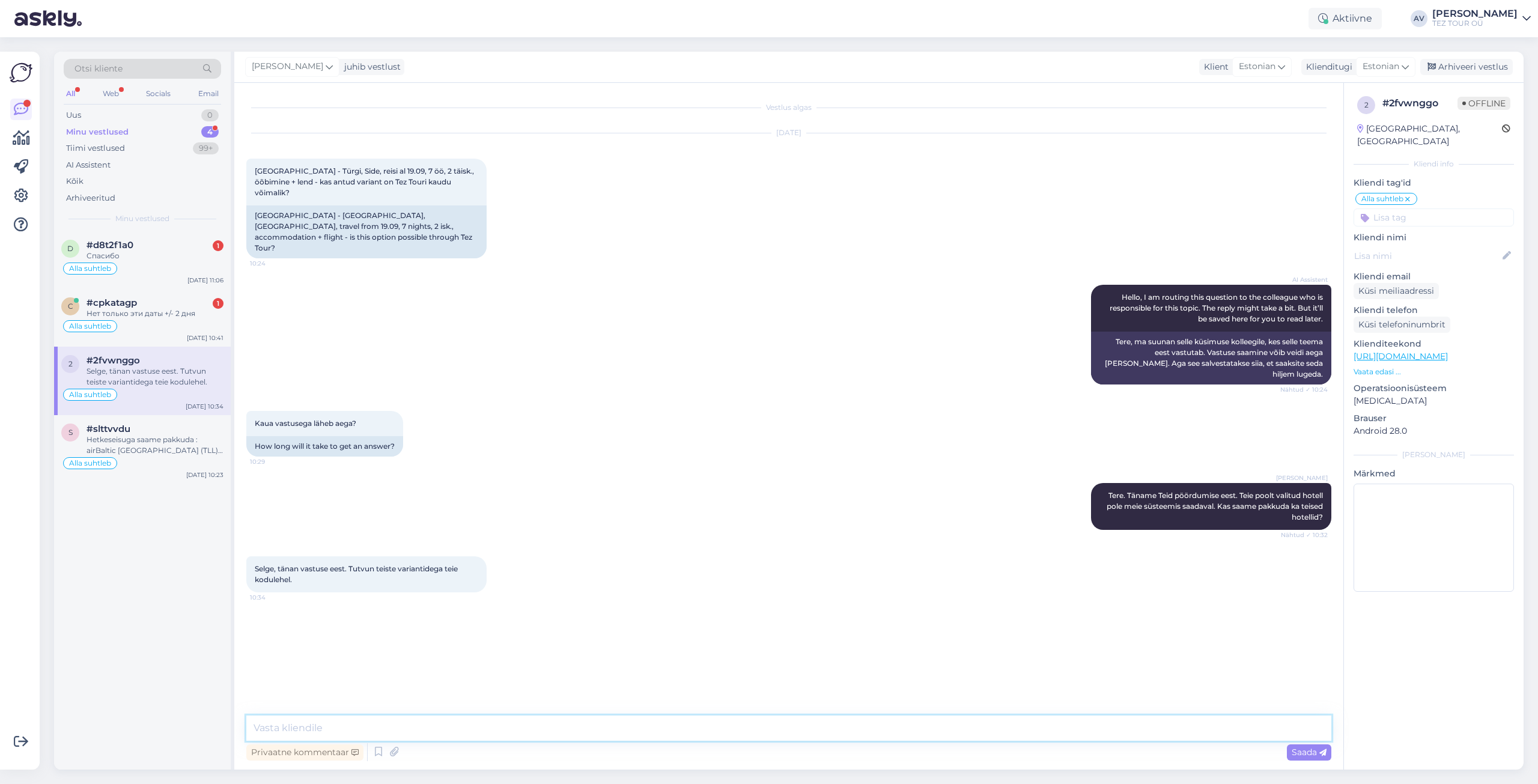
click at [387, 721] on textarea at bounding box center [789, 728] width 1085 height 26
type textarea "Aitäh!"
click at [1489, 64] on div "Arhiveeri vestlus" at bounding box center [1466, 66] width 93 height 16
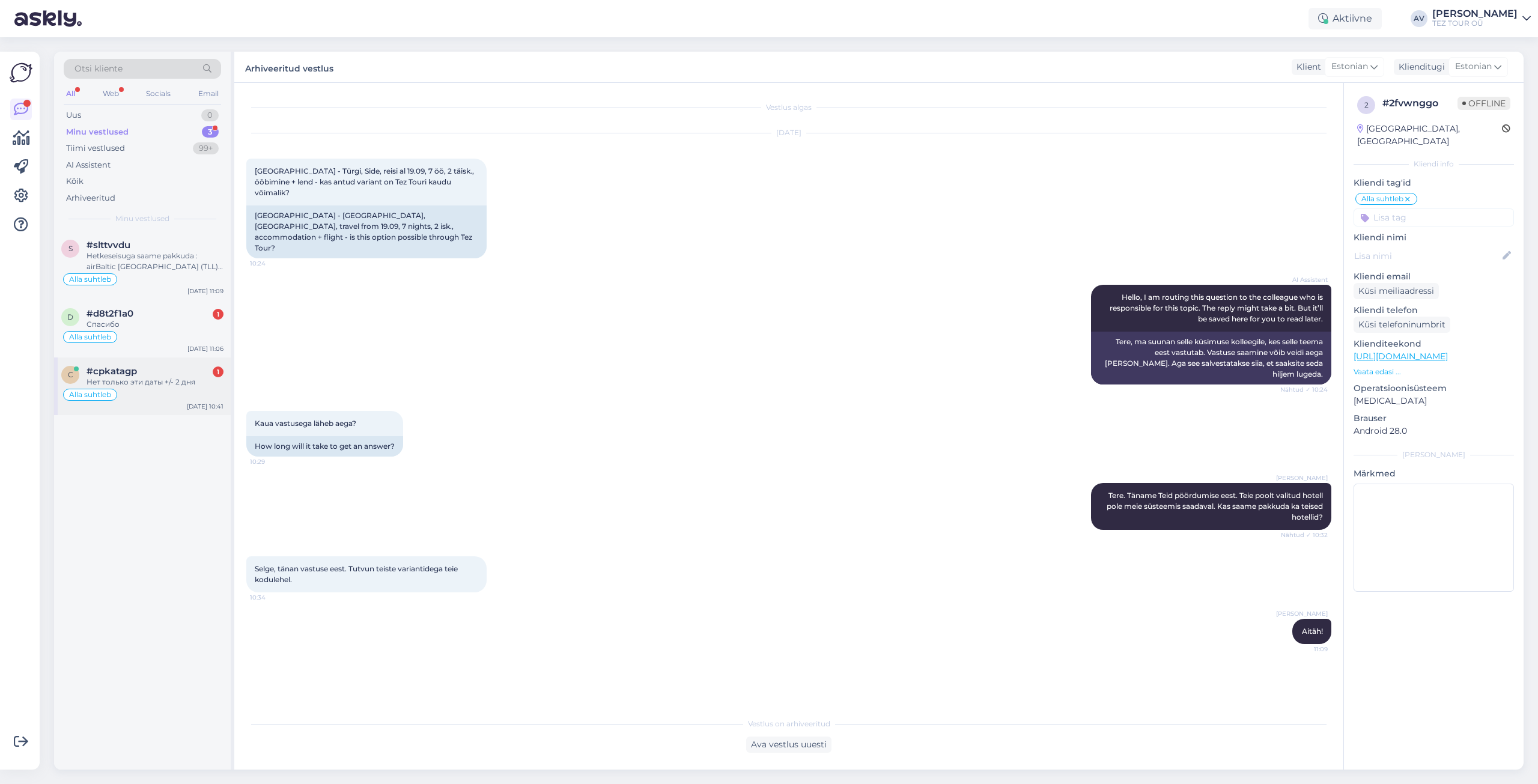
click at [115, 378] on div "Нет только эти даты +/- 2 дня" at bounding box center [155, 382] width 137 height 11
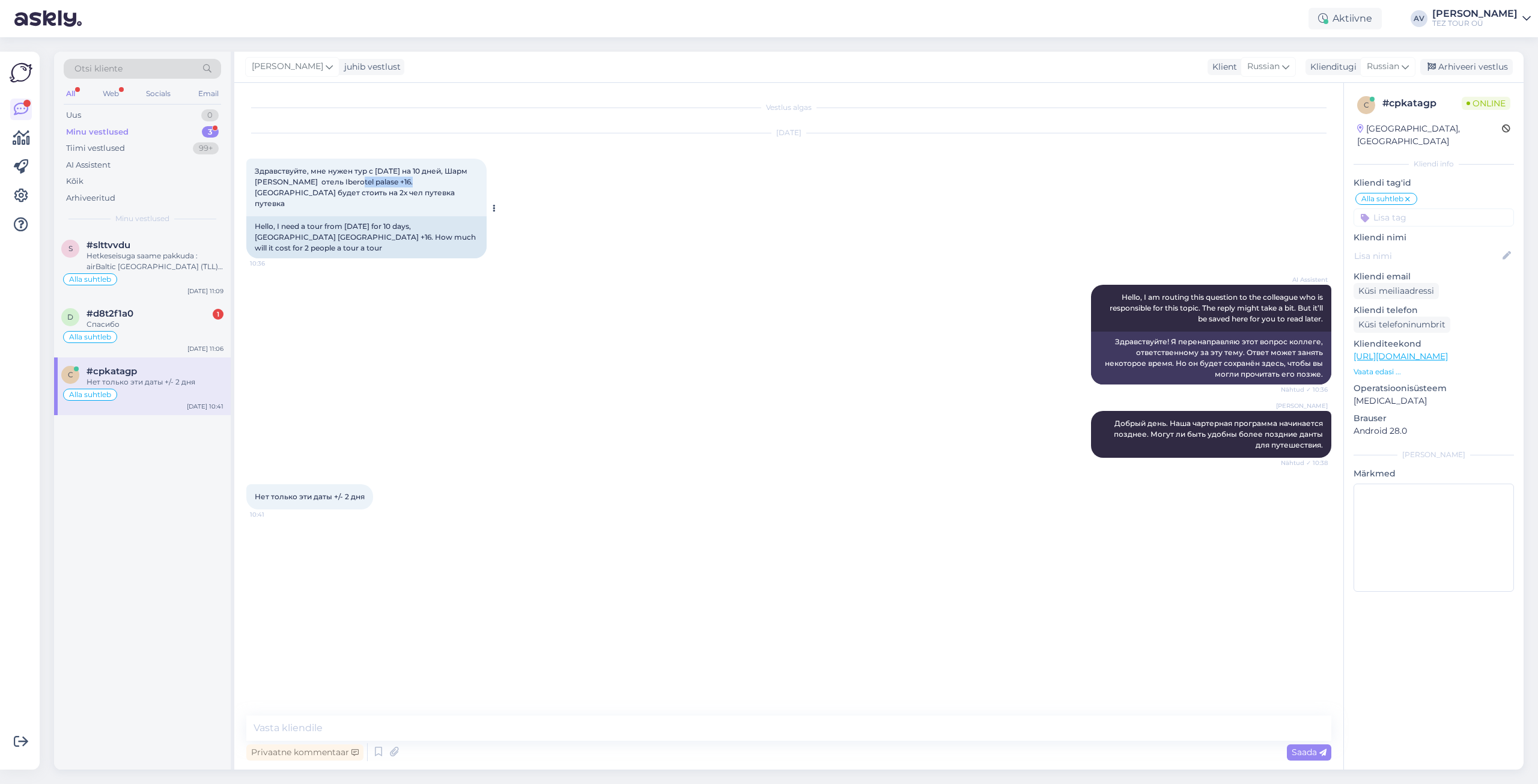
drag, startPoint x: 419, startPoint y: 182, endPoint x: 364, endPoint y: 181, distance: 55.0
click at [364, 181] on span "Здравствуйте, мне нужен тур с [DATE] на 10 дней, Шарм [PERSON_NAME] отель Ibero…" at bounding box center [362, 187] width 215 height 41
copy span "Iberotel palase"
click at [410, 727] on textarea at bounding box center [789, 728] width 1085 height 26
click at [1173, 730] on textarea at bounding box center [789, 728] width 1085 height 26
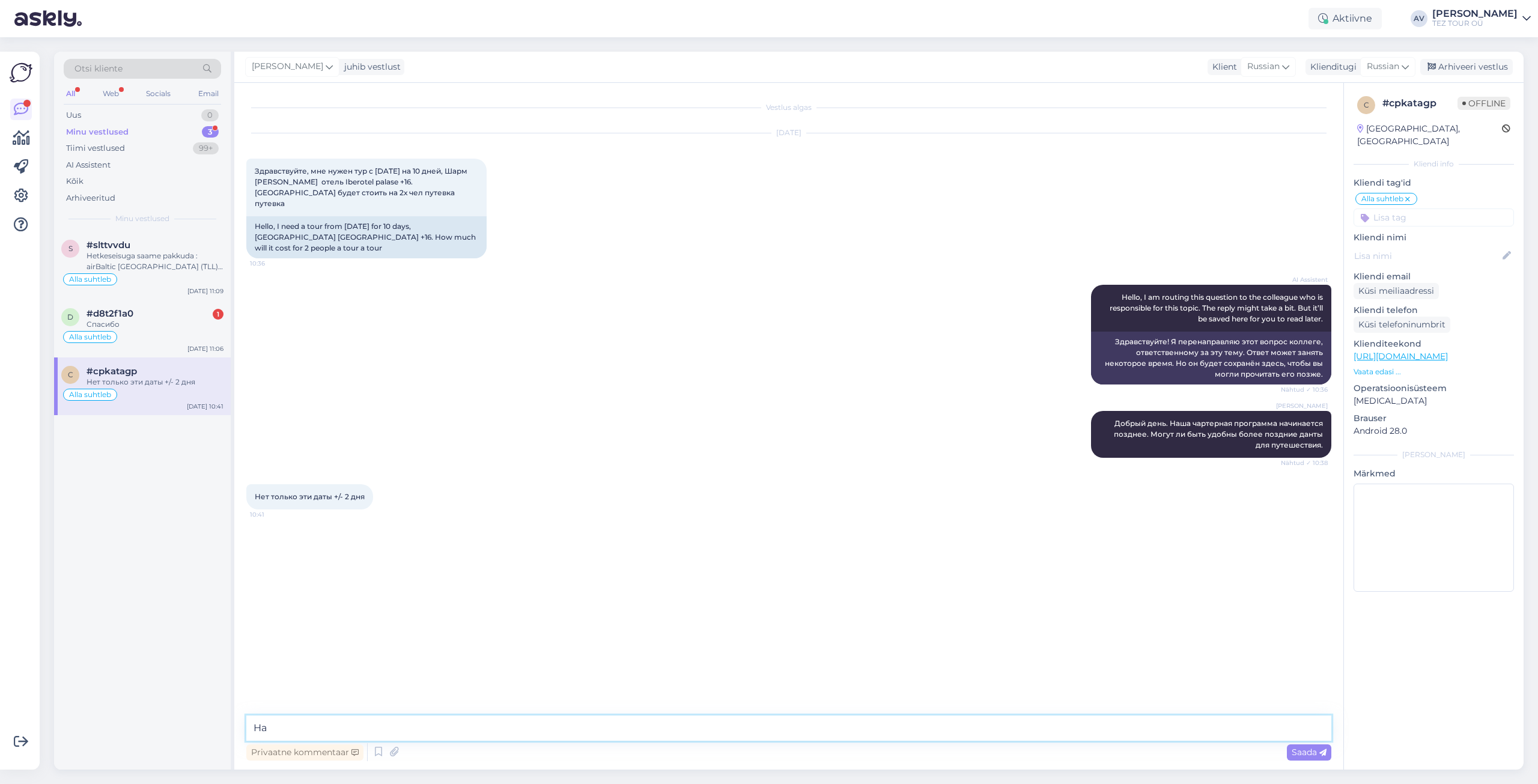
type textarea "[PERSON_NAME]"
type textarea "Так как рейсы только 1 раз в неделю, по [DATE], мы можем предложить 18 или 25.1…"
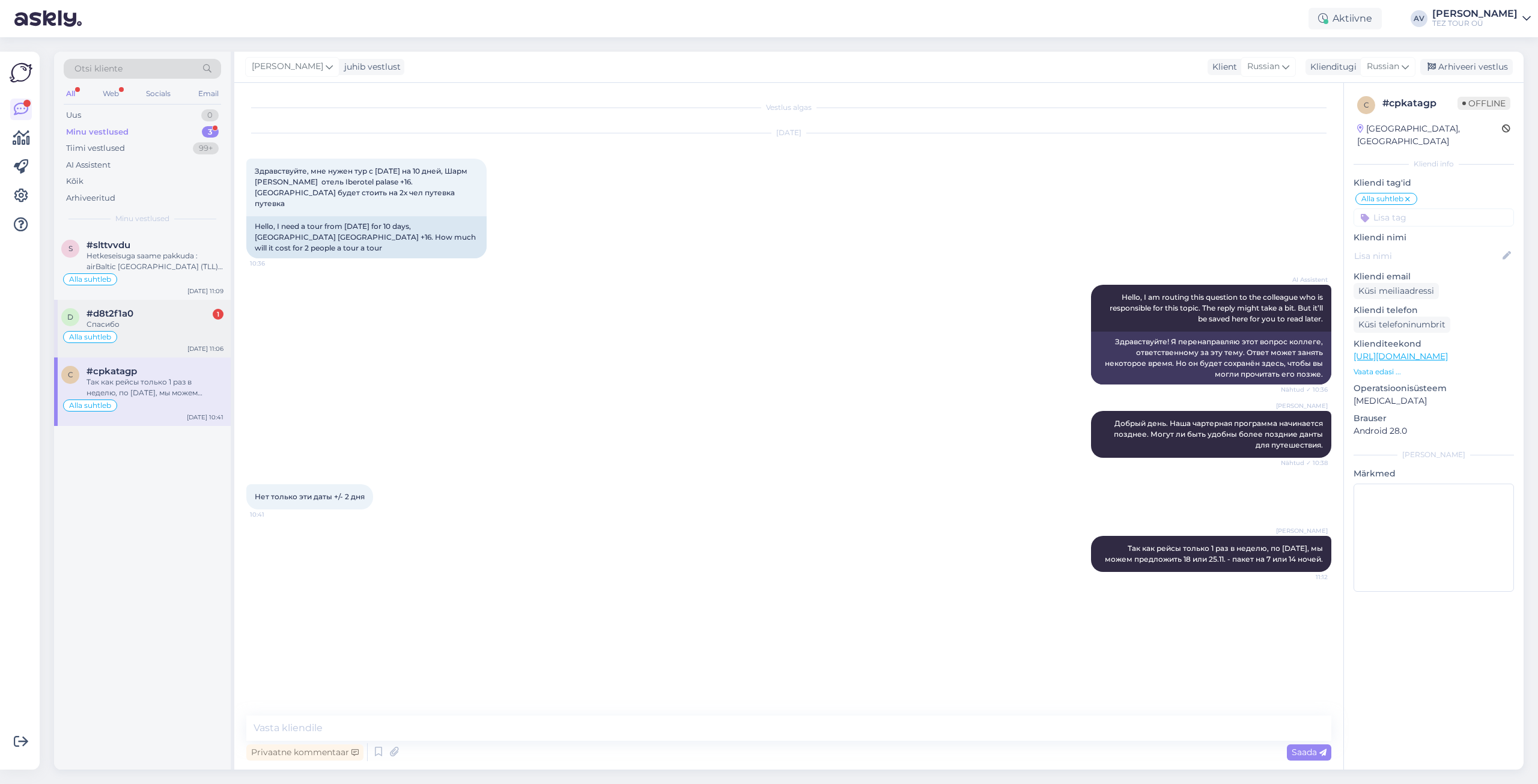
click at [133, 326] on div "Спасибо" at bounding box center [155, 324] width 137 height 11
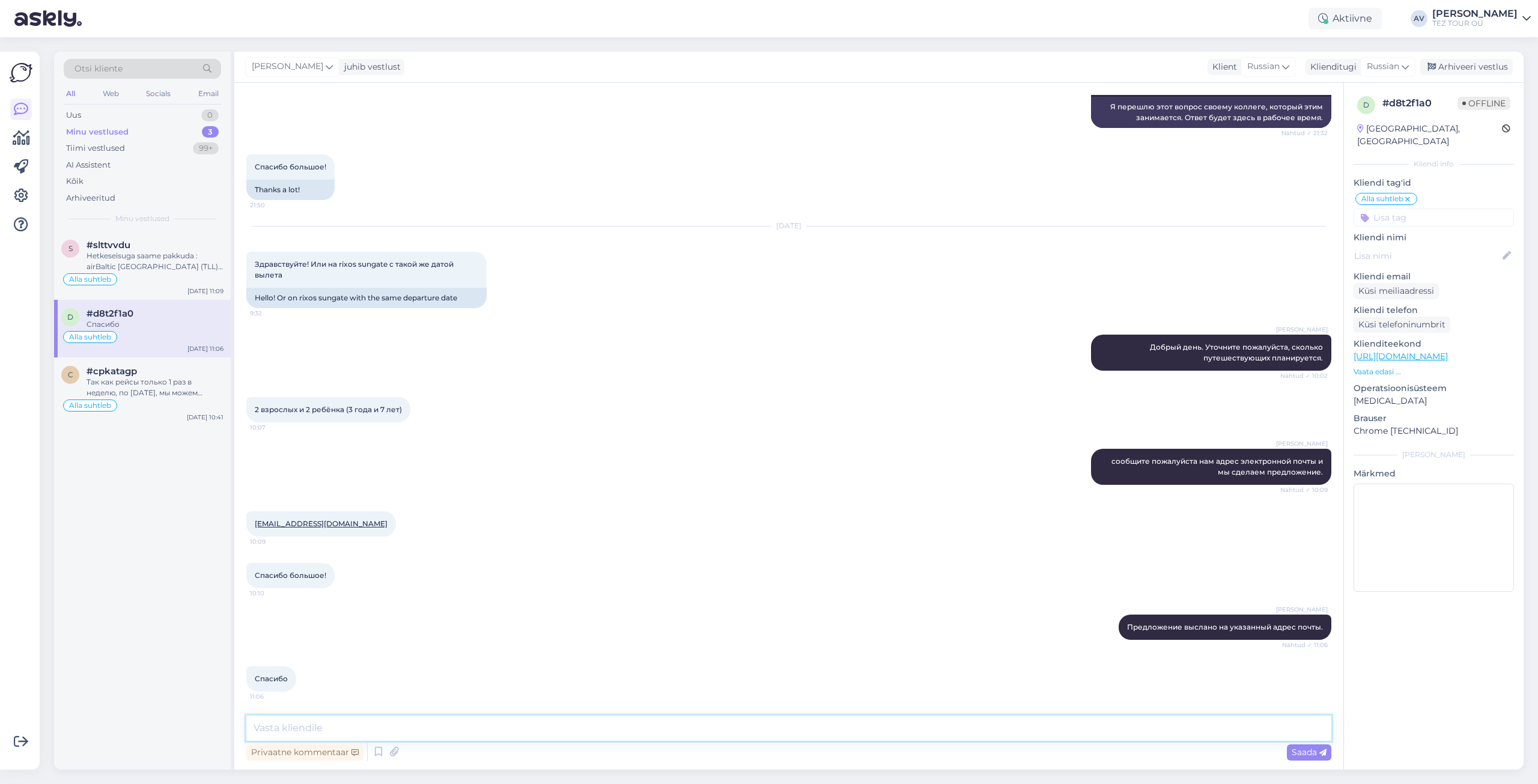
click at [511, 718] on textarea at bounding box center [789, 728] width 1085 height 26
type textarea "Буду признательна за выбор типа комнаты и отеля. Эту информацию и данные для бр…"
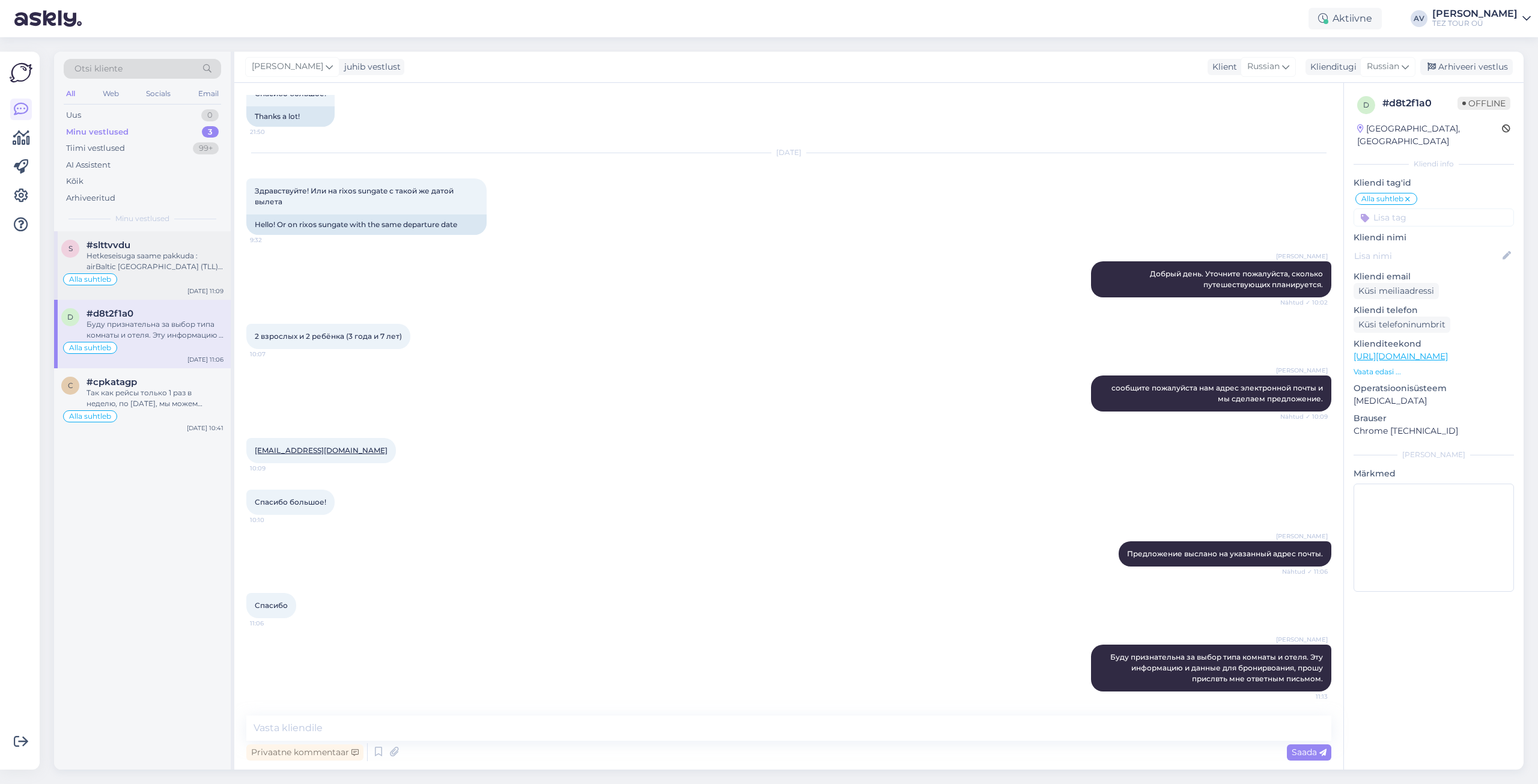
click at [160, 263] on div "Hetkeseisuga saame pakkuda : airBaltic [GEOGRAPHIC_DATA] (TLL) - [GEOGRAPHIC_DA…" at bounding box center [155, 261] width 137 height 22
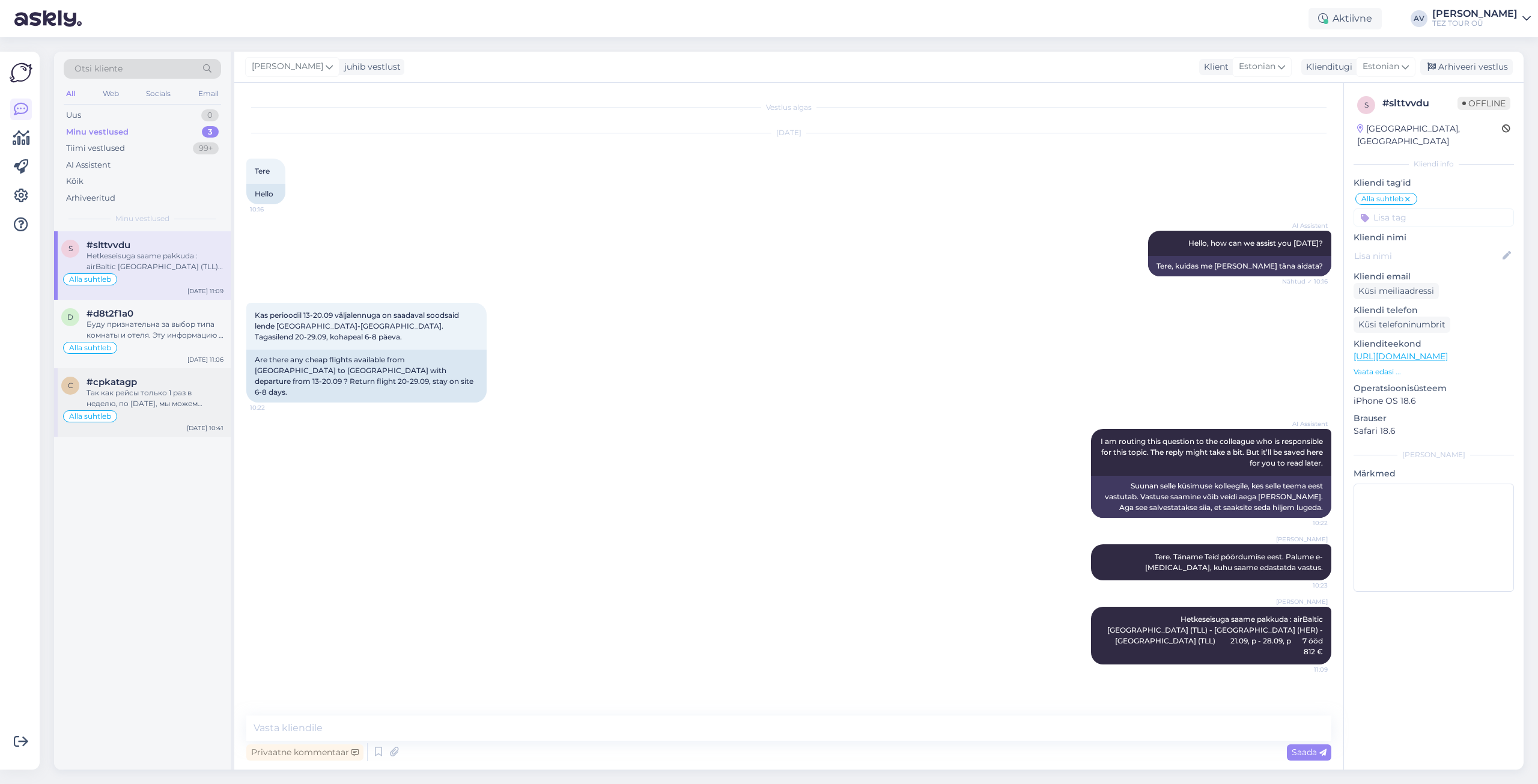
click at [177, 383] on div "#cpkatagp" at bounding box center [155, 382] width 137 height 11
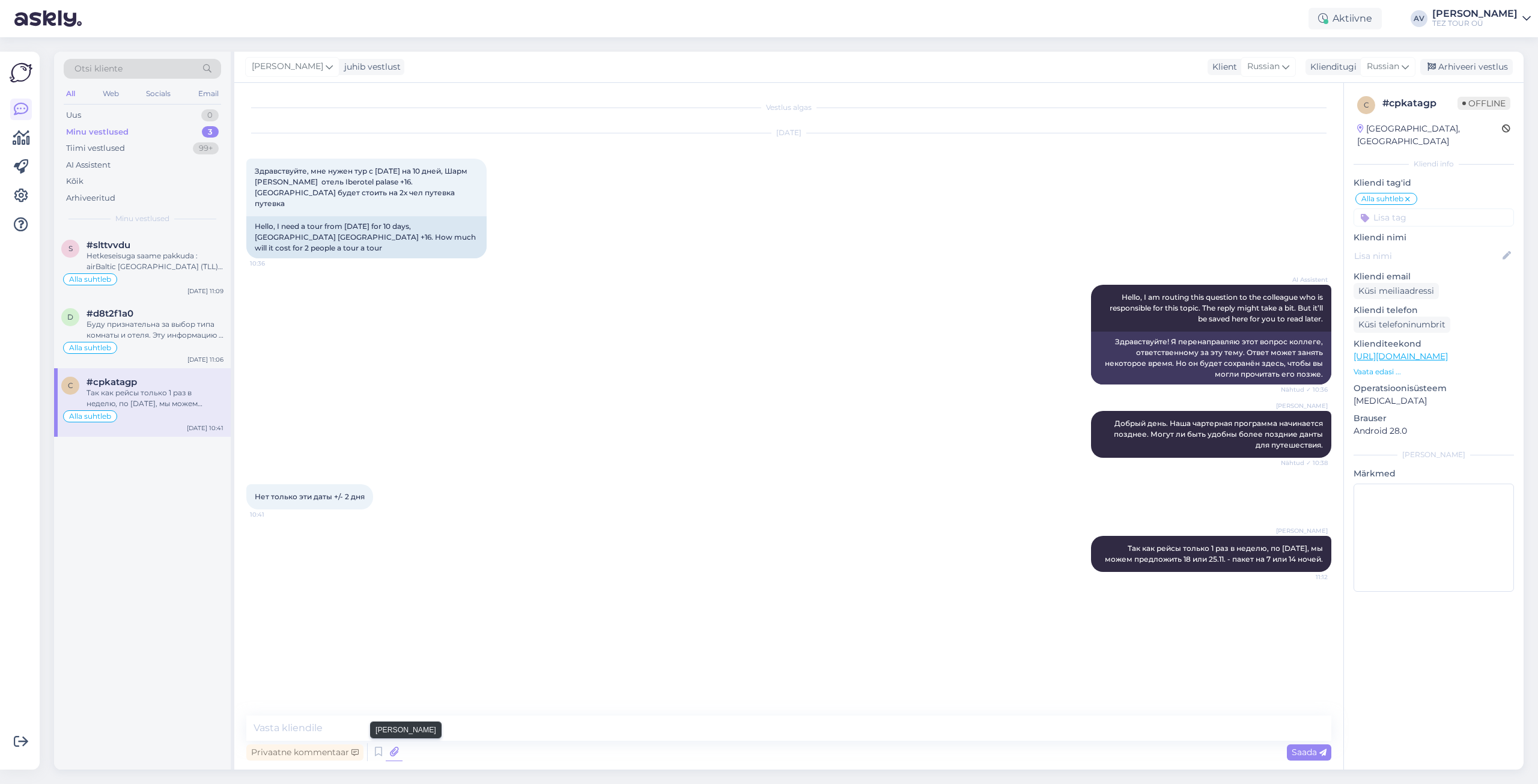
click at [393, 749] on icon at bounding box center [394, 752] width 17 height 18
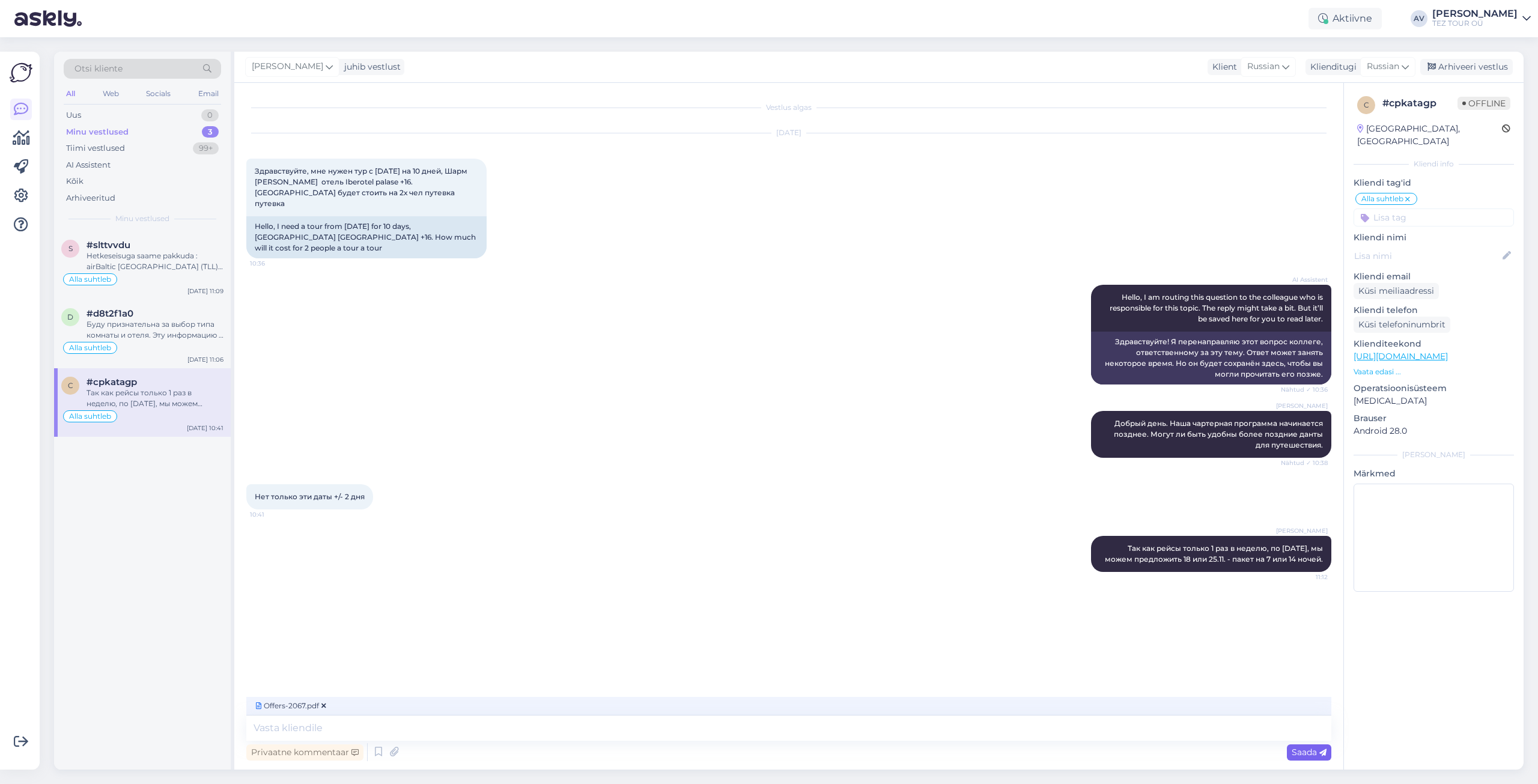
click at [1325, 754] on icon at bounding box center [1323, 753] width 7 height 7
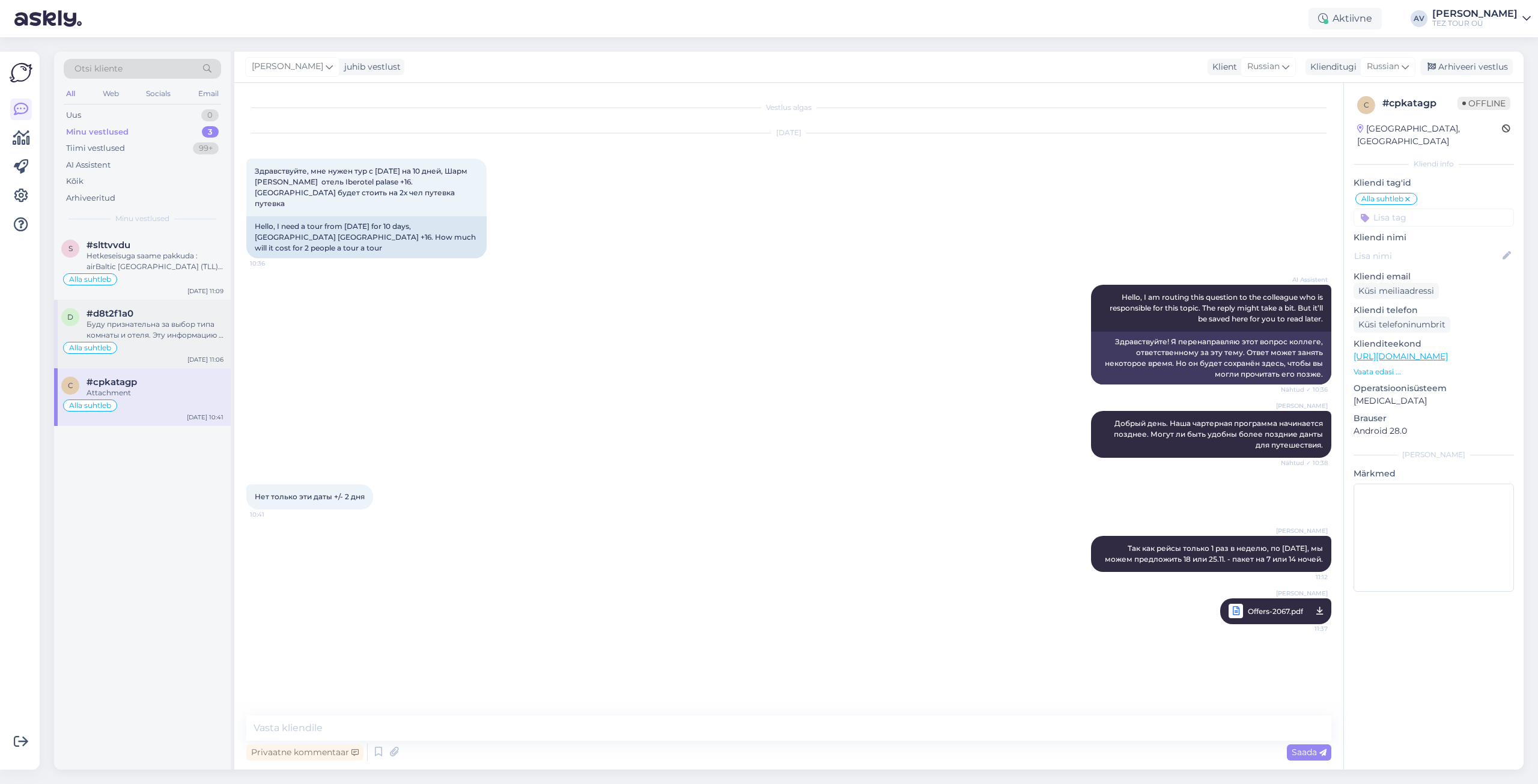
click at [140, 325] on div "Буду признательна за выбор типа комнаты и отеля. Эту информацию и данные для бр…" at bounding box center [155, 330] width 137 height 22
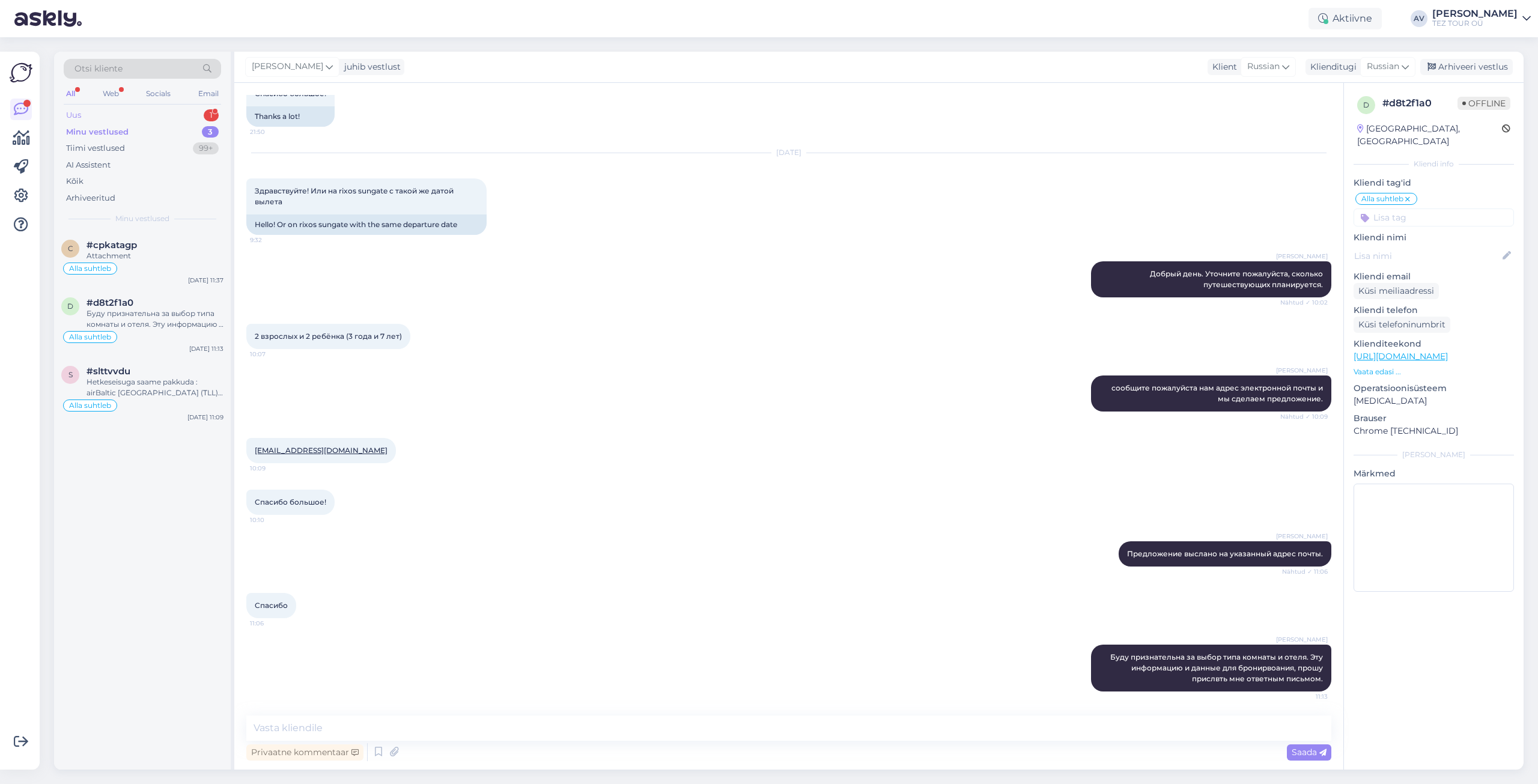
click at [77, 117] on div "Uus" at bounding box center [74, 115] width 15 height 12
click at [120, 254] on div "[EMAIL_ADDRESS][DOMAIN_NAME]" at bounding box center [155, 255] width 137 height 11
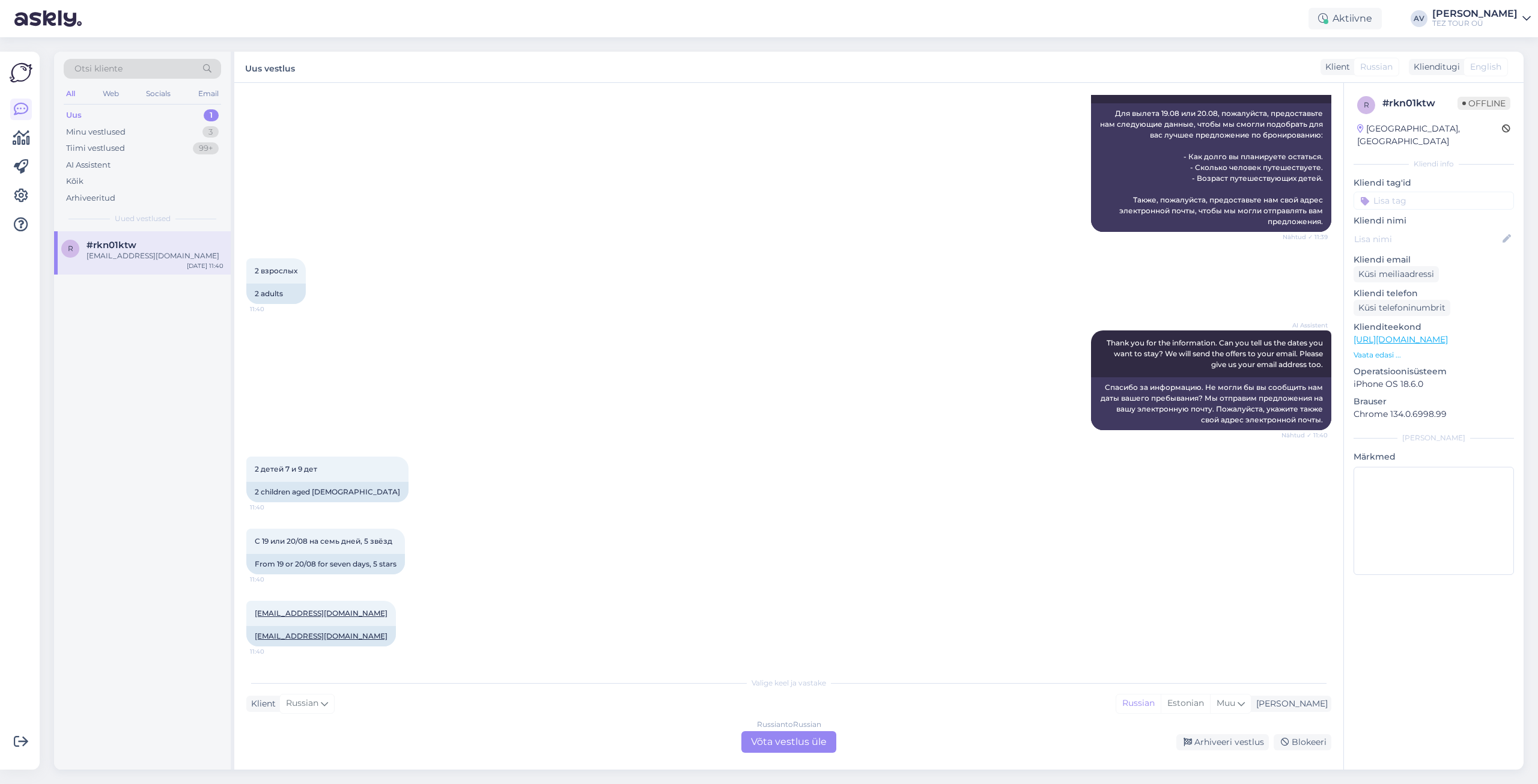
click at [792, 744] on div "Russian to Russian Võta vestlus üle" at bounding box center [788, 742] width 95 height 22
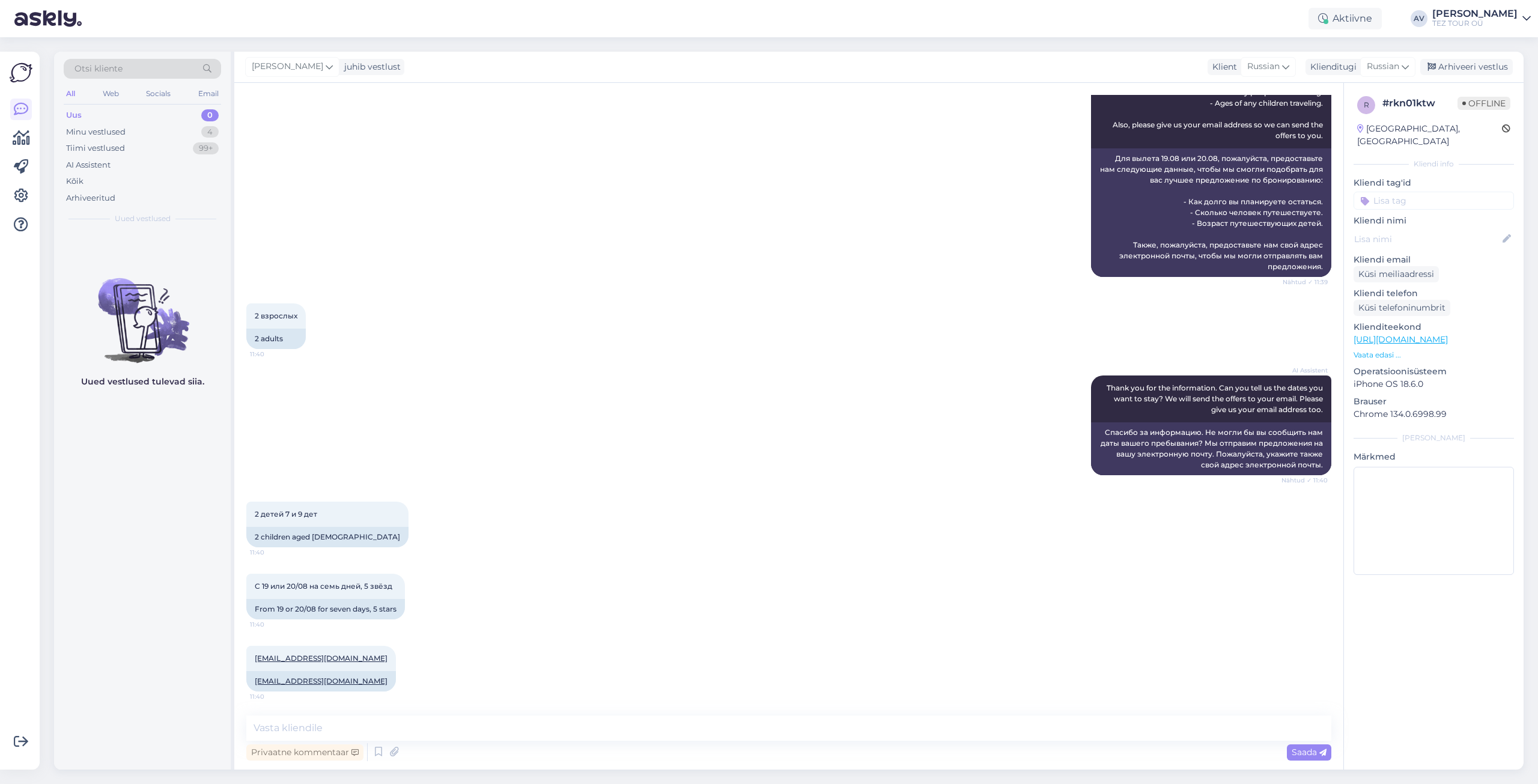
click at [1421, 192] on input at bounding box center [1433, 200] width 160 height 18
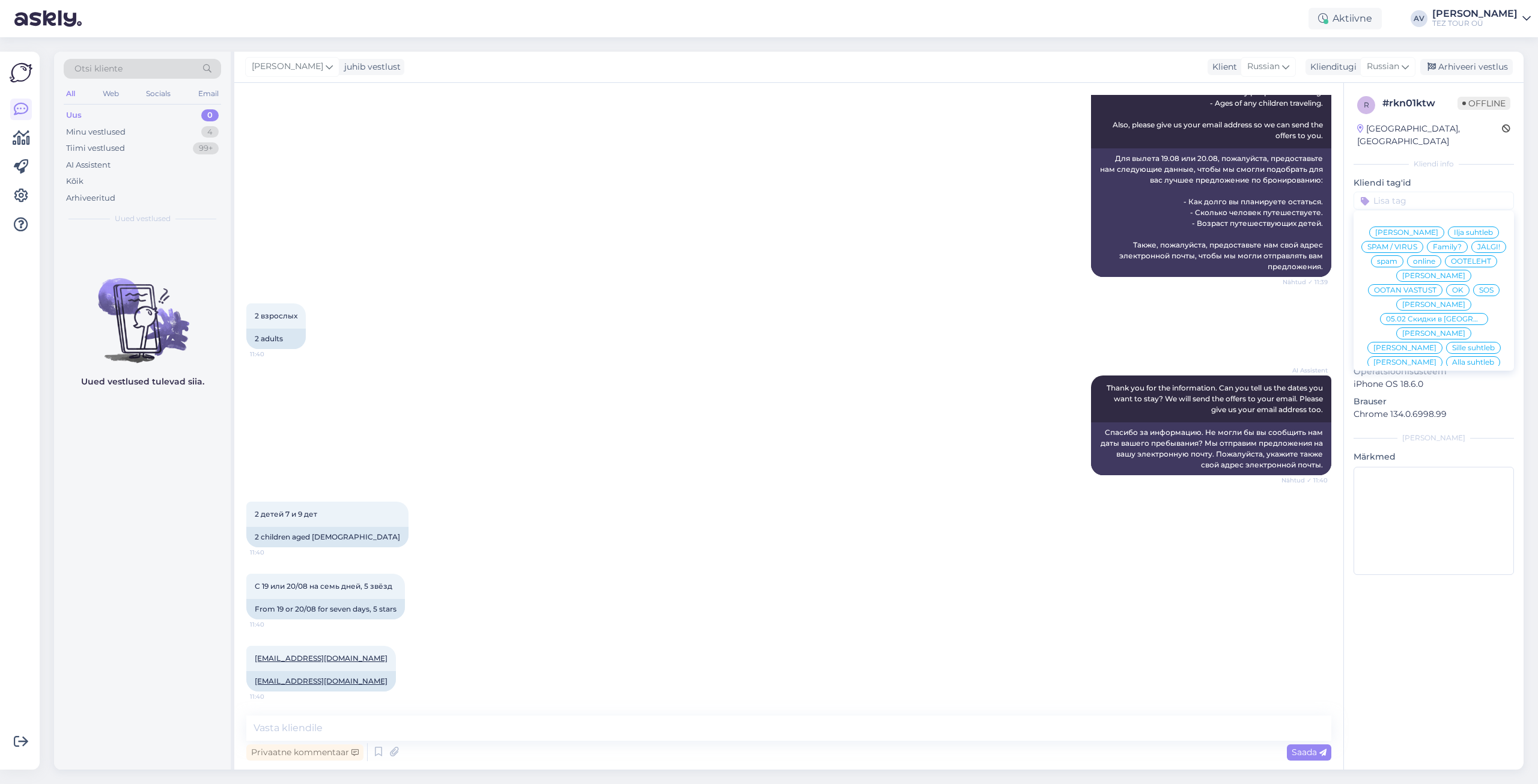
click at [1452, 359] on span "Alla suhtleb" at bounding box center [1474, 362] width 42 height 7
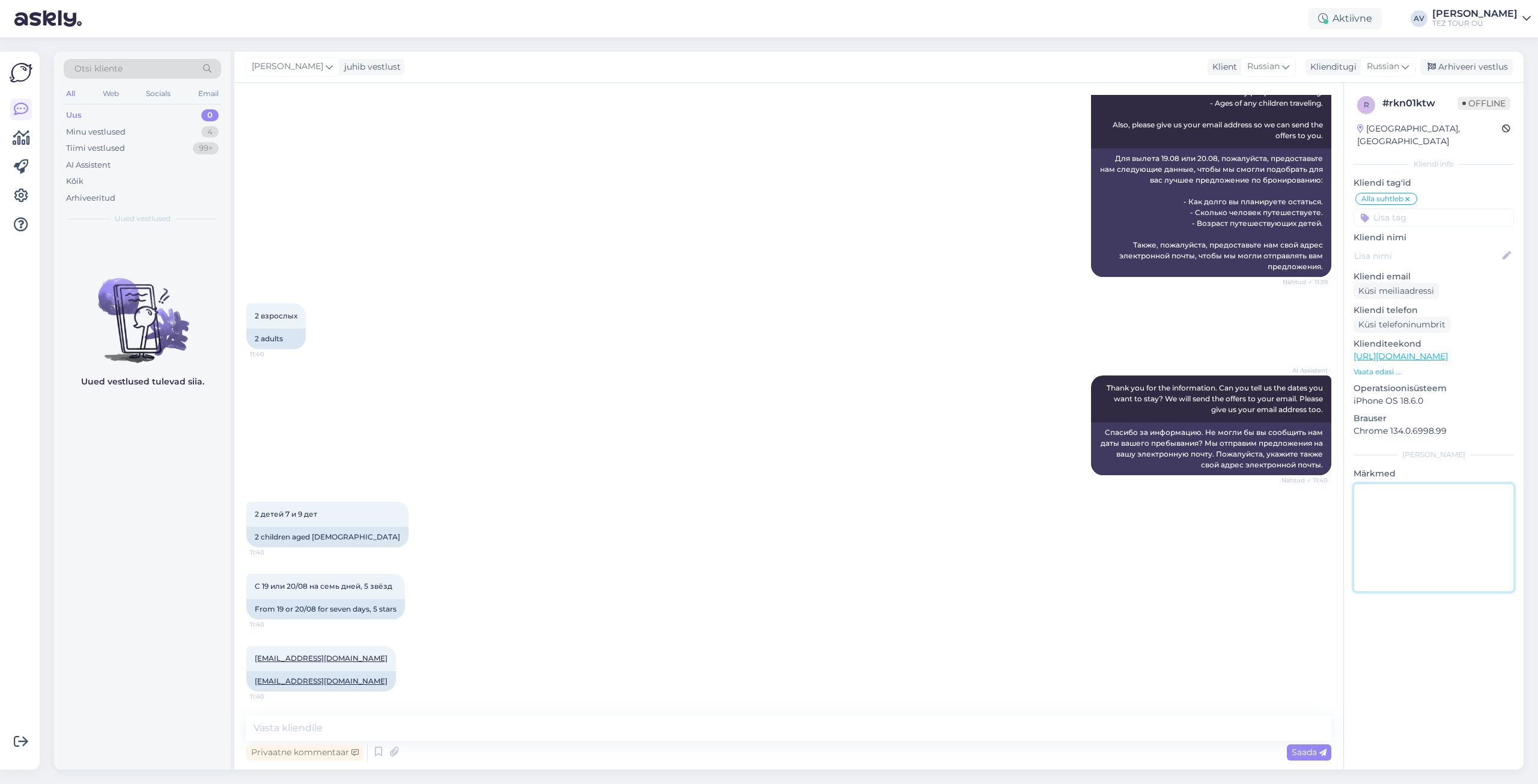
click at [1463, 543] on textarea at bounding box center [1433, 538] width 160 height 108
click at [668, 720] on textarea at bounding box center [789, 728] width 1085 height 26
type textarea "Добрый день. На интерсующие Вас даты, все рейсы проданы."
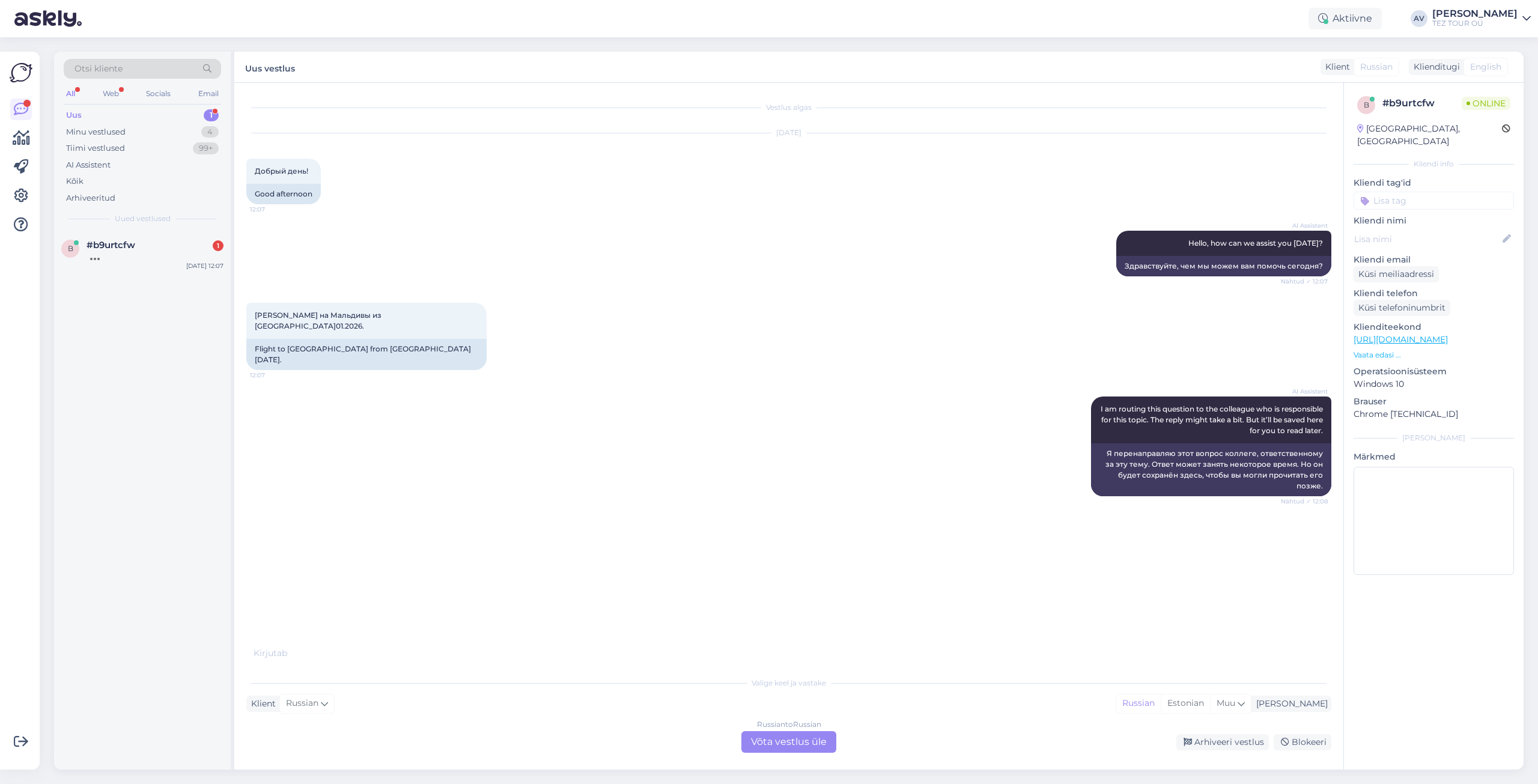
scroll to position [0, 0]
click at [802, 740] on div "Russian to Russian Võta vestlus üle" at bounding box center [788, 742] width 95 height 22
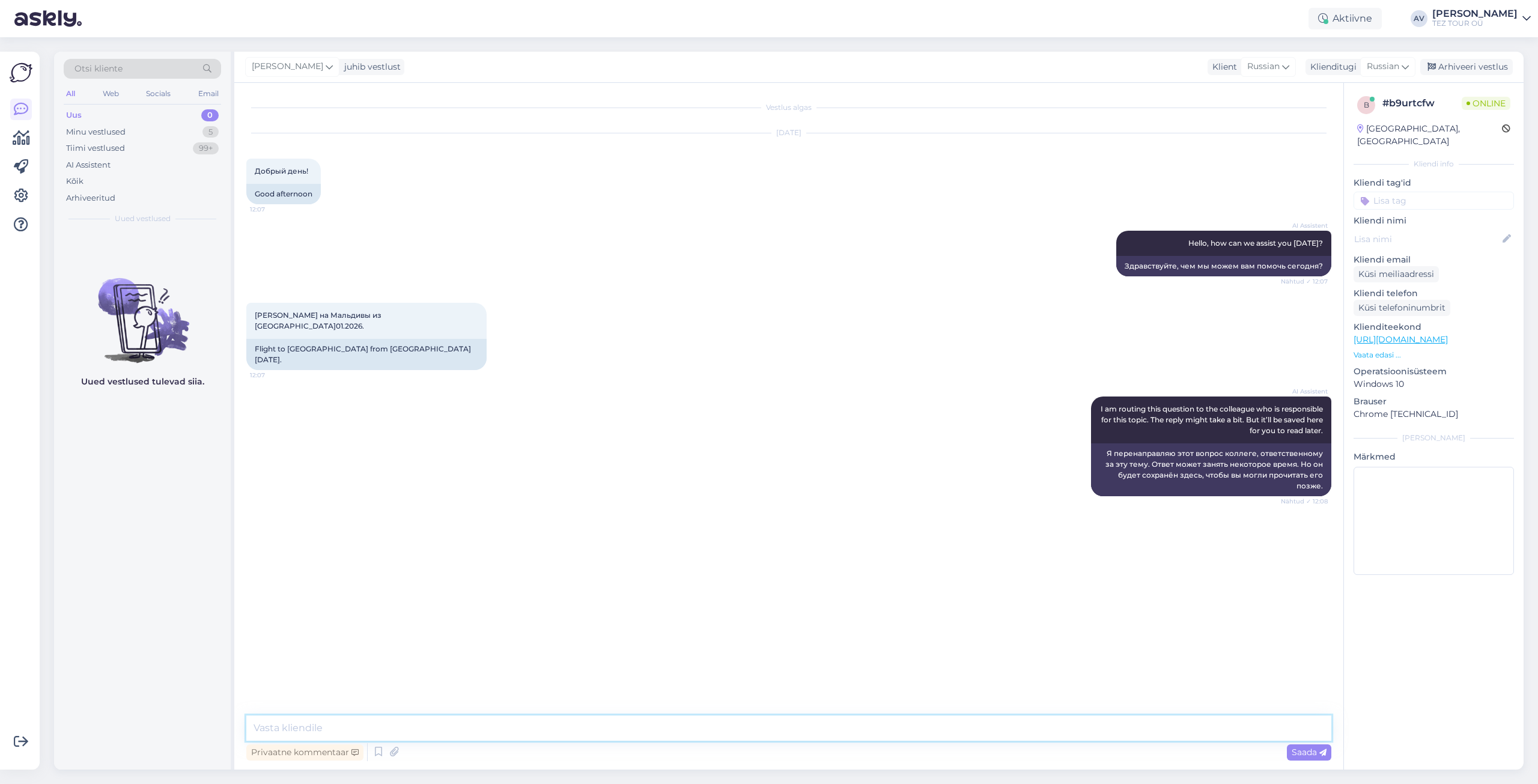
click at [716, 725] on textarea at bounding box center [789, 728] width 1085 height 26
type textarea "Добрый день. Утчоните пожалуйста, количество путешествуюших, желаемый бюджет и …"
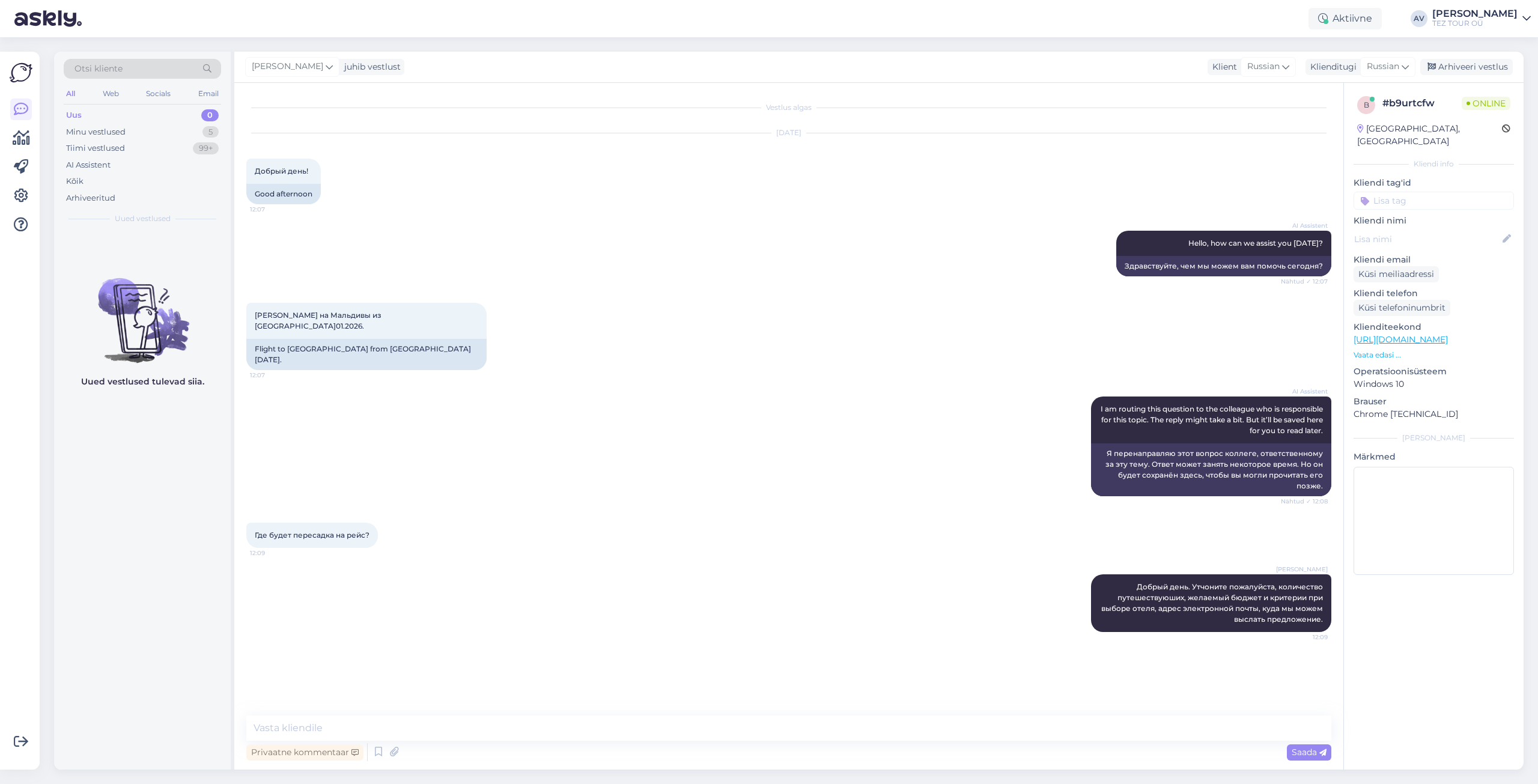
click at [1377, 192] on input at bounding box center [1433, 200] width 160 height 18
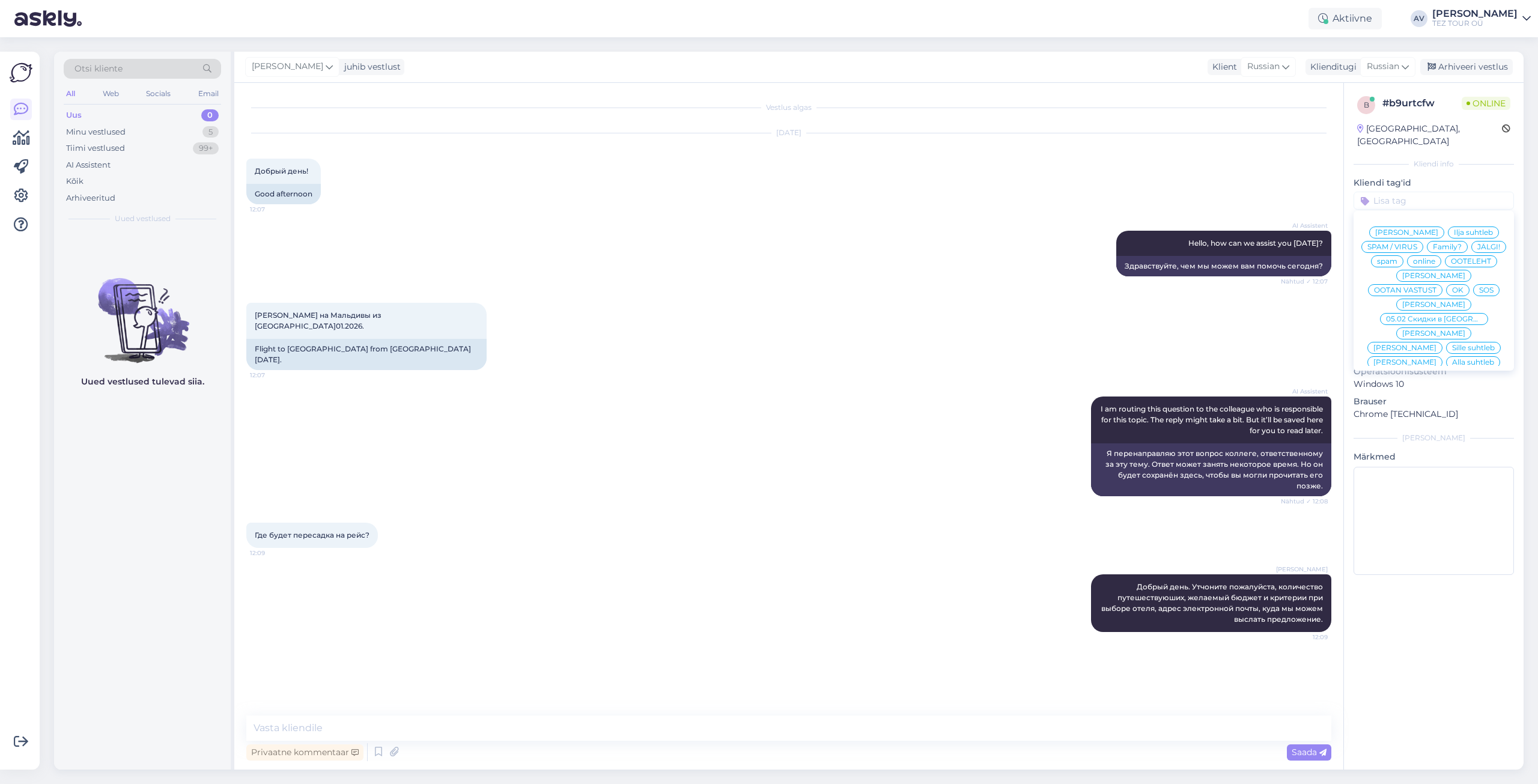
click at [1380, 344] on div "[PERSON_NAME] suhtleb Ilja suhtleb SPAM / VIRUS Family? JÄLGI! spam online OOTE…" at bounding box center [1433, 290] width 160 height 150
click at [1452, 359] on span "Alla suhtleb" at bounding box center [1474, 362] width 42 height 7
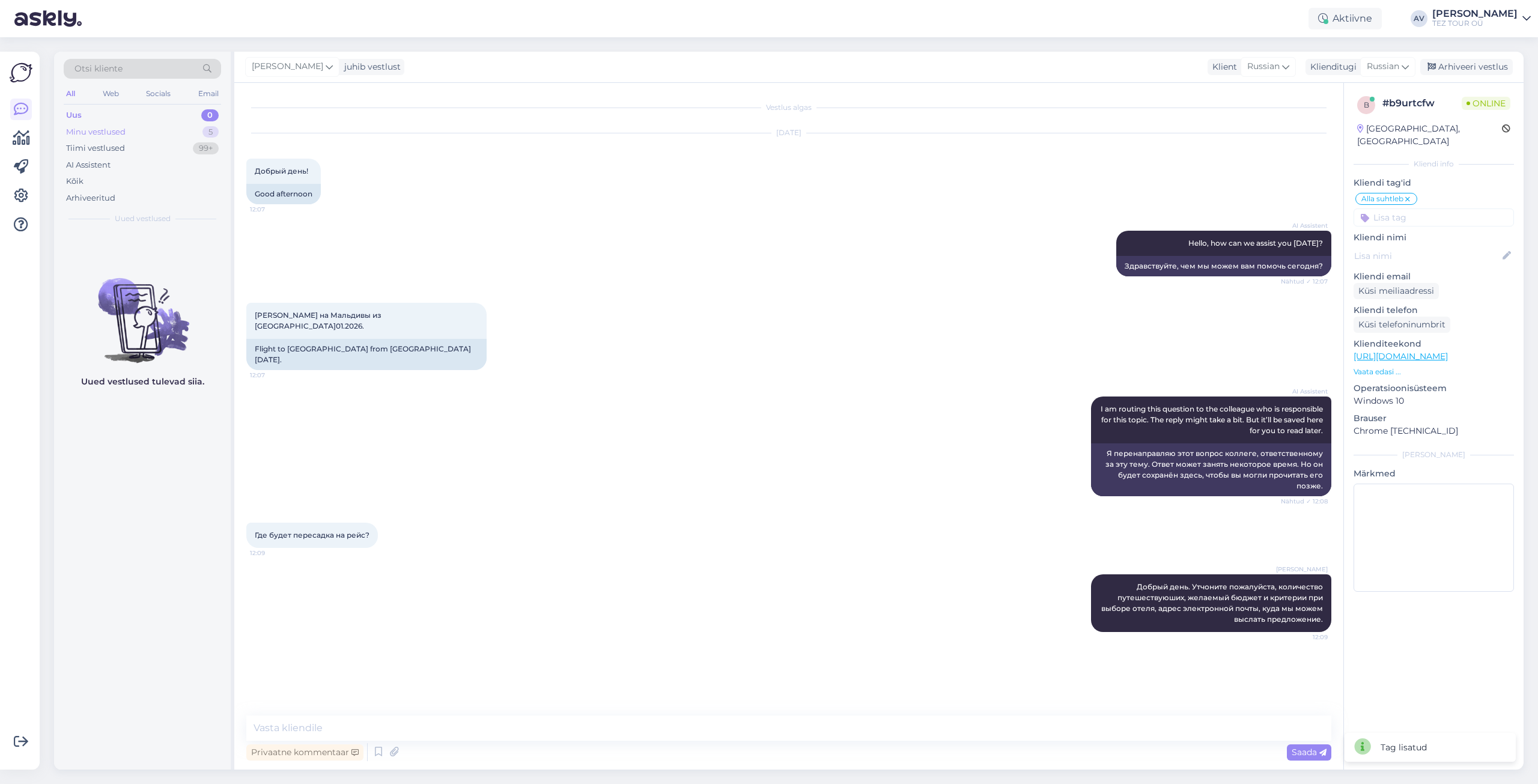
click at [88, 133] on div "Minu vestlused" at bounding box center [96, 132] width 59 height 12
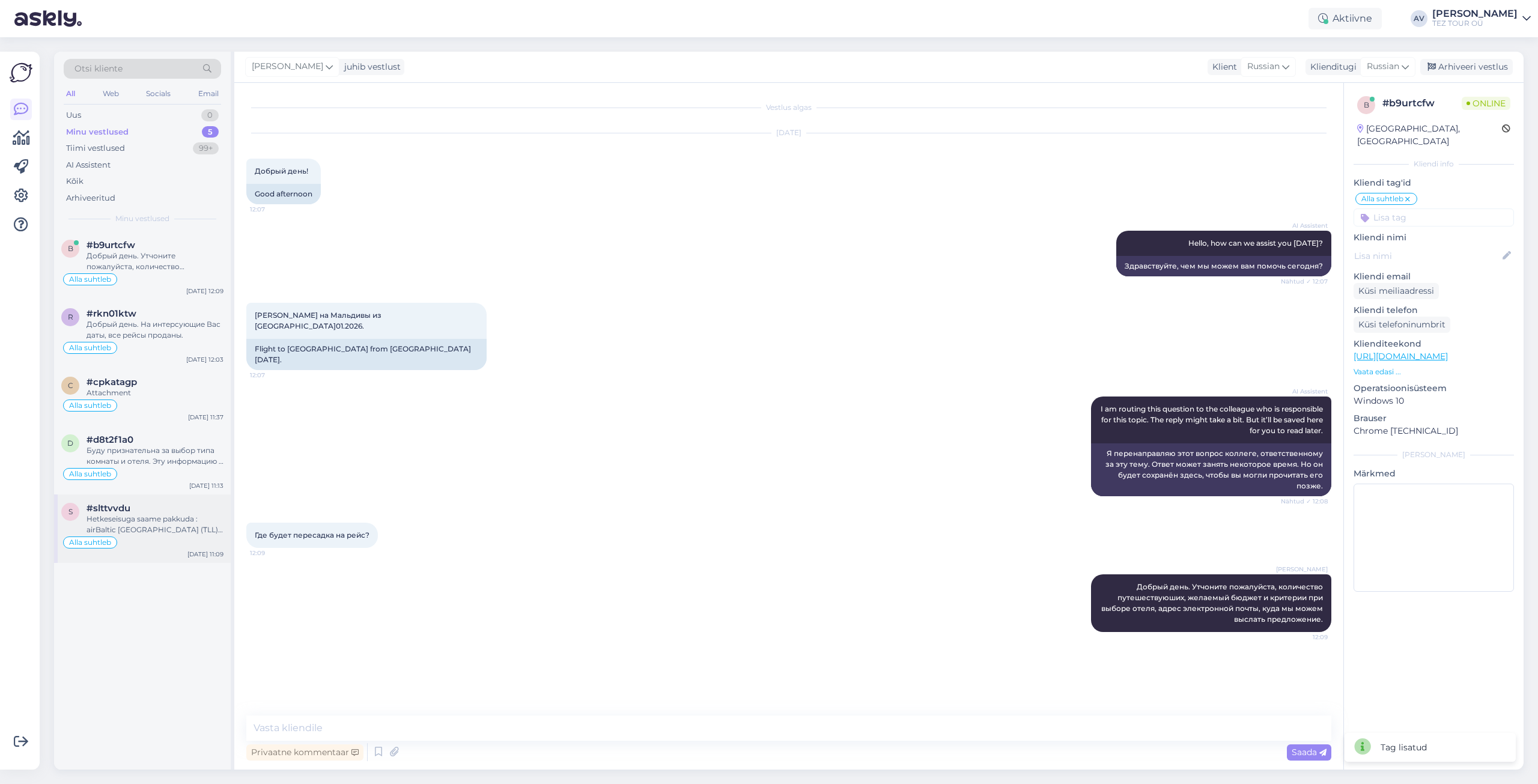
click at [154, 530] on div "Hetkeseisuga saame pakkuda : airBaltic [GEOGRAPHIC_DATA] (TLL) - [GEOGRAPHIC_DA…" at bounding box center [155, 525] width 137 height 22
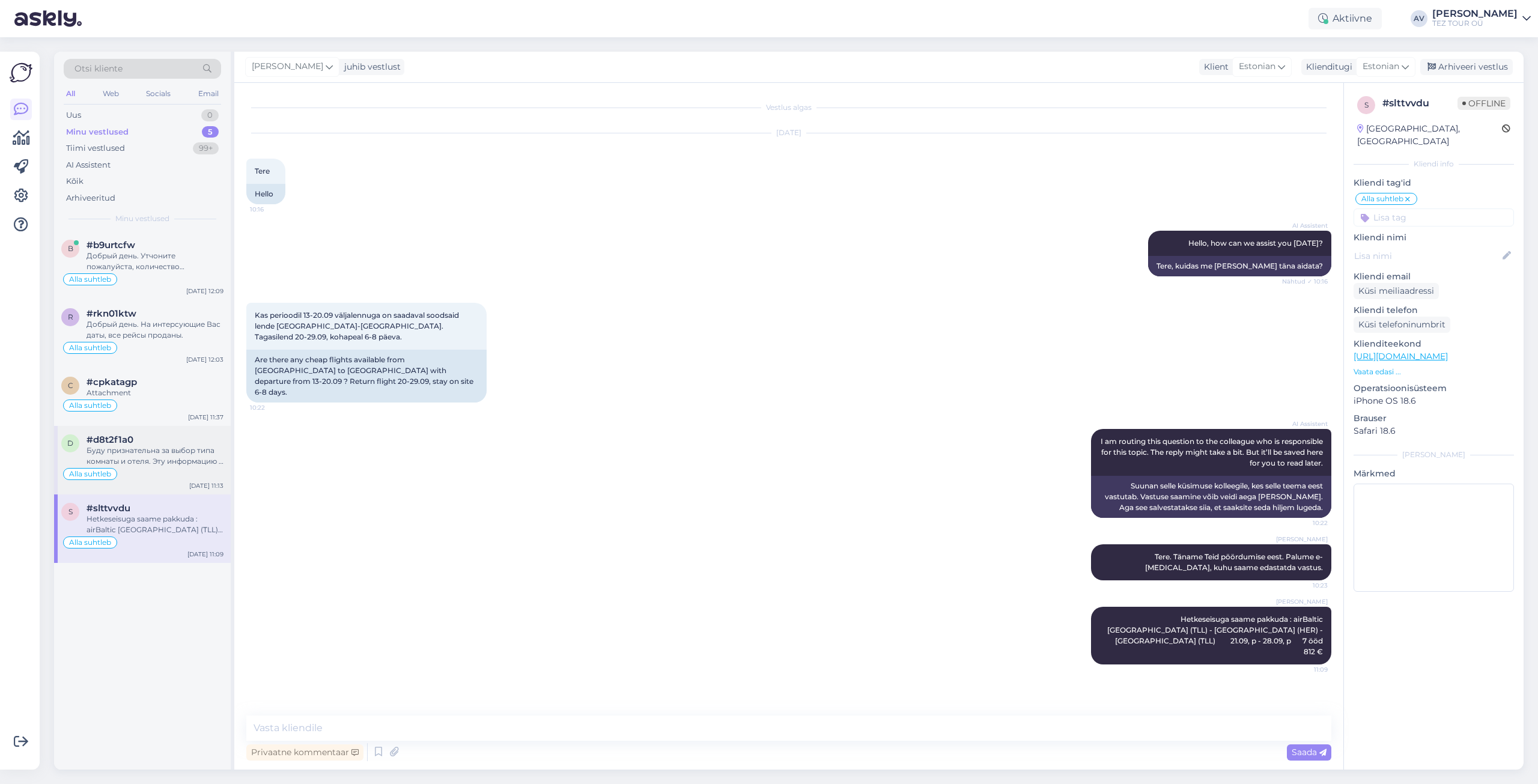
click at [138, 465] on div "Буду признательна за выбор типа комнаты и отеля. Эту информацию и данные для бр…" at bounding box center [155, 456] width 137 height 22
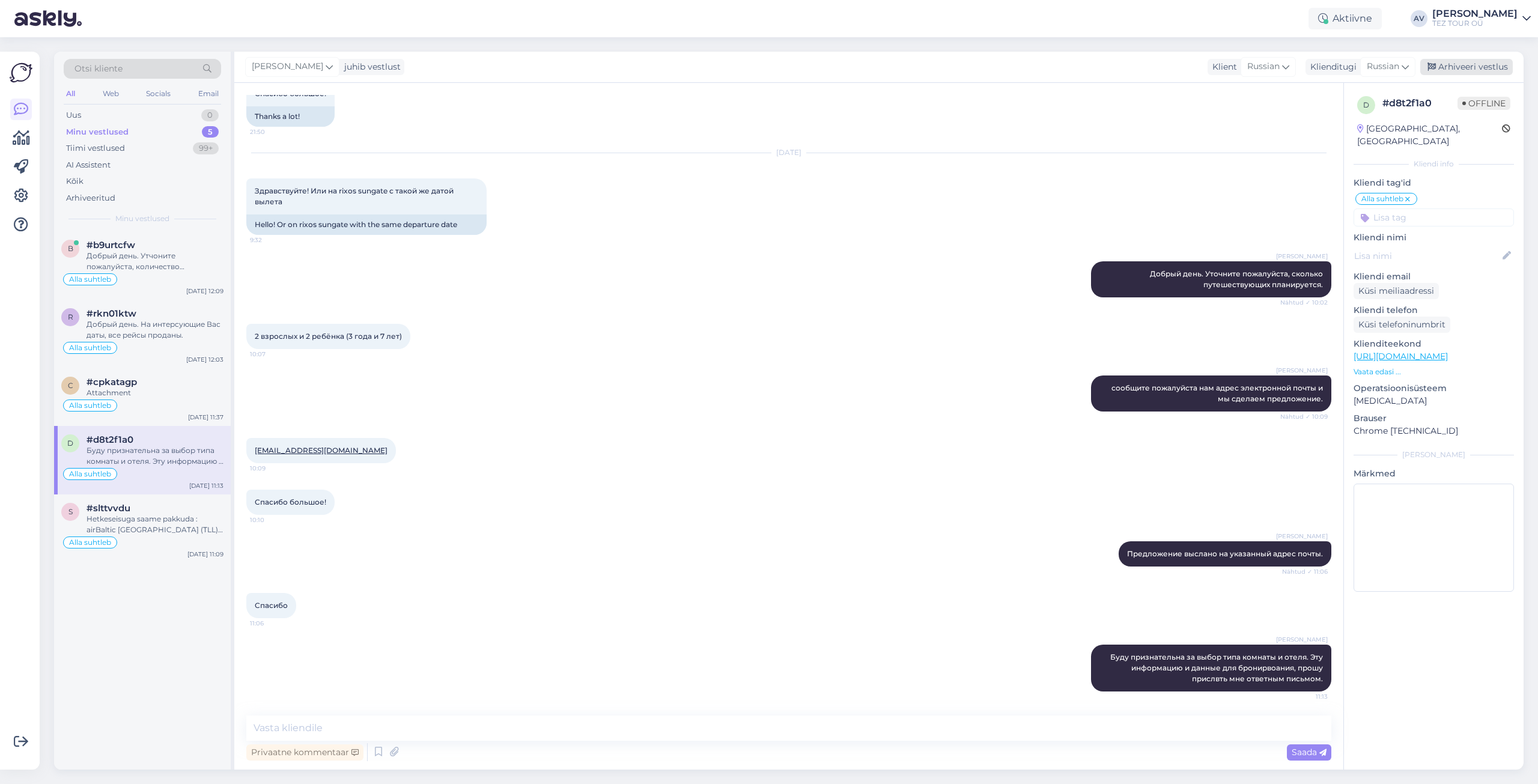
click at [1466, 66] on div "Arhiveeri vestlus" at bounding box center [1466, 66] width 93 height 16
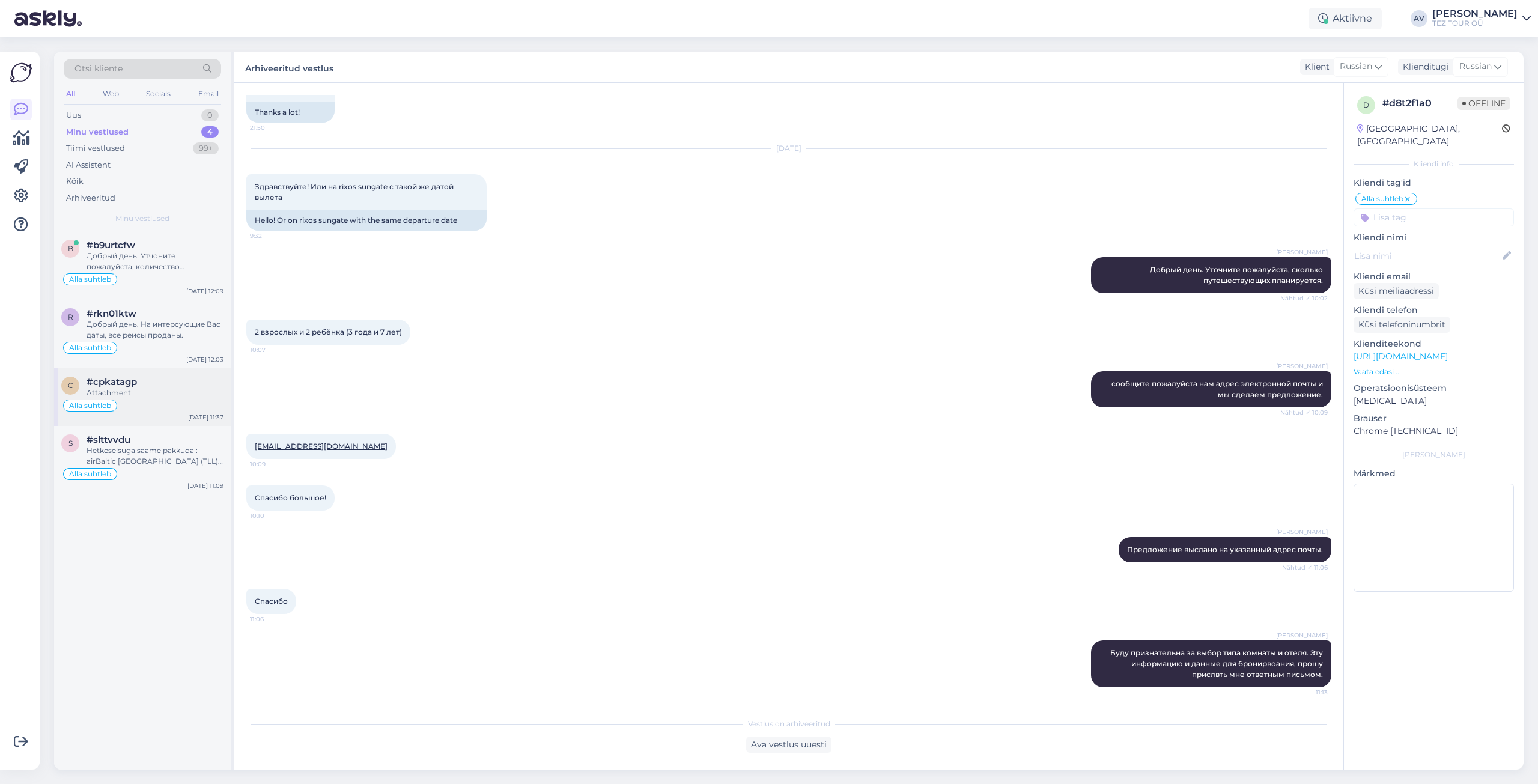
click at [147, 393] on div "Attachment" at bounding box center [155, 393] width 137 height 11
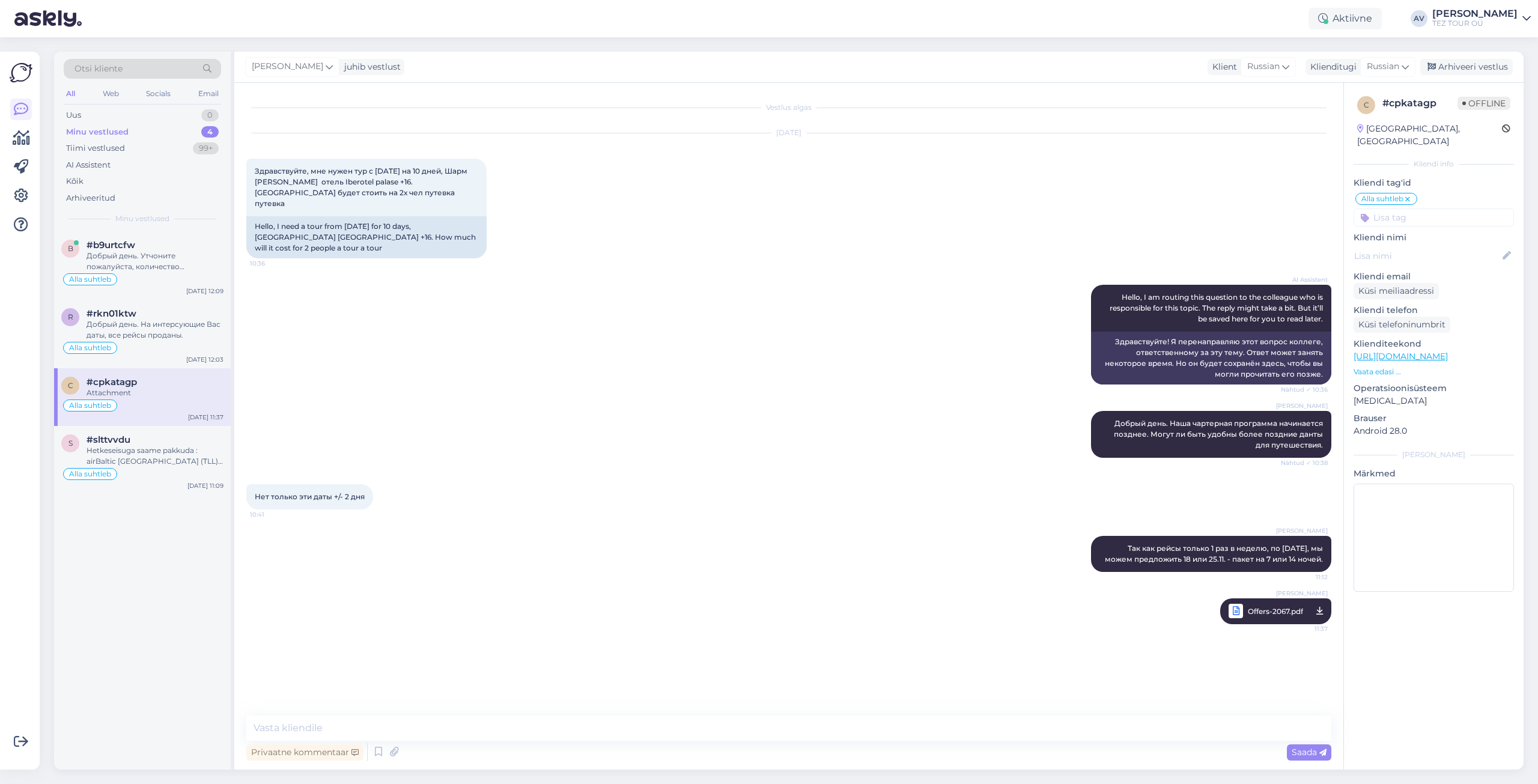
scroll to position [0, 0]
click at [130, 338] on div "Добрый день. На интерсующие Вас даты, все рейсы проданы." at bounding box center [155, 330] width 137 height 22
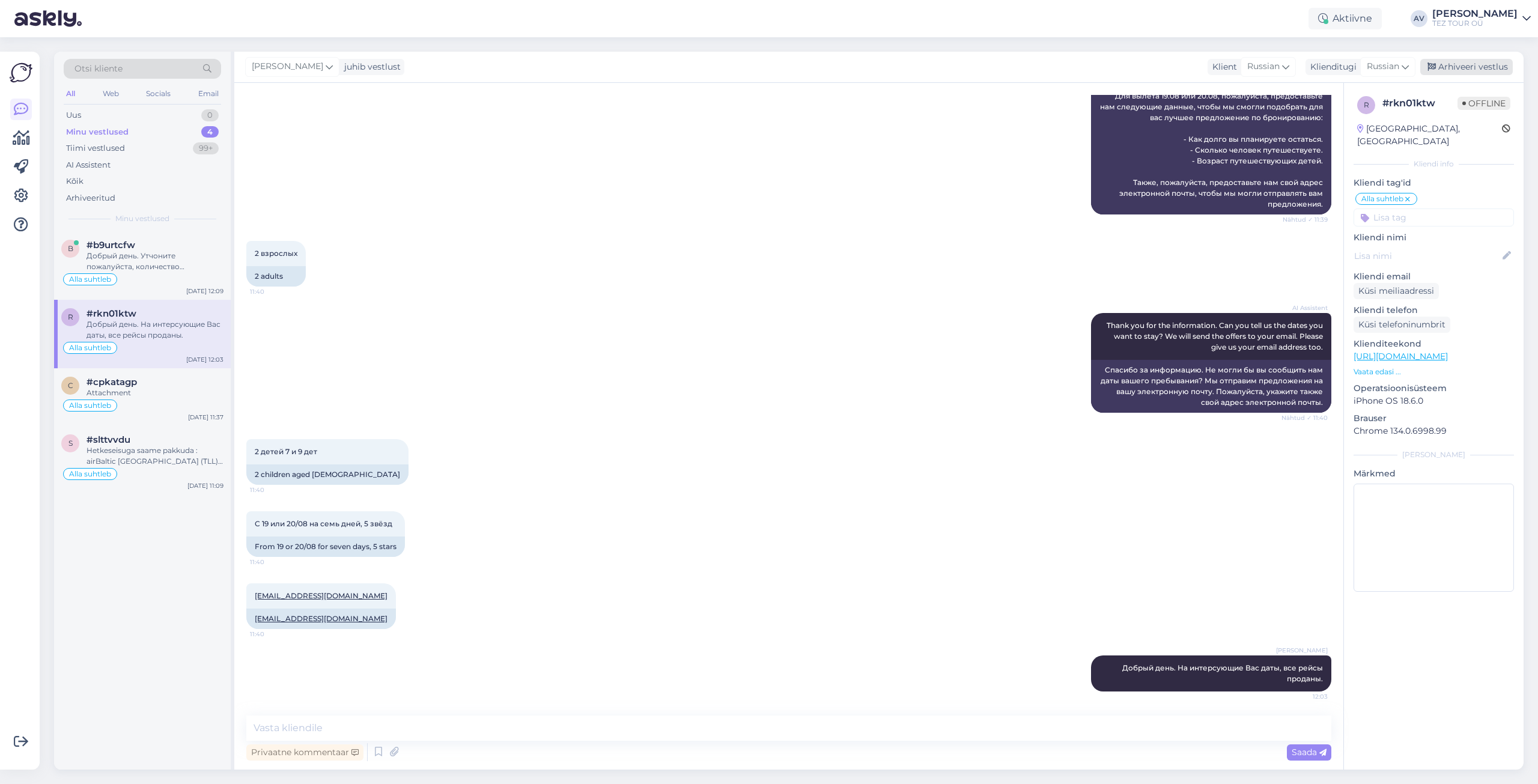
click at [1449, 65] on div "Arhiveeri vestlus" at bounding box center [1466, 66] width 93 height 16
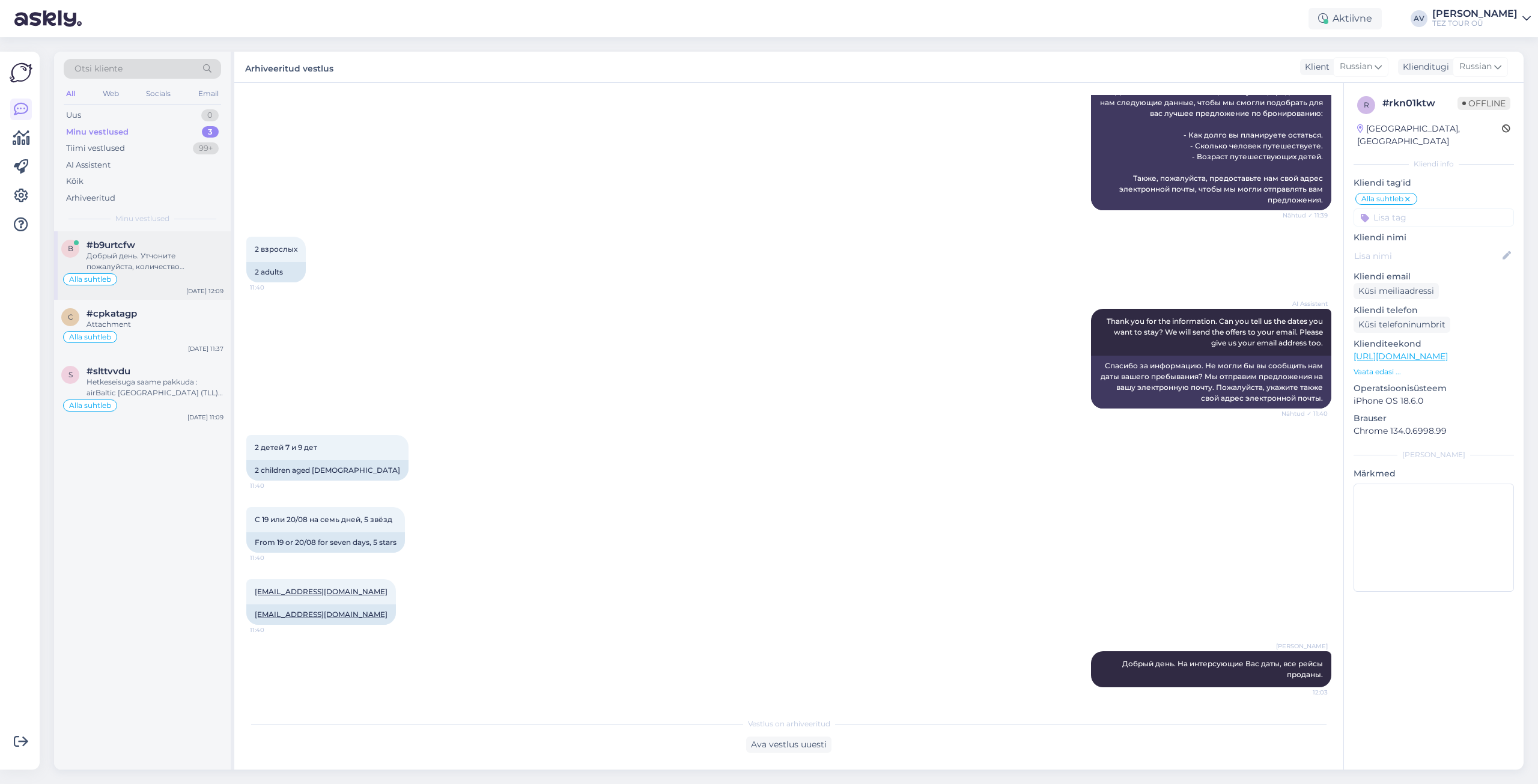
click at [116, 254] on div "Добрый день. Утчоните пожалуйста, количество путешествуюших, желаемый бюджет и …" at bounding box center [155, 261] width 137 height 22
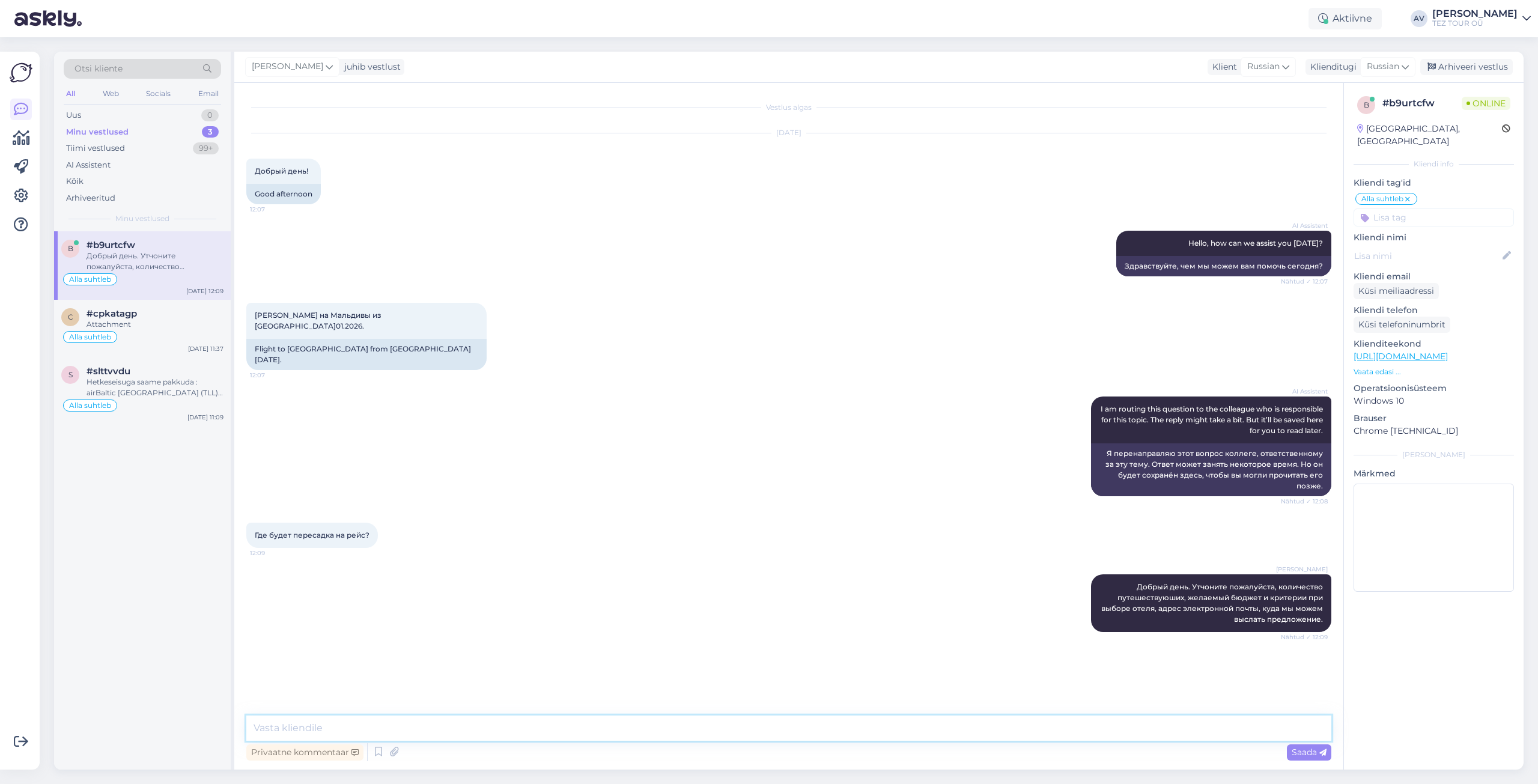
click at [681, 730] on textarea at bounding box center [789, 728] width 1085 height 26
type textarea "пресадка в зависимости от выбранного рейса."
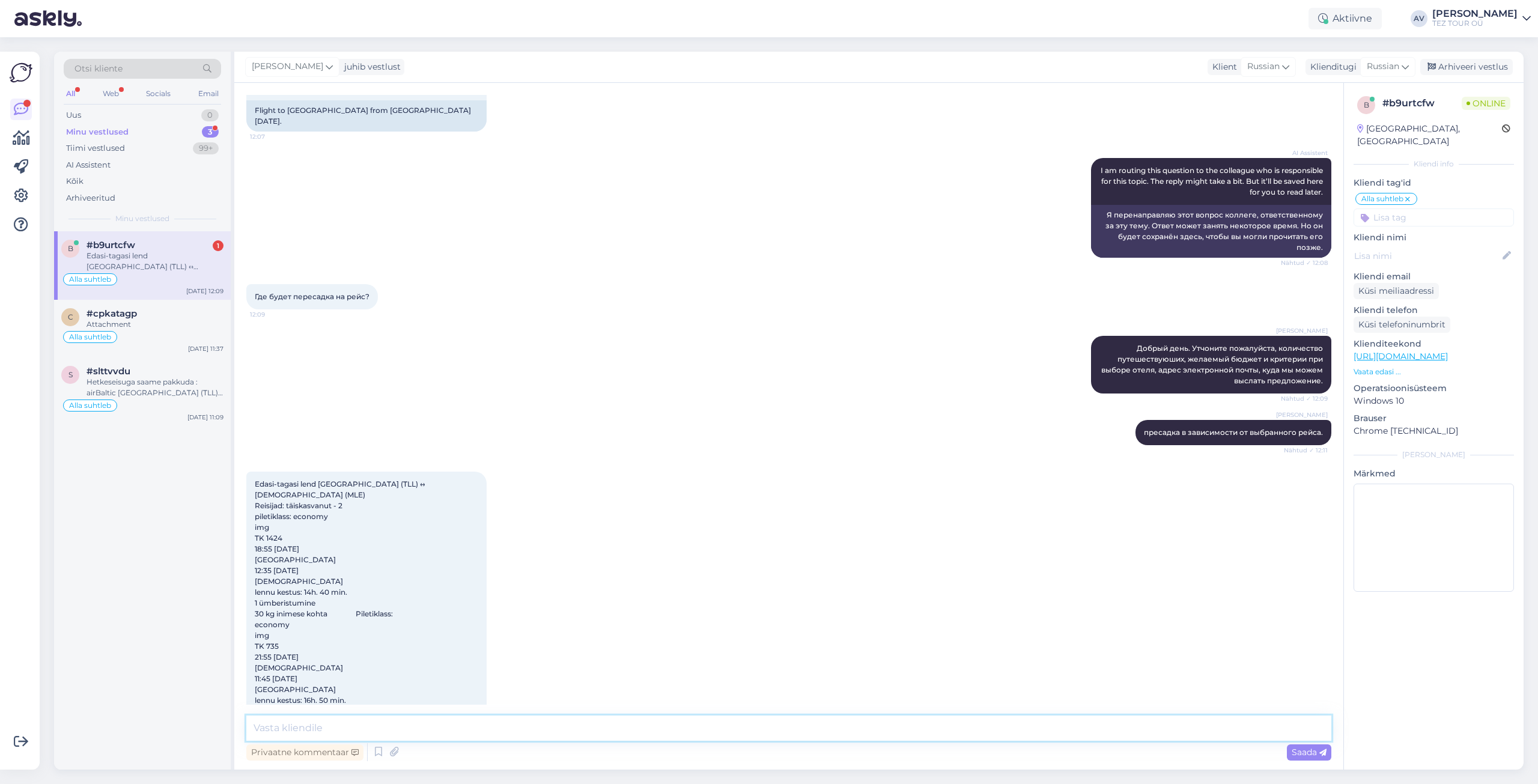
click at [460, 732] on textarea at bounding box center [789, 728] width 1085 height 26
paste textarea
click at [308, 707] on icon at bounding box center [308, 705] width 5 height 7
click at [306, 720] on textarea at bounding box center [789, 728] width 1085 height 26
paste textarea "Стабмул"
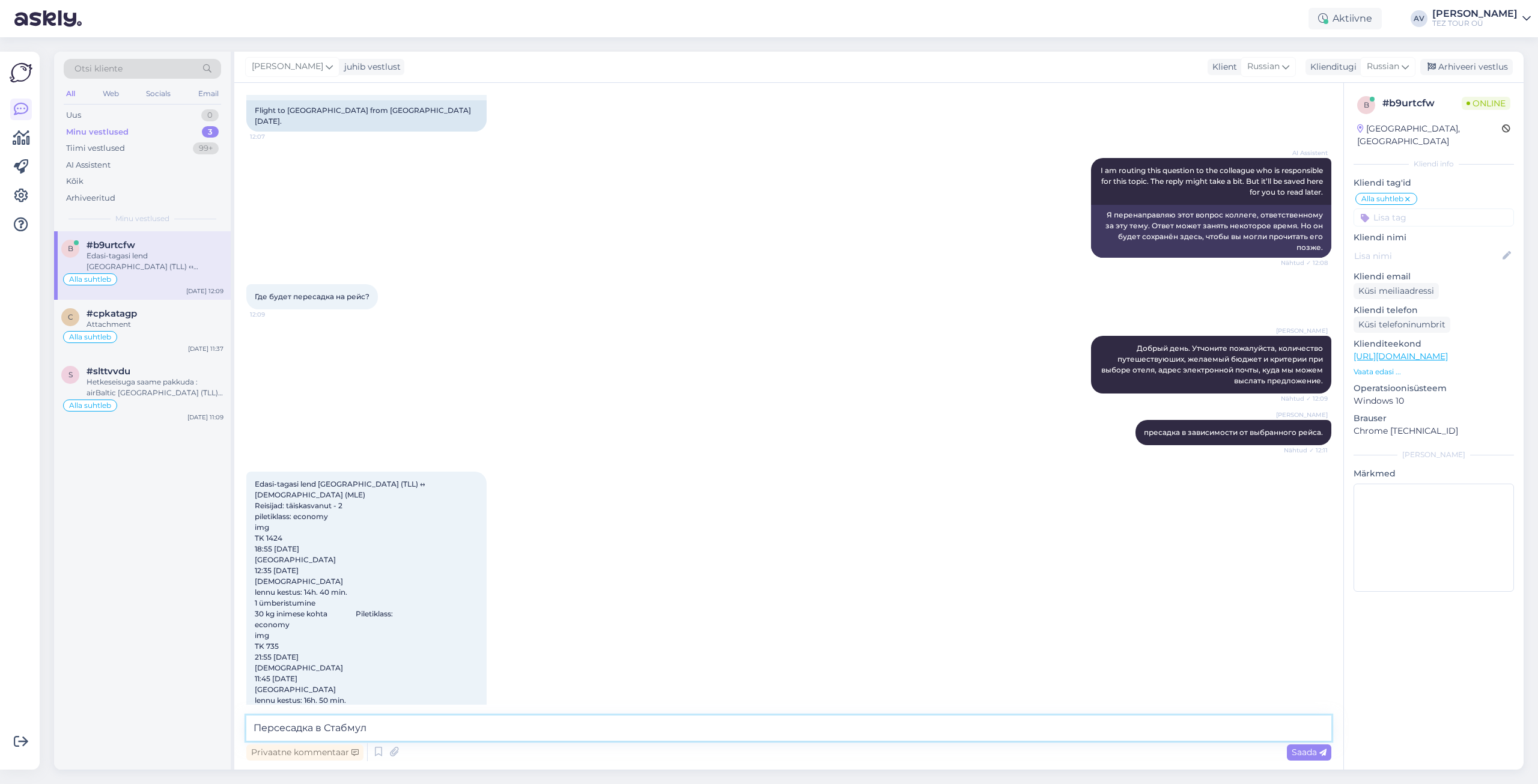
click at [325, 728] on textarea "Персесадка в Стабмул" at bounding box center [789, 728] width 1085 height 26
type textarea "Персесадка - Стабмул"
click at [1299, 752] on span "Saada" at bounding box center [1309, 752] width 35 height 11
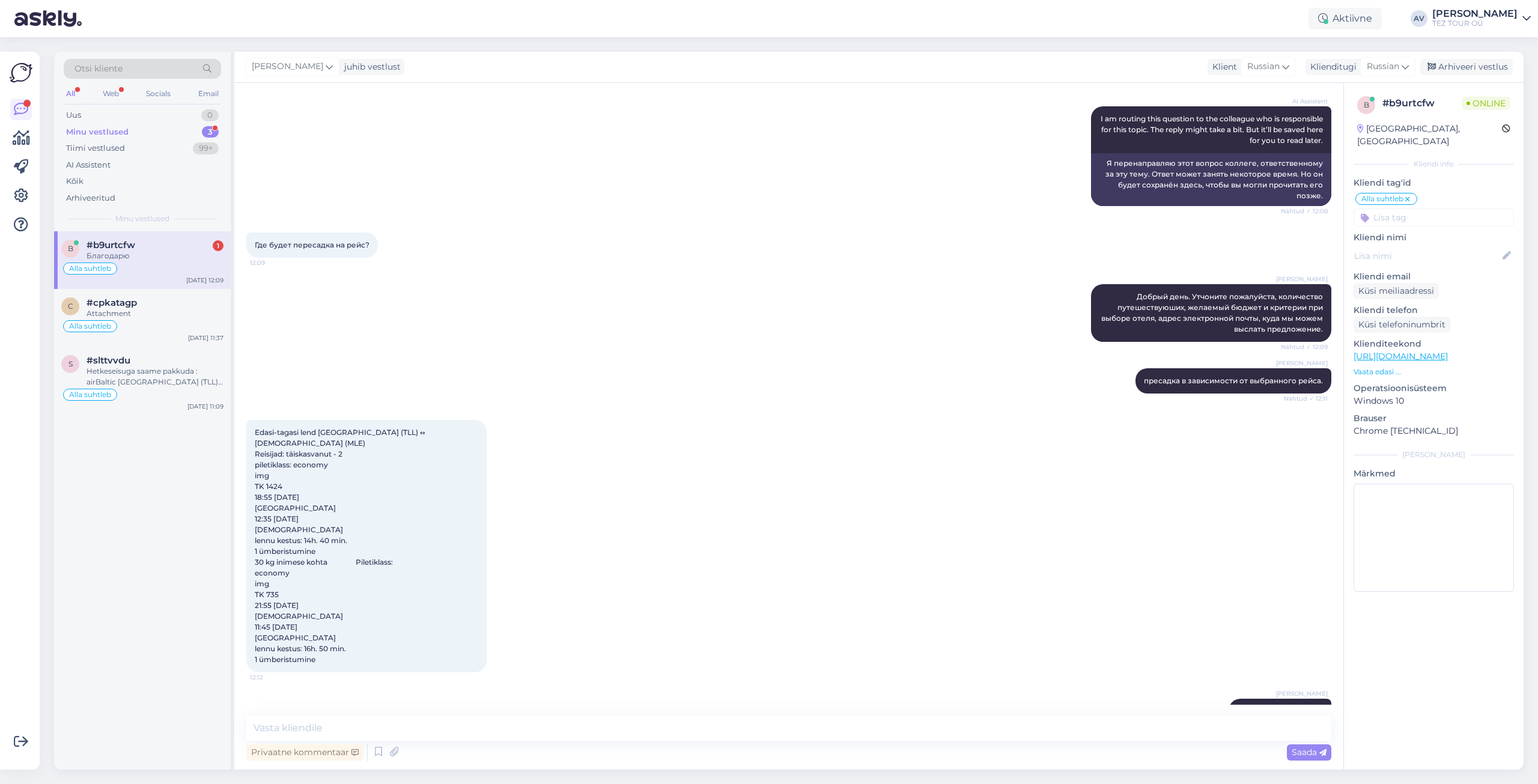
scroll to position [342, 0]
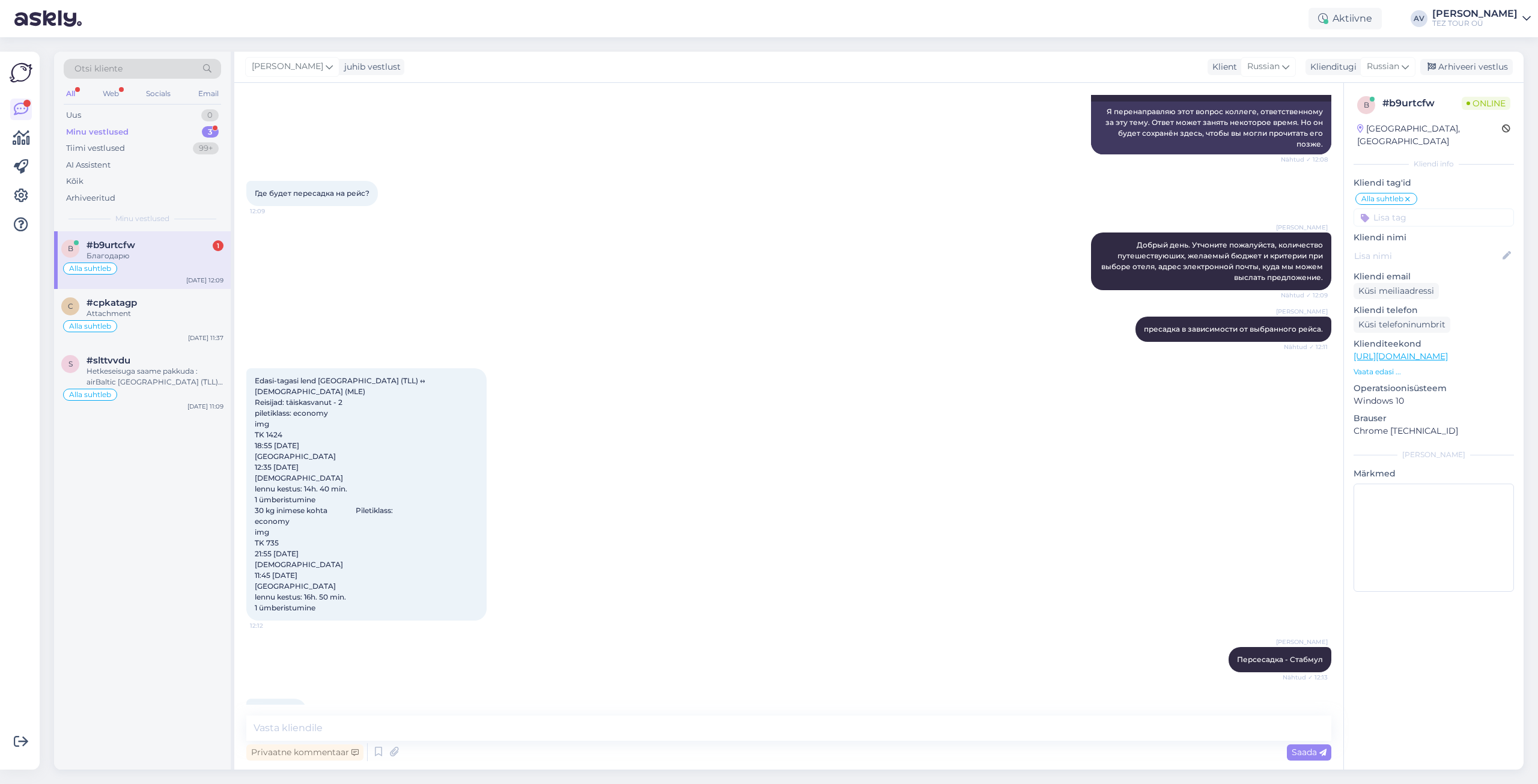
click at [806, 144] on div "AI Assistent I am routing this question to the colleague who is responsible for…" at bounding box center [789, 105] width 1085 height 126
click at [599, 732] on textarea at bounding box center [789, 728] width 1085 height 26
type textarea "Всегда рады ответить на вопросы."
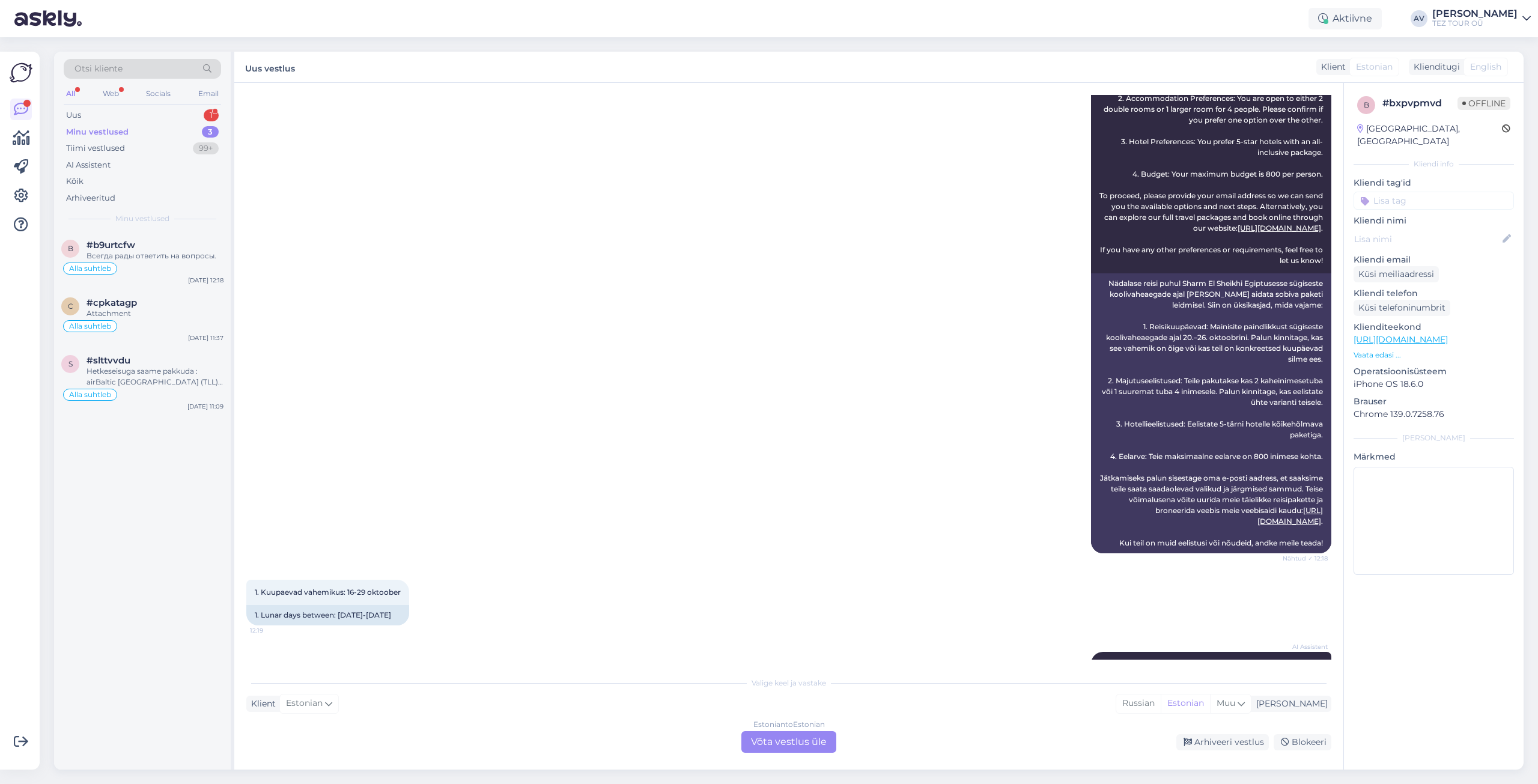
scroll to position [1245, 0]
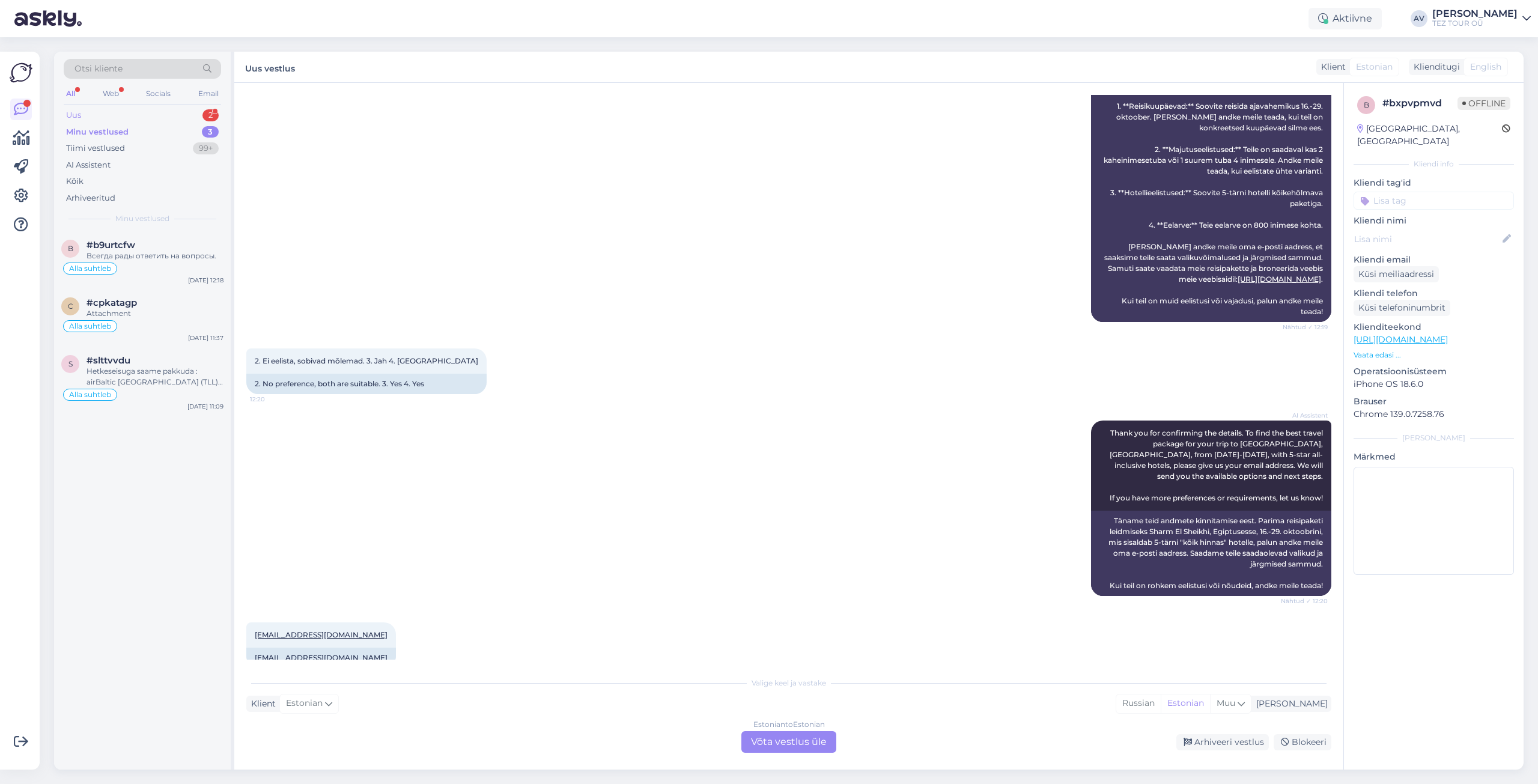
click at [83, 116] on div "Uus 2" at bounding box center [142, 116] width 158 height 17
click at [135, 306] on div "b #bxpvpmvd 1 [EMAIL_ADDRESS][DOMAIN_NAME] [DATE] 12:20" at bounding box center [142, 296] width 177 height 43
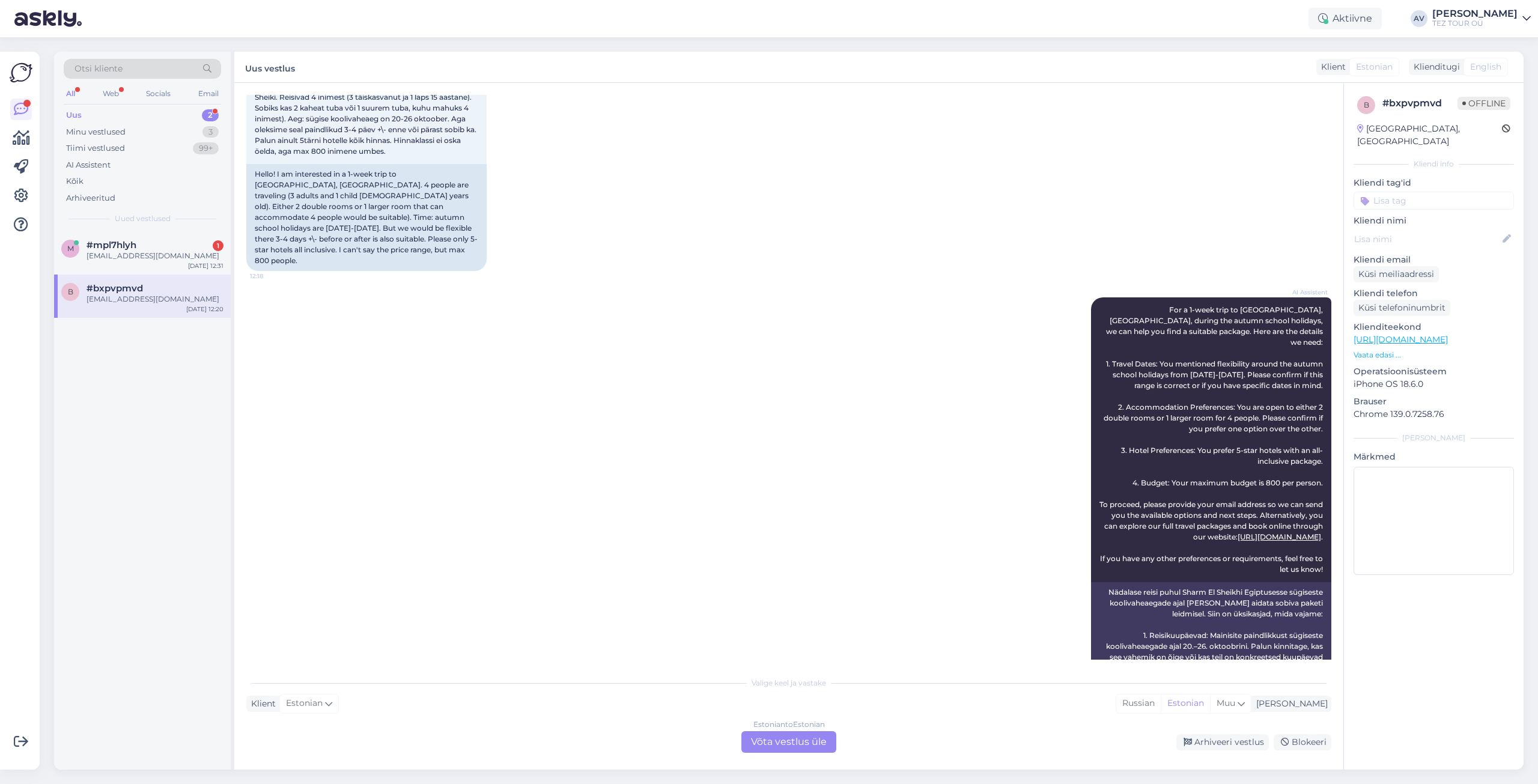
scroll to position [361, 0]
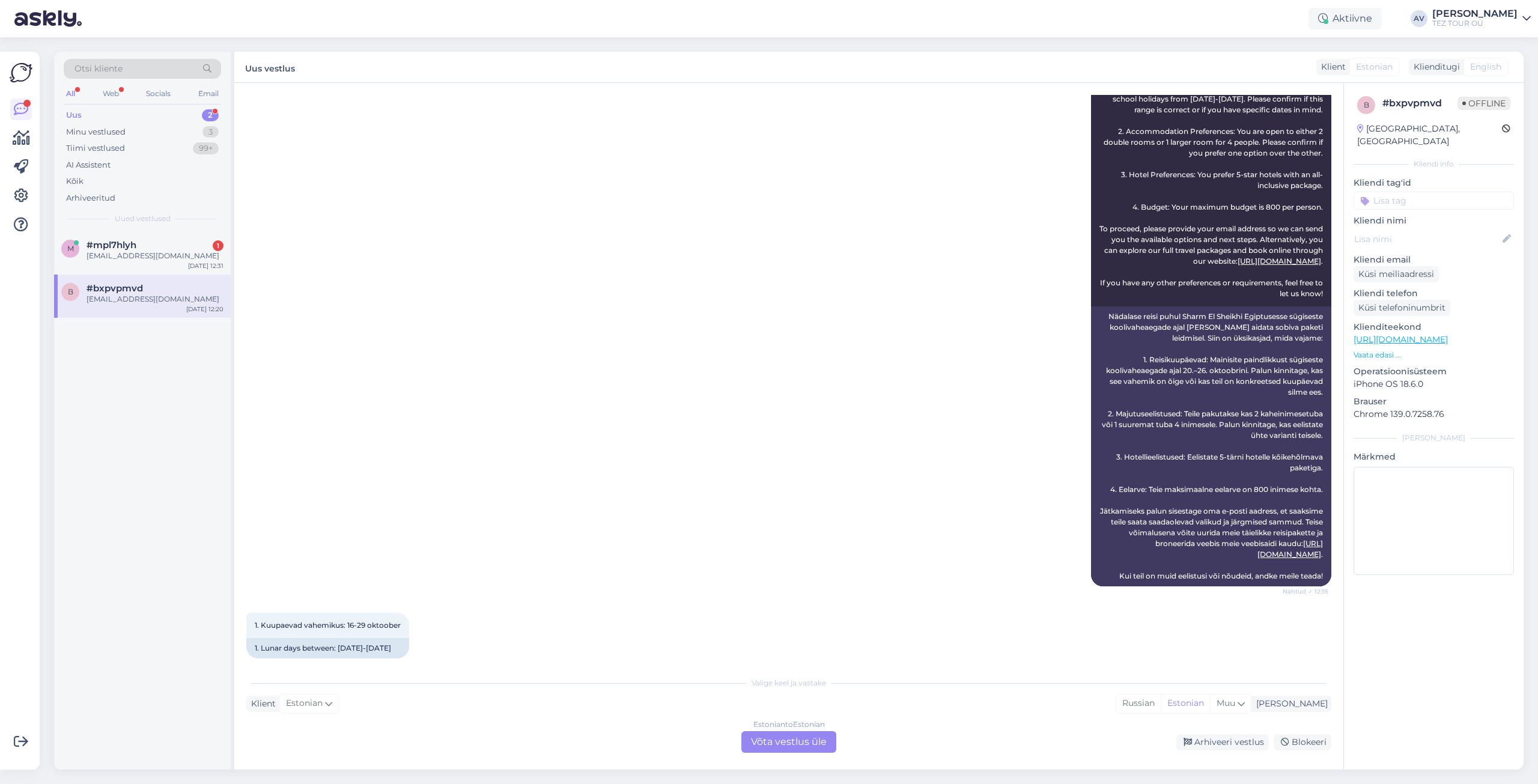
click at [780, 745] on div "Estonian to Estonian Võta vestlus üle" at bounding box center [788, 742] width 95 height 22
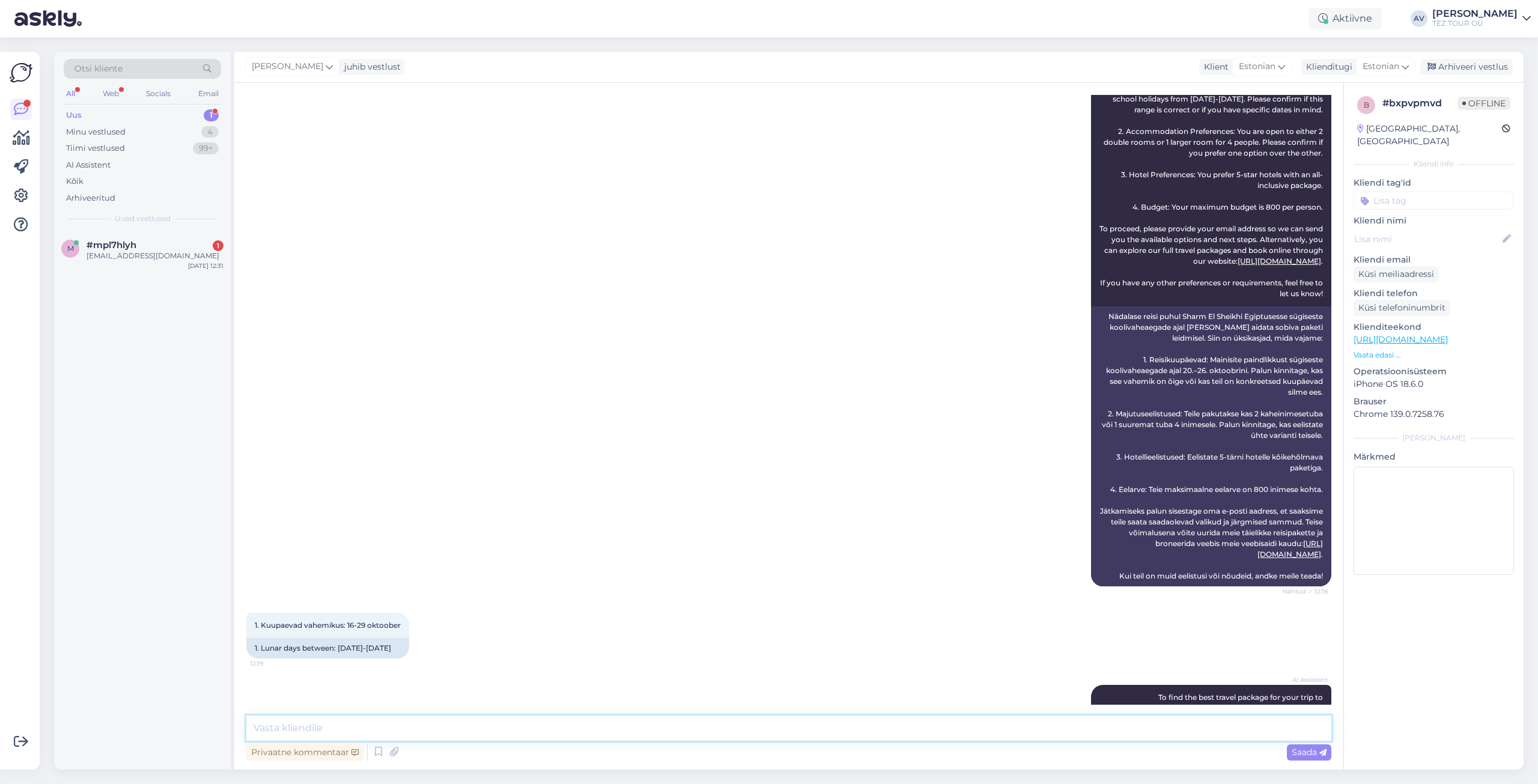
click at [748, 726] on textarea at bounding box center [789, 728] width 1085 height 26
click at [147, 302] on div "#mpl7hlyh 1" at bounding box center [155, 299] width 137 height 11
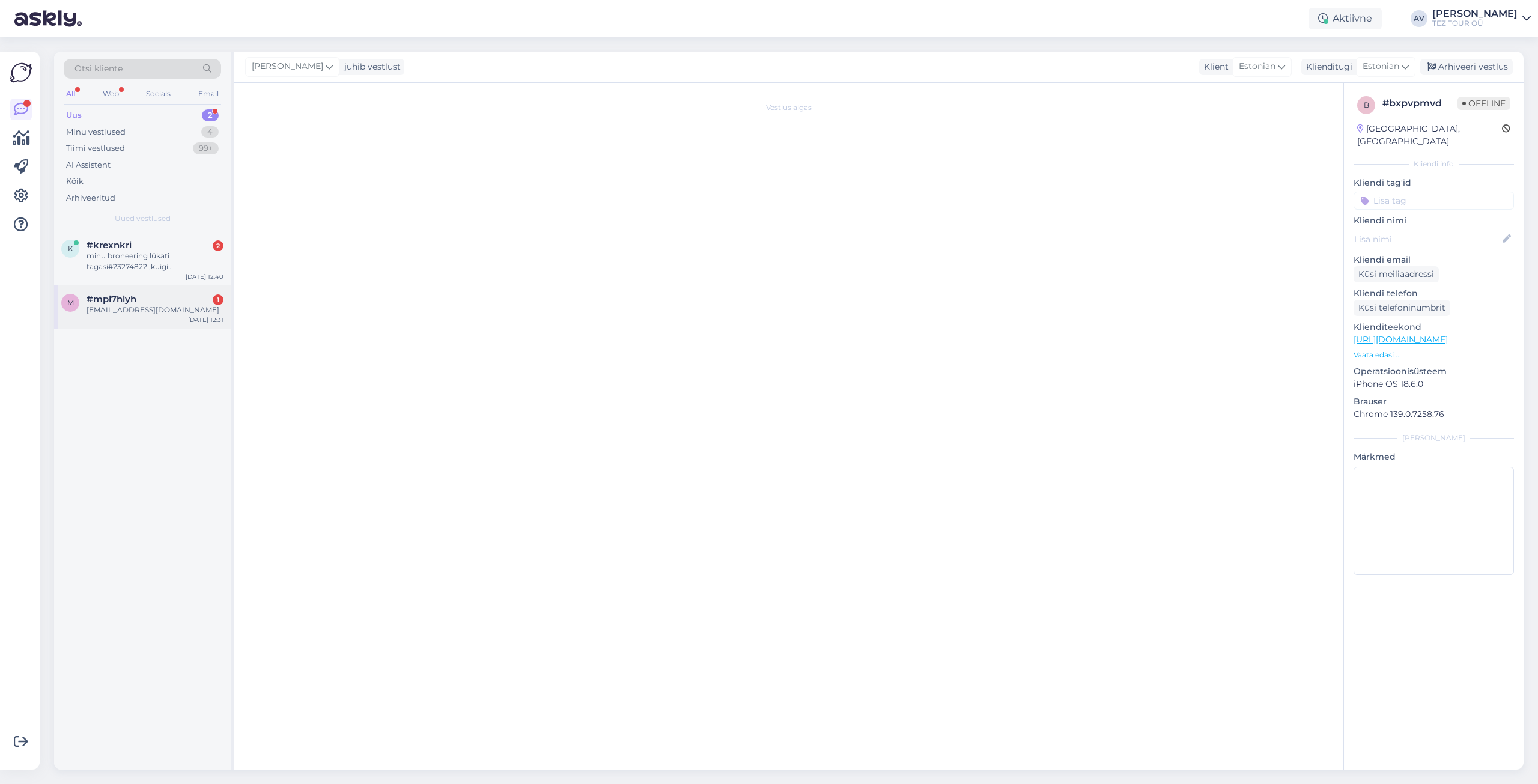
scroll to position [477, 0]
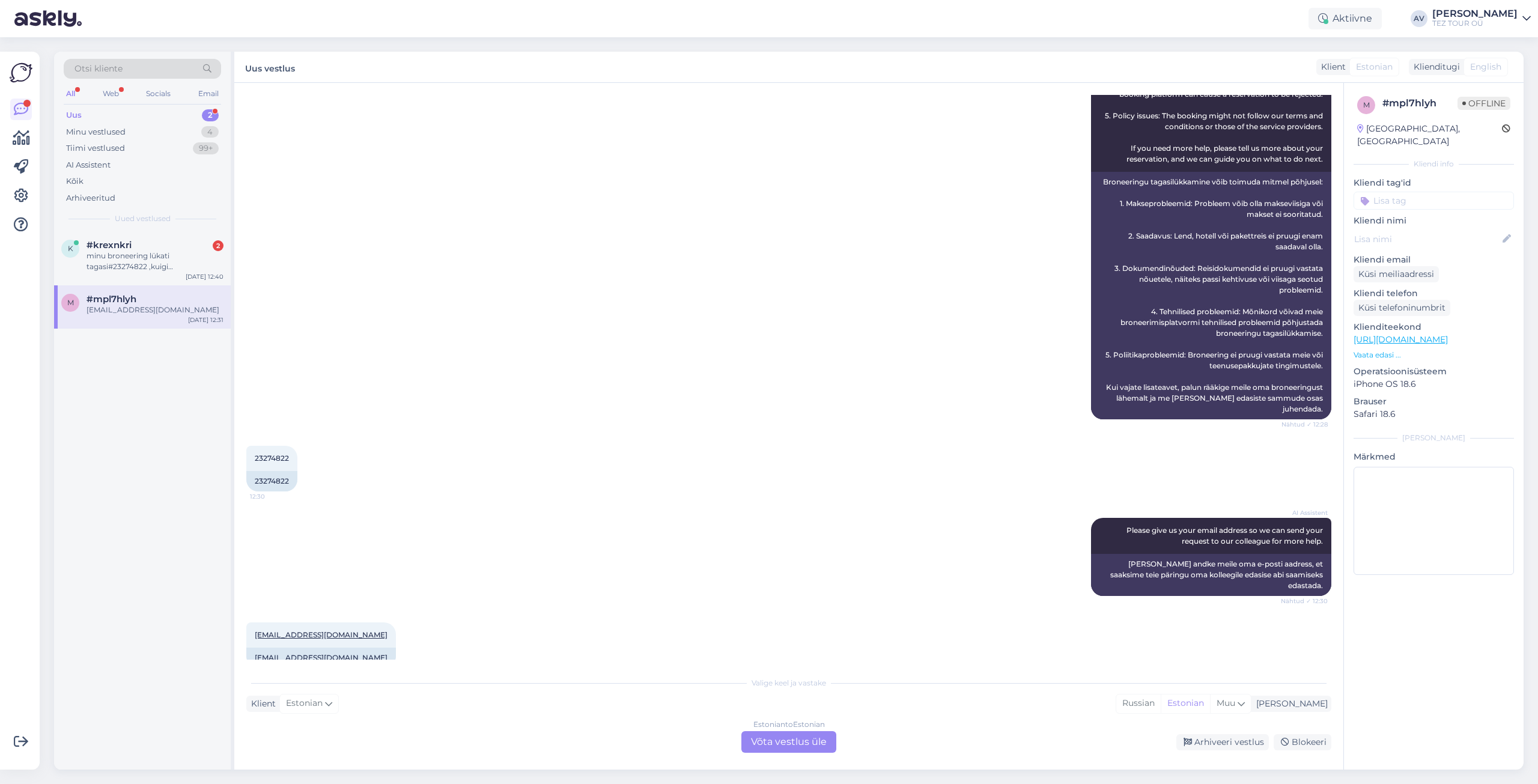
click at [781, 741] on div "Estonian to Estonian Võta vestlus üle" at bounding box center [788, 742] width 95 height 22
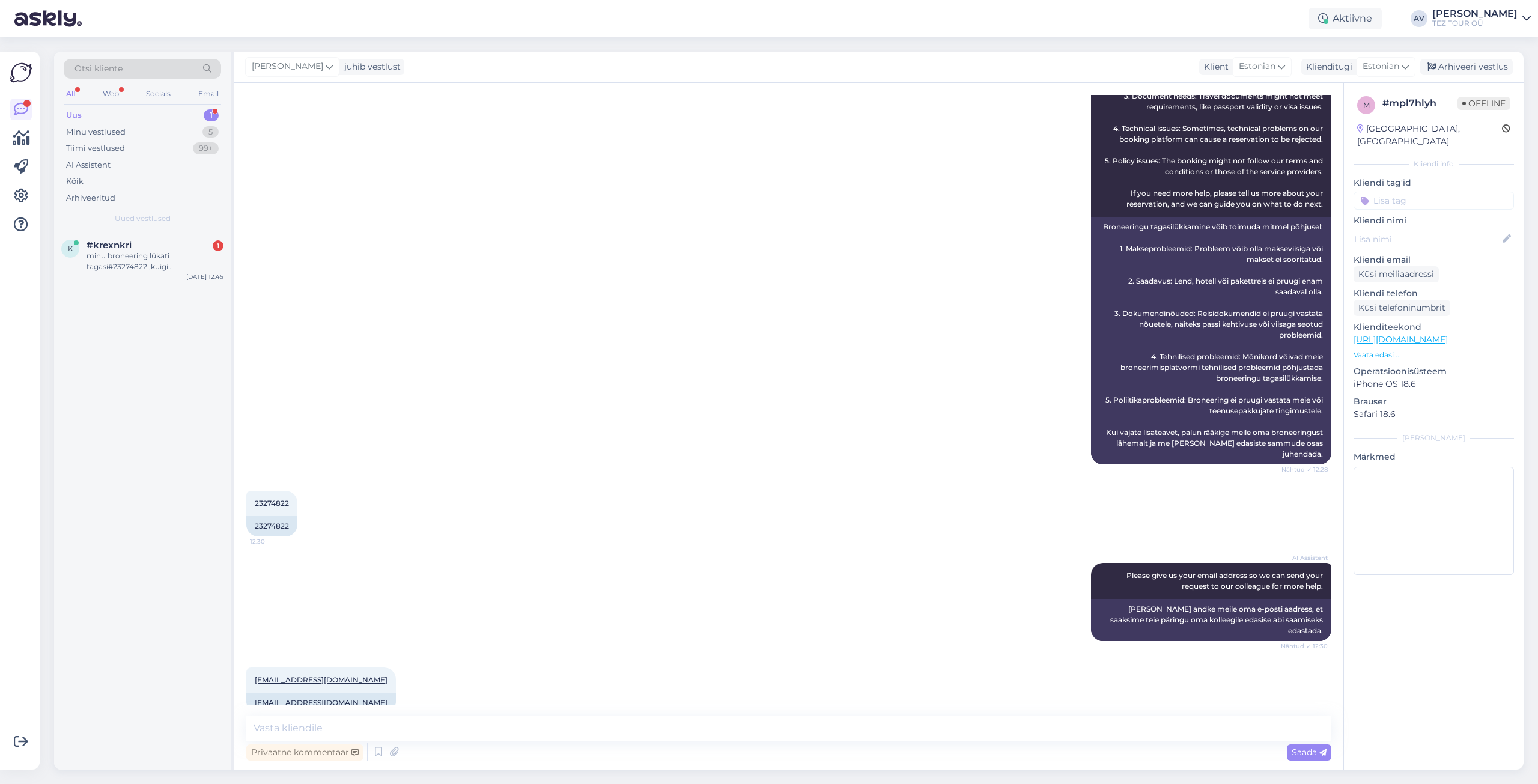
click at [1414, 192] on input at bounding box center [1433, 200] width 160 height 18
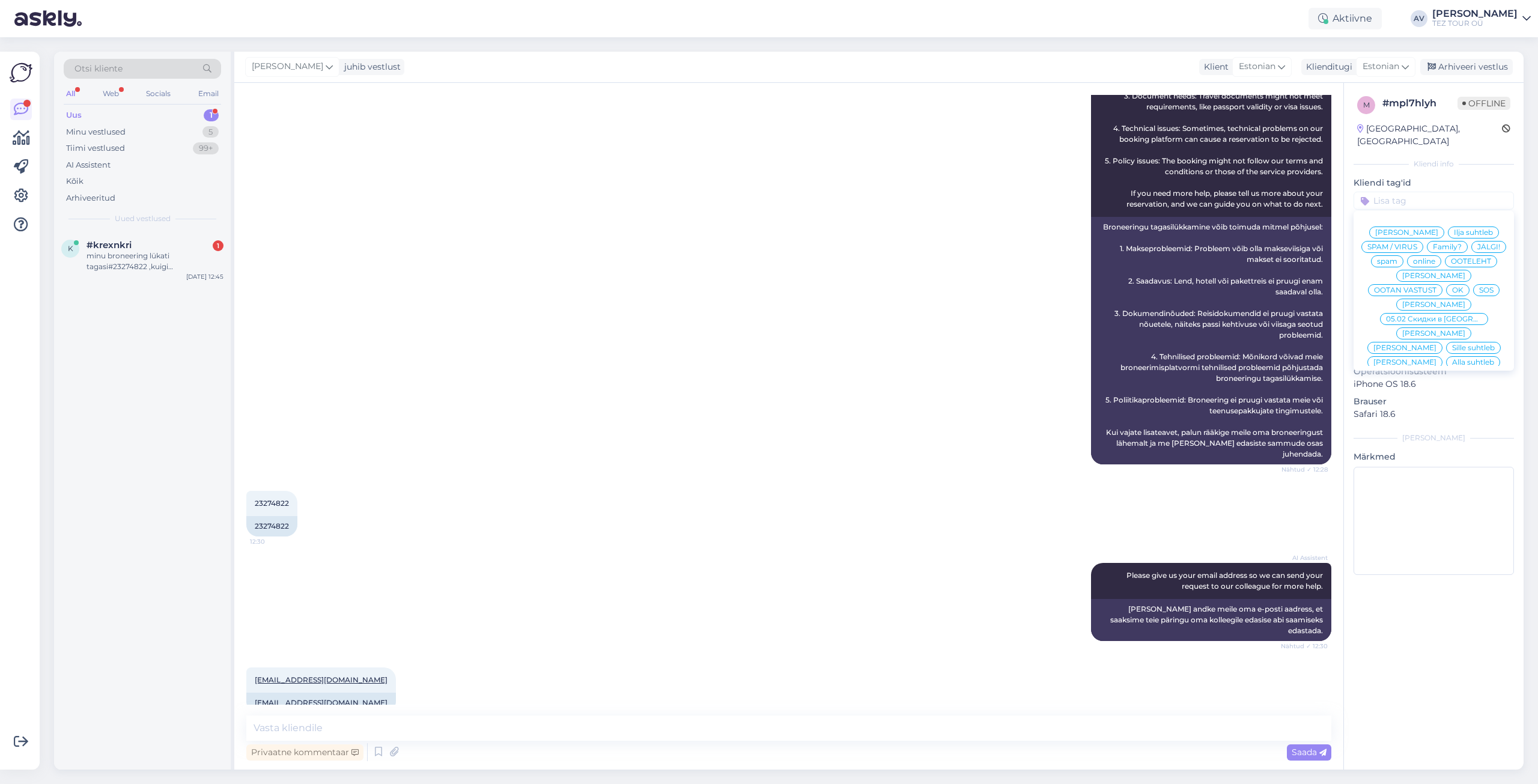
click at [1452, 359] on span "Alla suhtleb" at bounding box center [1474, 362] width 42 height 7
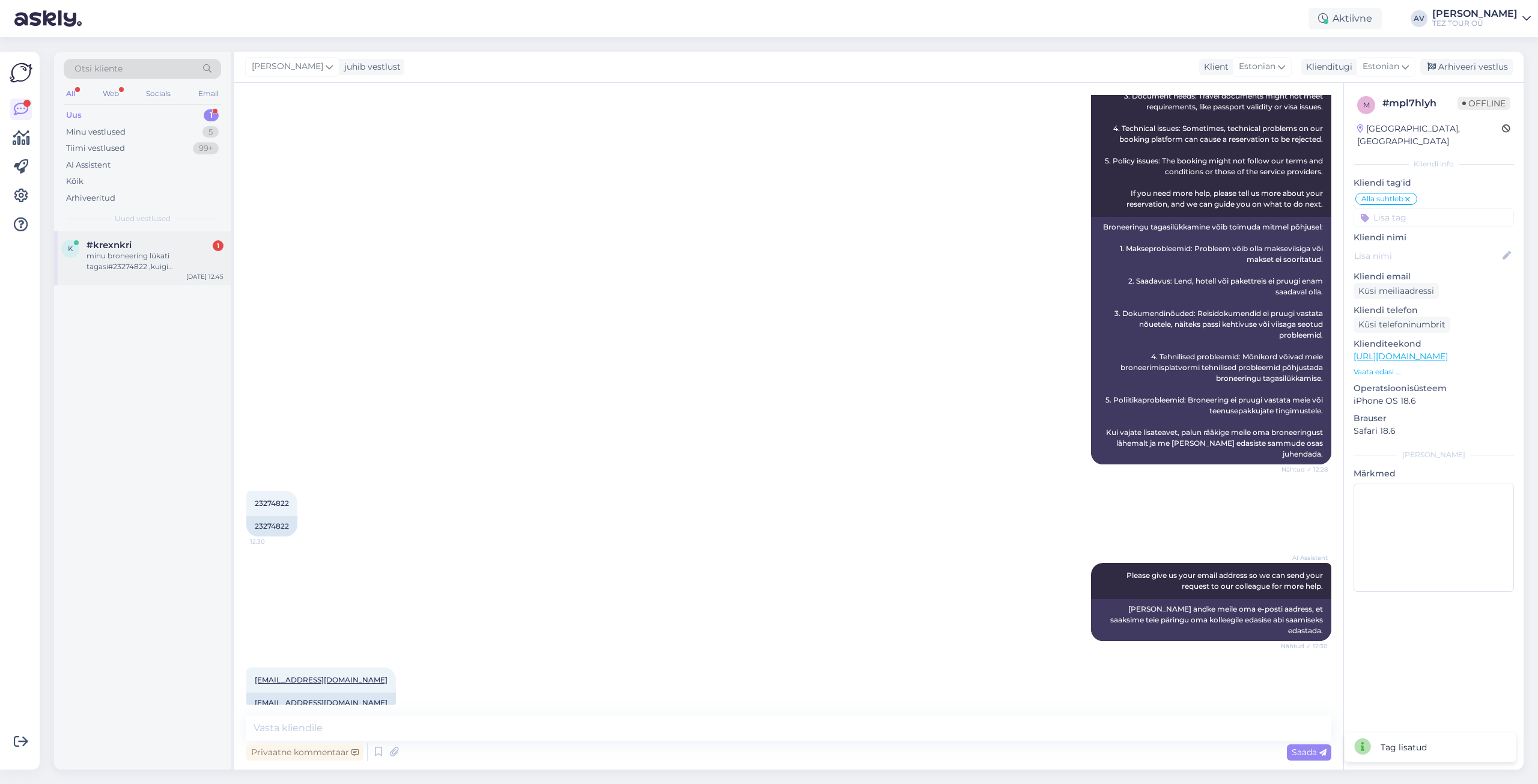
click at [158, 253] on div "minu broneering lükati tagasi#23274822 ,kuigi [PERSON_NAME] 221,84 €" at bounding box center [155, 261] width 137 height 22
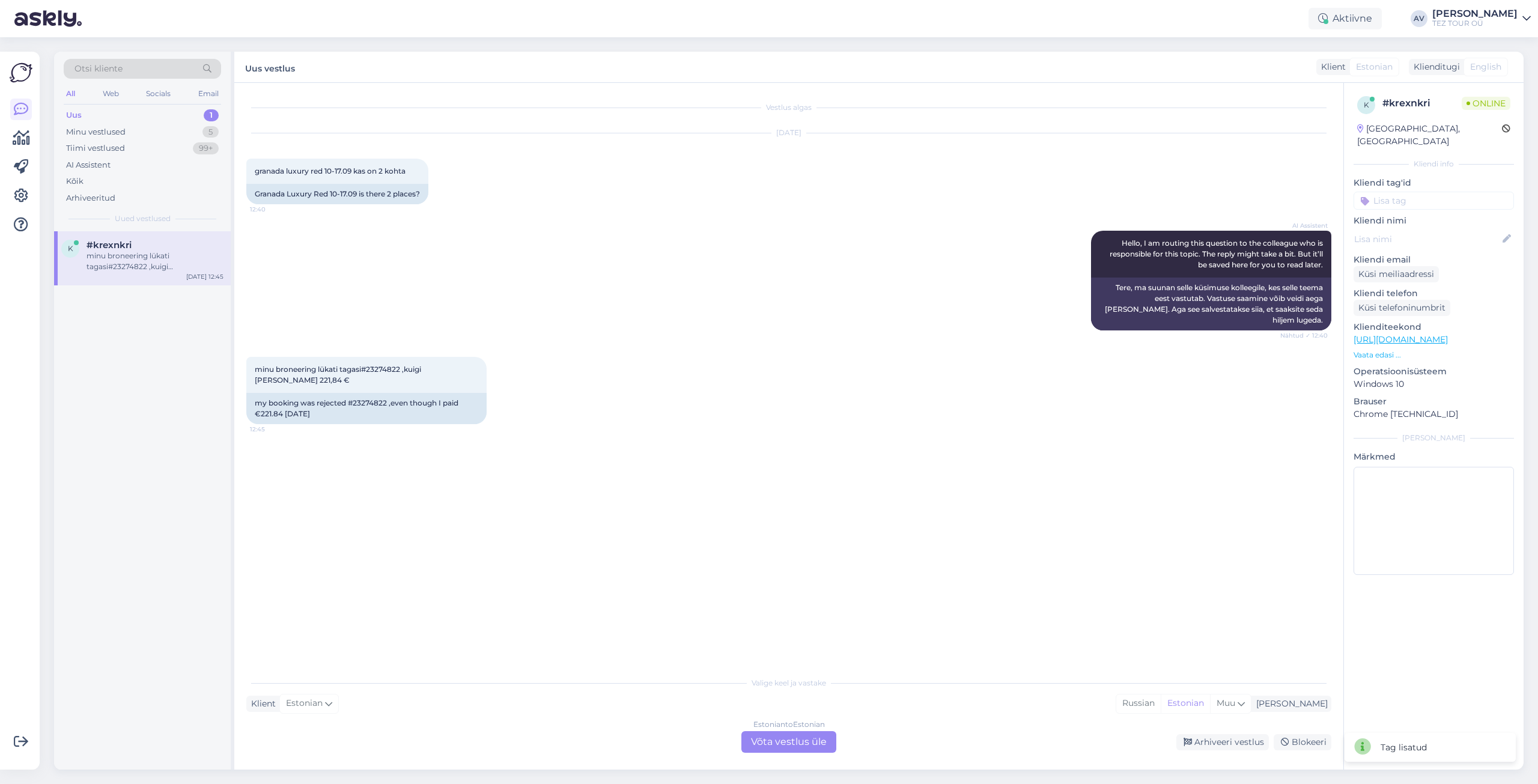
click at [805, 742] on div "Estonian to Estonian Võta vestlus üle" at bounding box center [788, 742] width 95 height 22
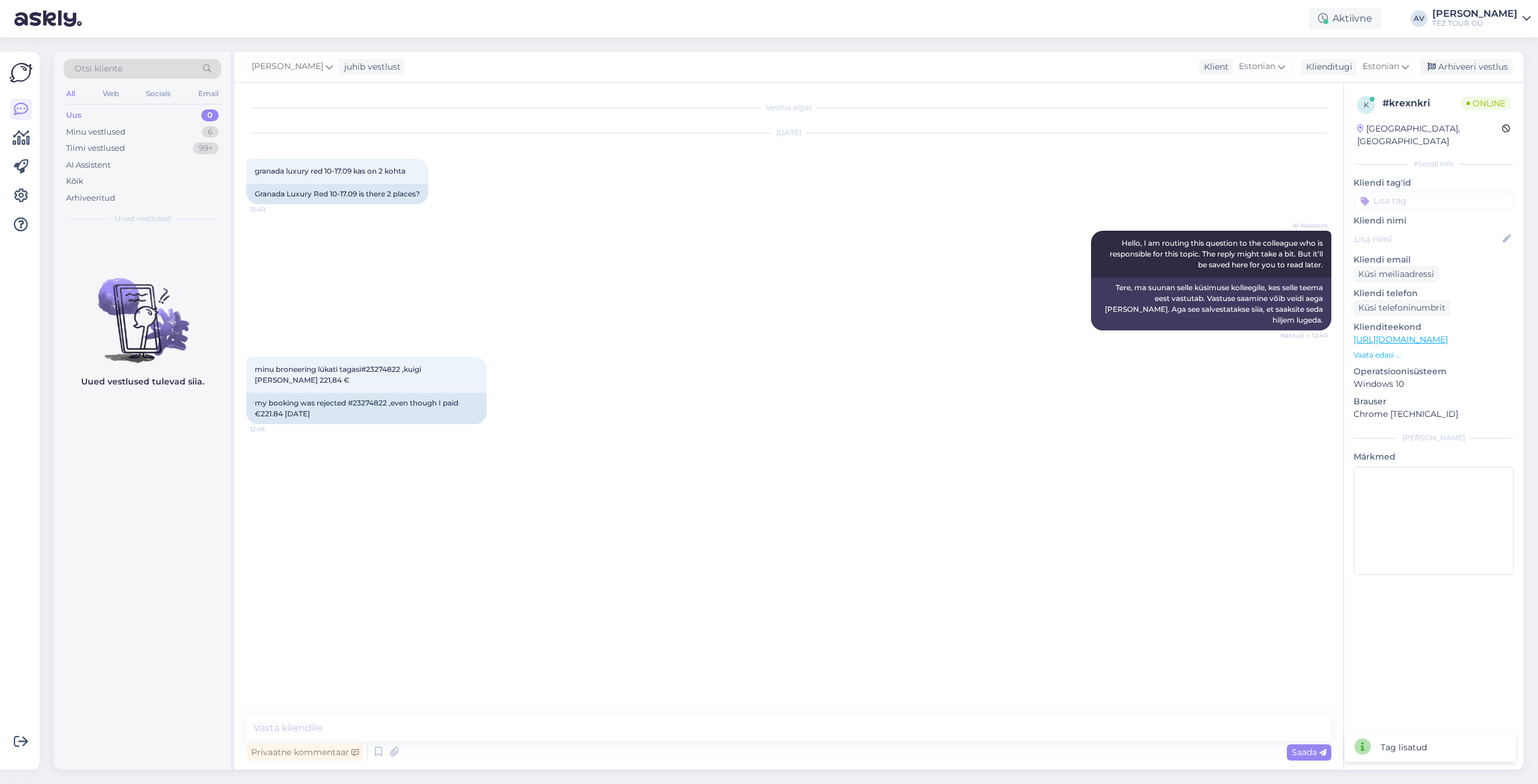
click at [1394, 192] on input at bounding box center [1433, 200] width 160 height 18
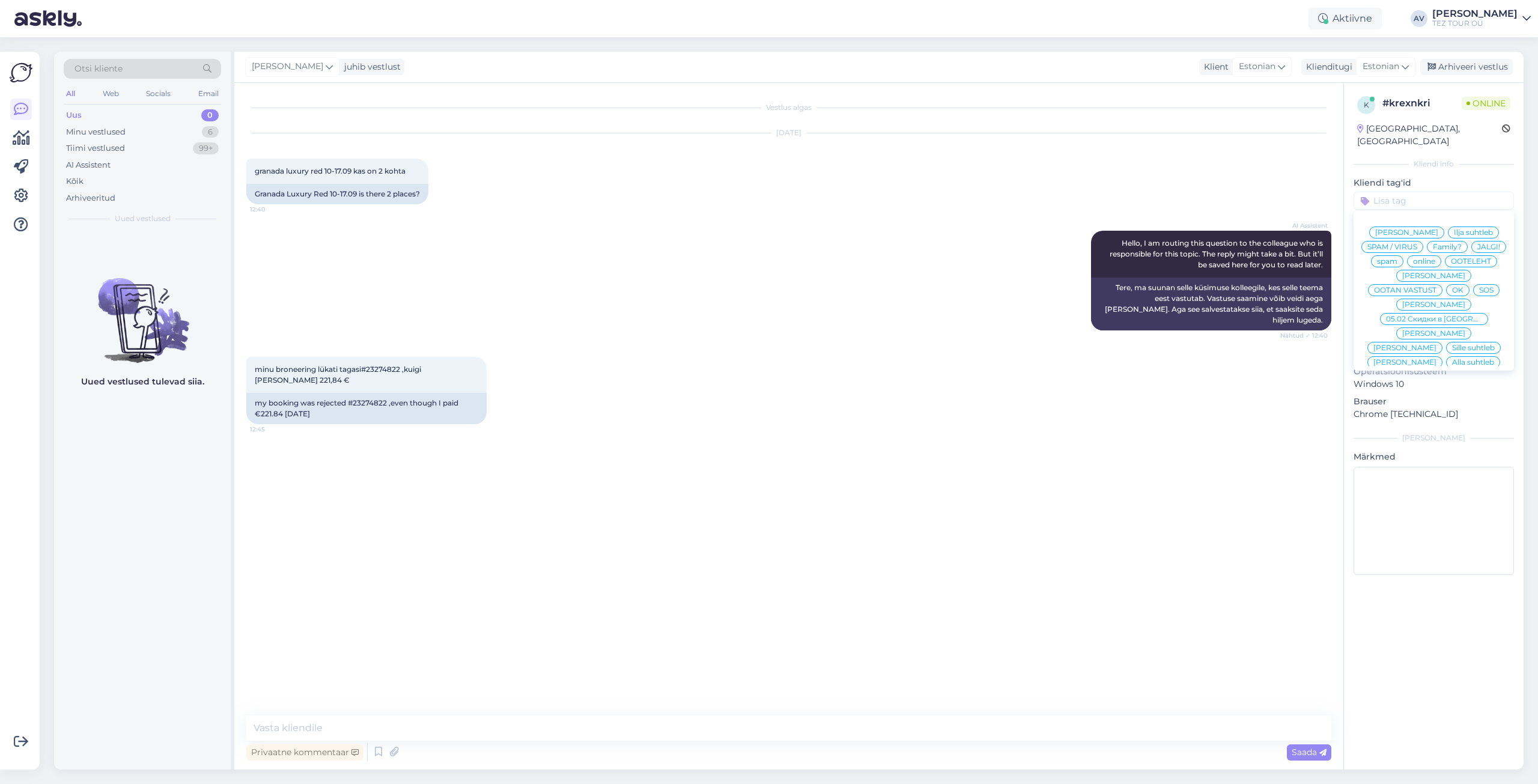
click at [1446, 356] on div "Alla suhtleb" at bounding box center [1473, 362] width 54 height 12
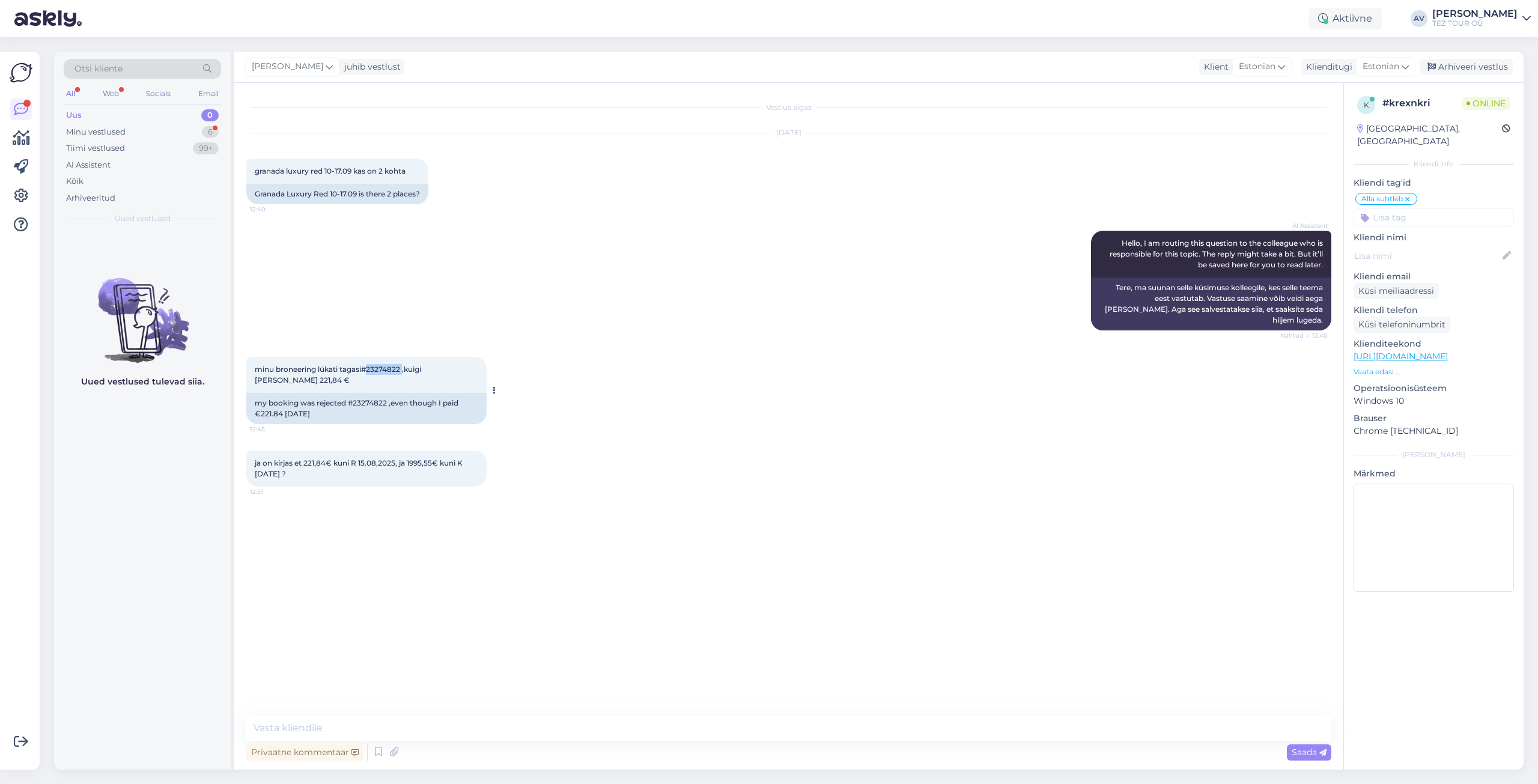
drag, startPoint x: 404, startPoint y: 359, endPoint x: 368, endPoint y: 359, distance: 36.0
click at [368, 365] on span "minu broneering lükati tagasi#23274822 ,kuigi [PERSON_NAME] 221,84 €" at bounding box center [339, 374] width 169 height 20
copy span "23274822"
click at [622, 726] on textarea at bounding box center [789, 728] width 1085 height 26
click at [352, 729] on textarea "Tere. Täname Teid üöördumise eest." at bounding box center [789, 728] width 1085 height 26
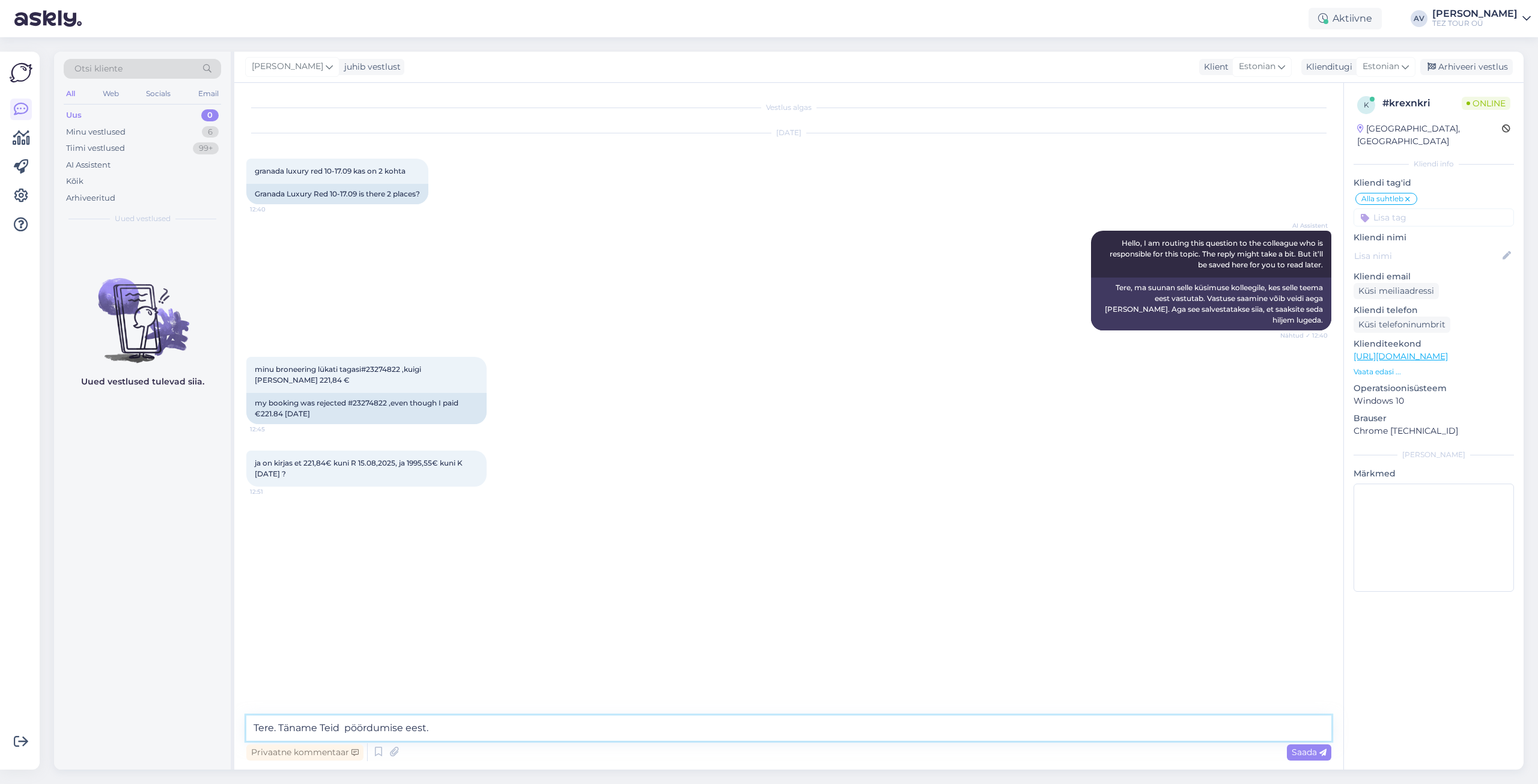
click at [470, 719] on textarea "Tere. Täname Teid pöördumise eest." at bounding box center [789, 728] width 1085 height 26
paste textarea "Süsteem sai hotellilt keeldumise. Palun valige teine hotell ja me kanname makse…"
type textarea "Tere. Täname Teid pöördumise eest.Süsteem sai hotellilt keeldumise. Palun valig…"
click at [1301, 749] on span "Saada" at bounding box center [1309, 752] width 35 height 11
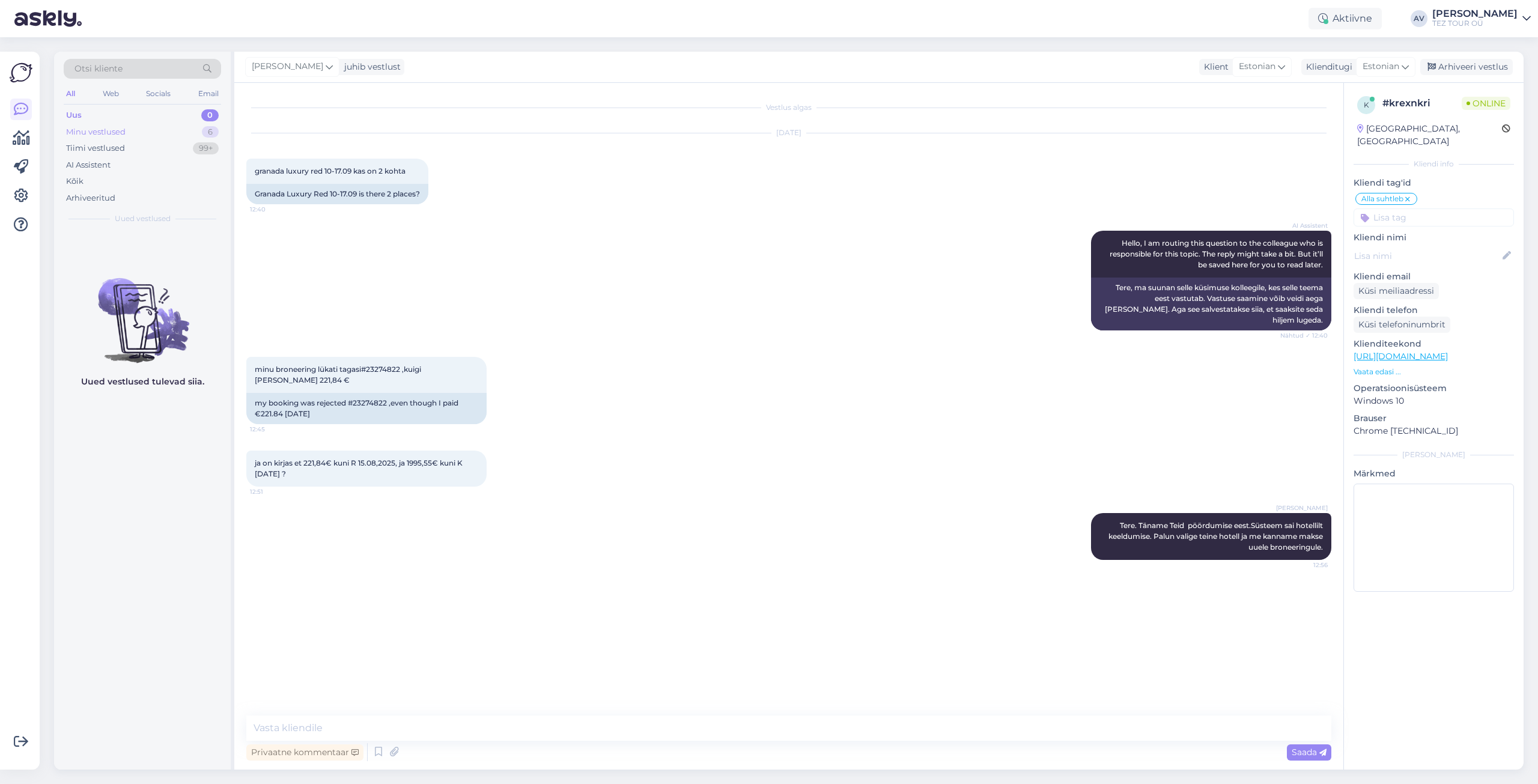
click at [91, 132] on div "Minu vestlused" at bounding box center [96, 132] width 59 height 12
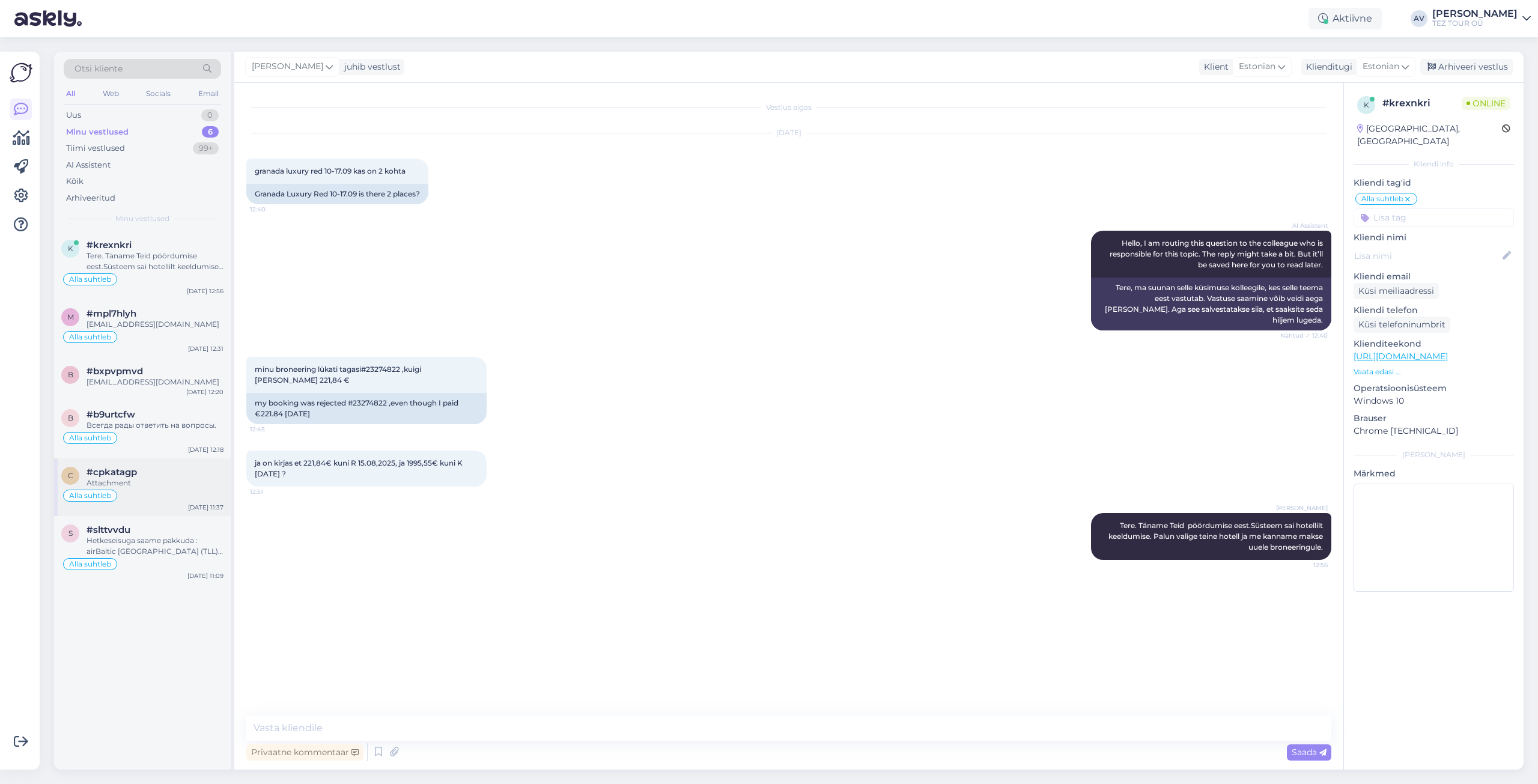
click at [128, 489] on div "Alla suhtleb" at bounding box center [142, 495] width 162 height 15
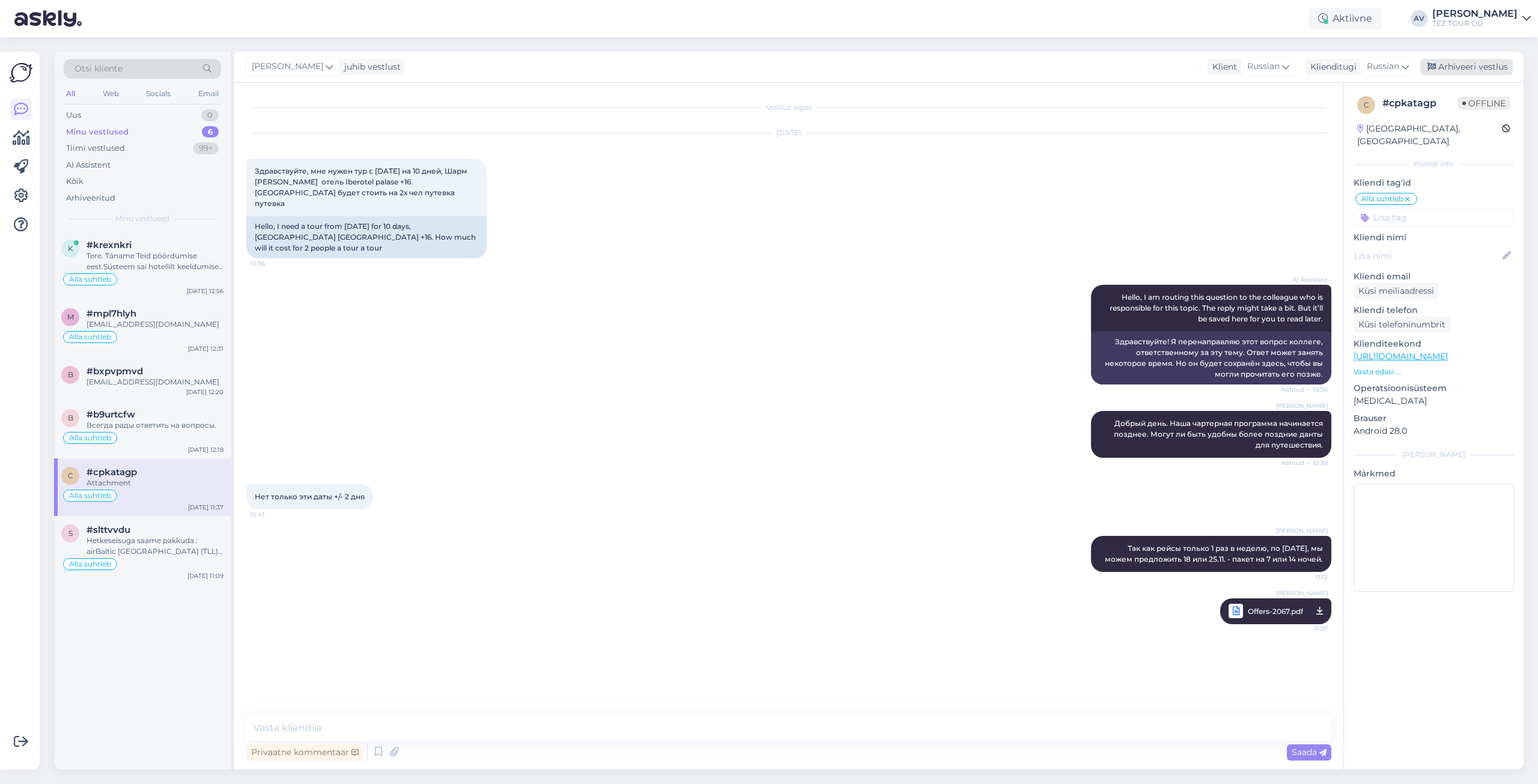
click at [1474, 66] on div "Arhiveeri vestlus" at bounding box center [1466, 66] width 93 height 16
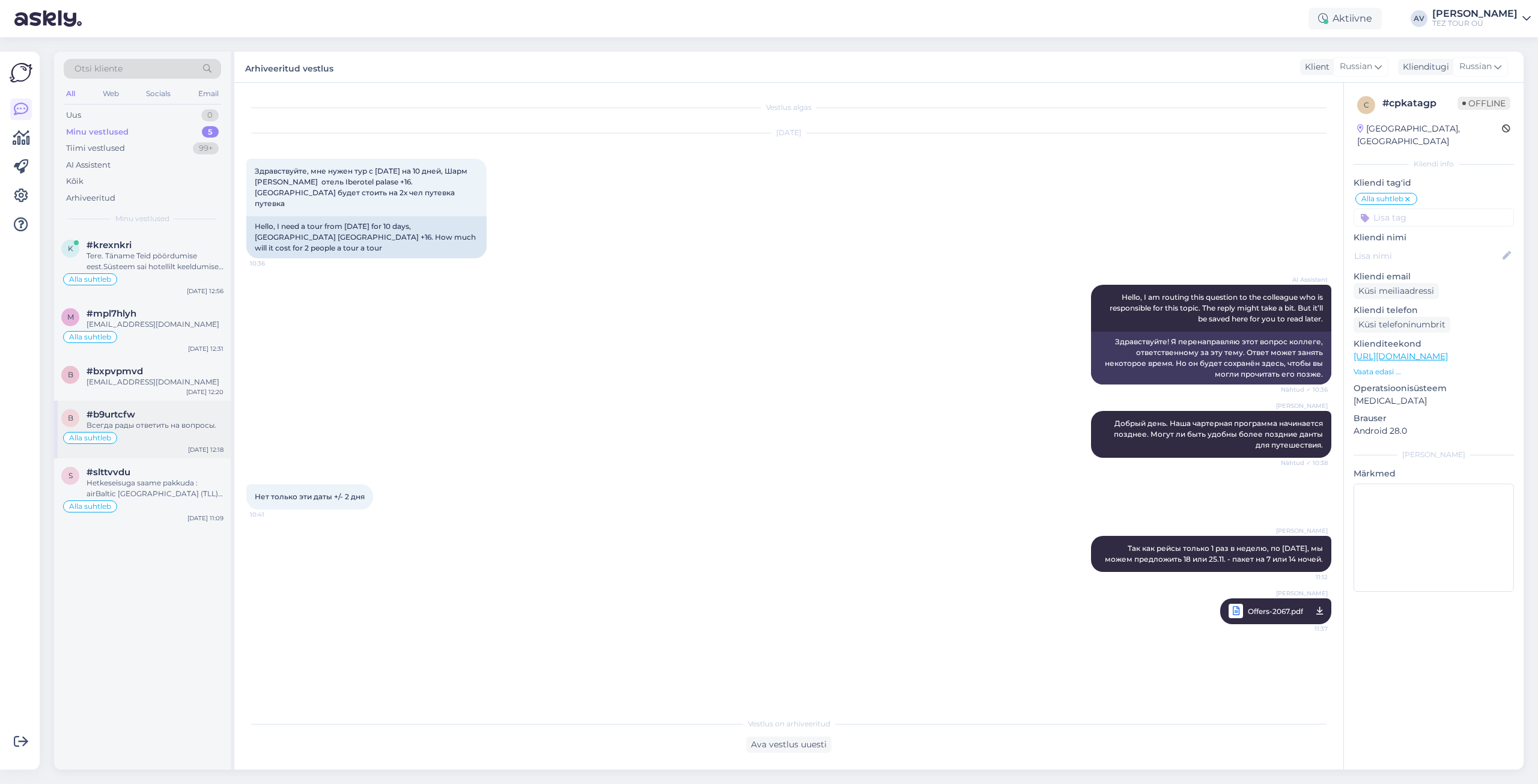
click at [141, 426] on div "Всегда рады ответить на вопросы." at bounding box center [155, 425] width 137 height 11
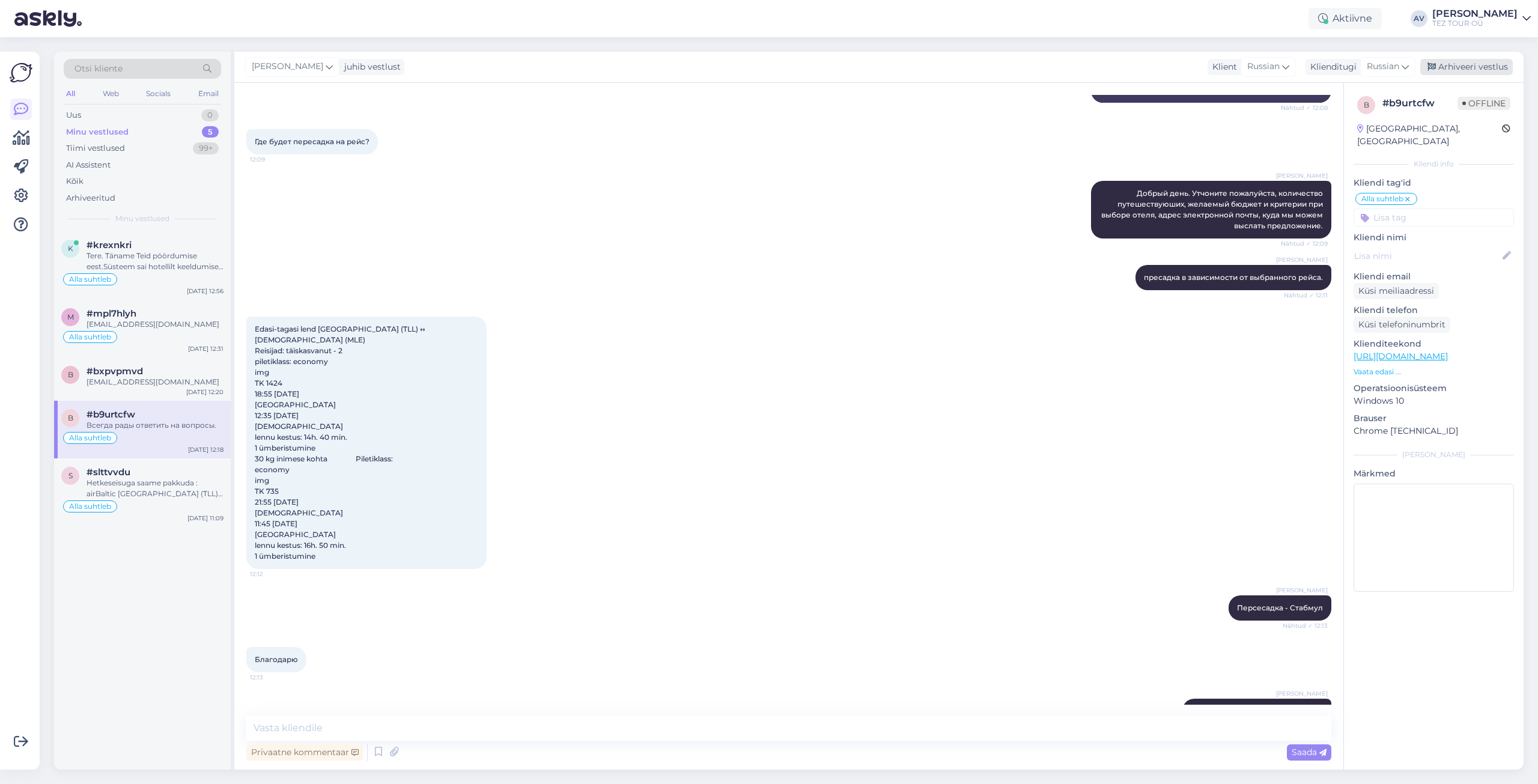
click at [1458, 66] on div "Arhiveeri vestlus" at bounding box center [1466, 66] width 93 height 16
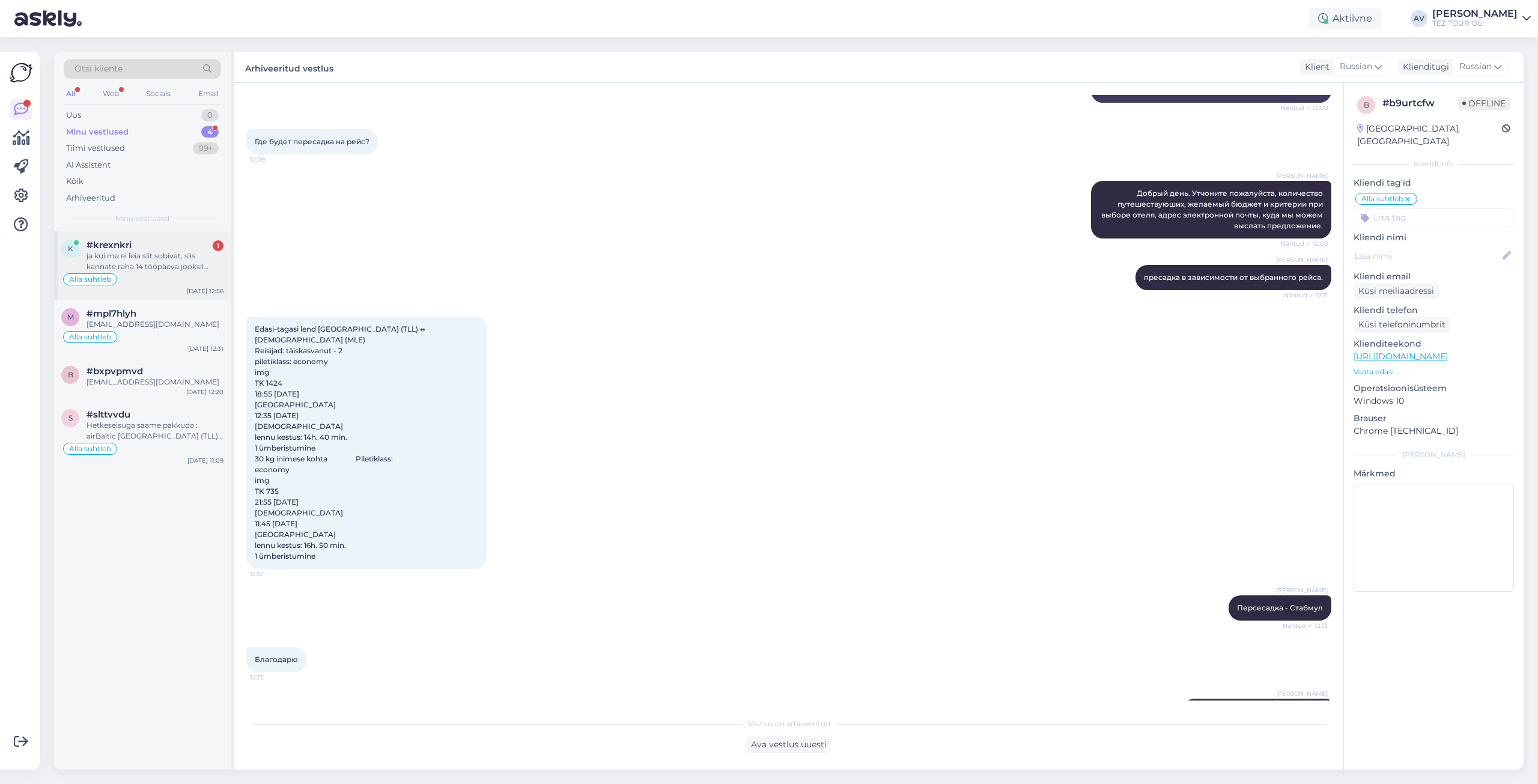
click at [168, 259] on div "ja kui ma ei leia siit sobivat, siis kannate raha 14 tööpäeva jooksil tagasi ?" at bounding box center [155, 261] width 137 height 22
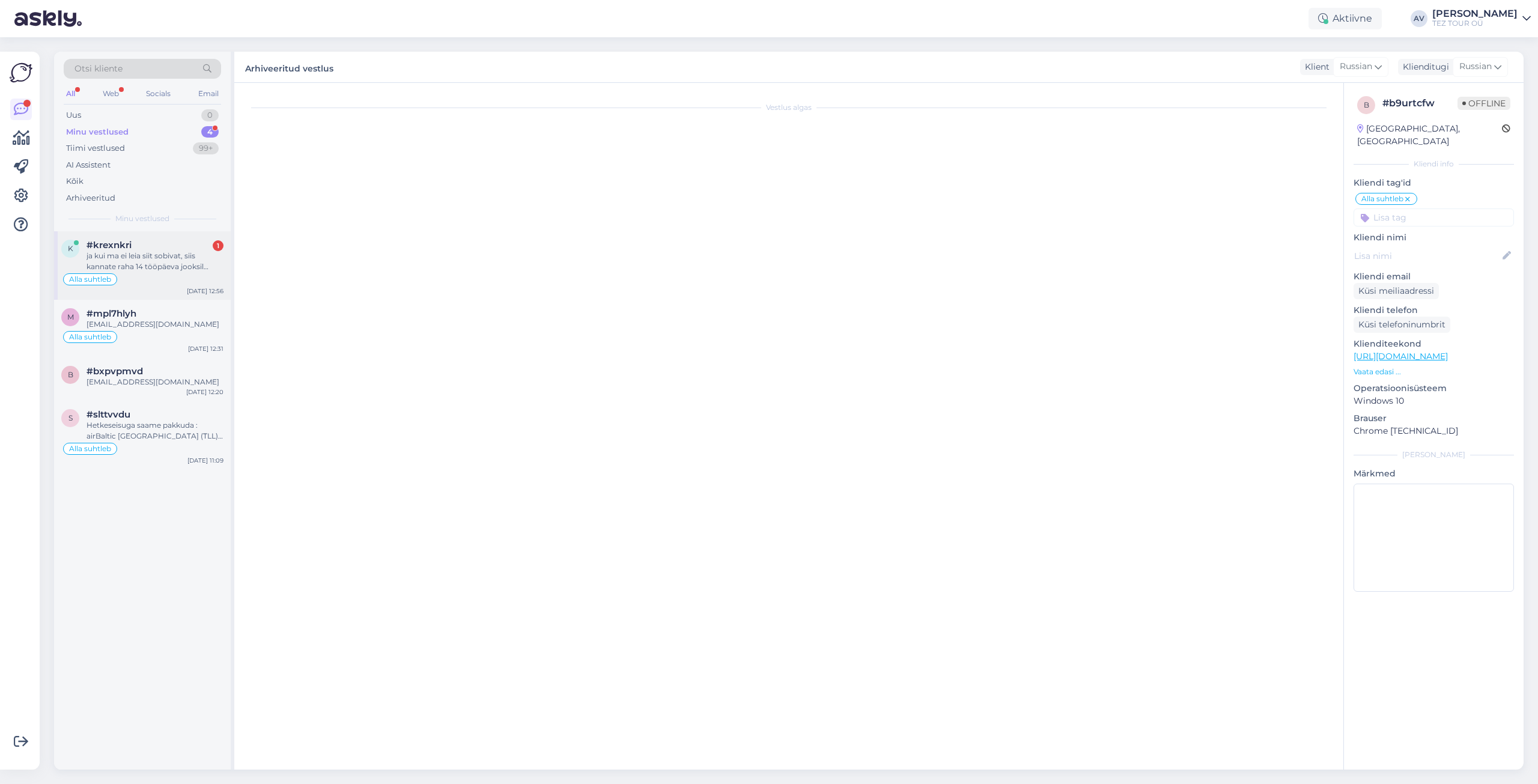
scroll to position [0, 0]
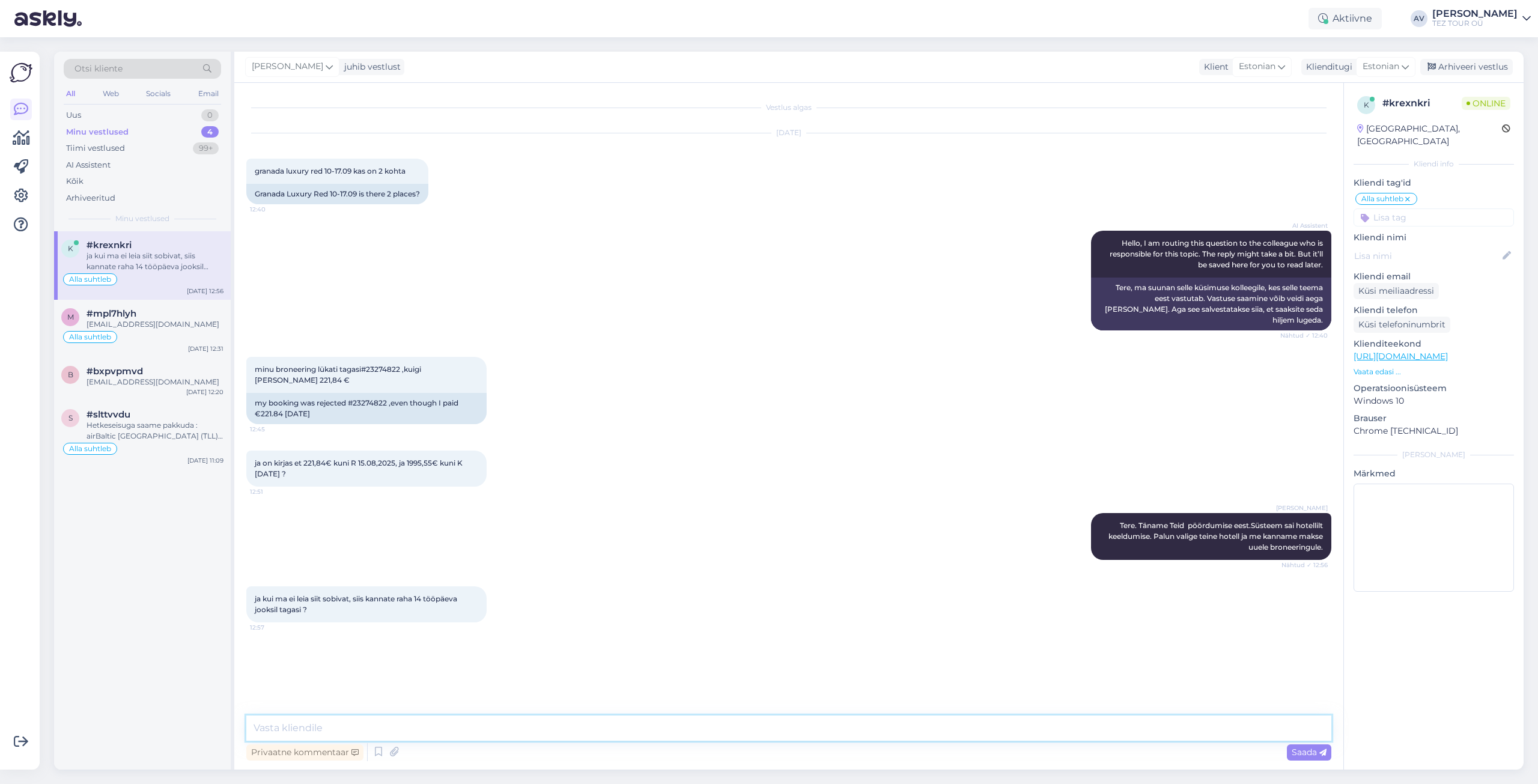
click at [451, 718] on textarea at bounding box center [789, 728] width 1085 height 26
paste textarea "Jah, muidugi, summa tagastatakse."
type textarea "Jah, muidugi, summa tagastatakse."
click at [1300, 751] on span "Saada" at bounding box center [1309, 752] width 35 height 11
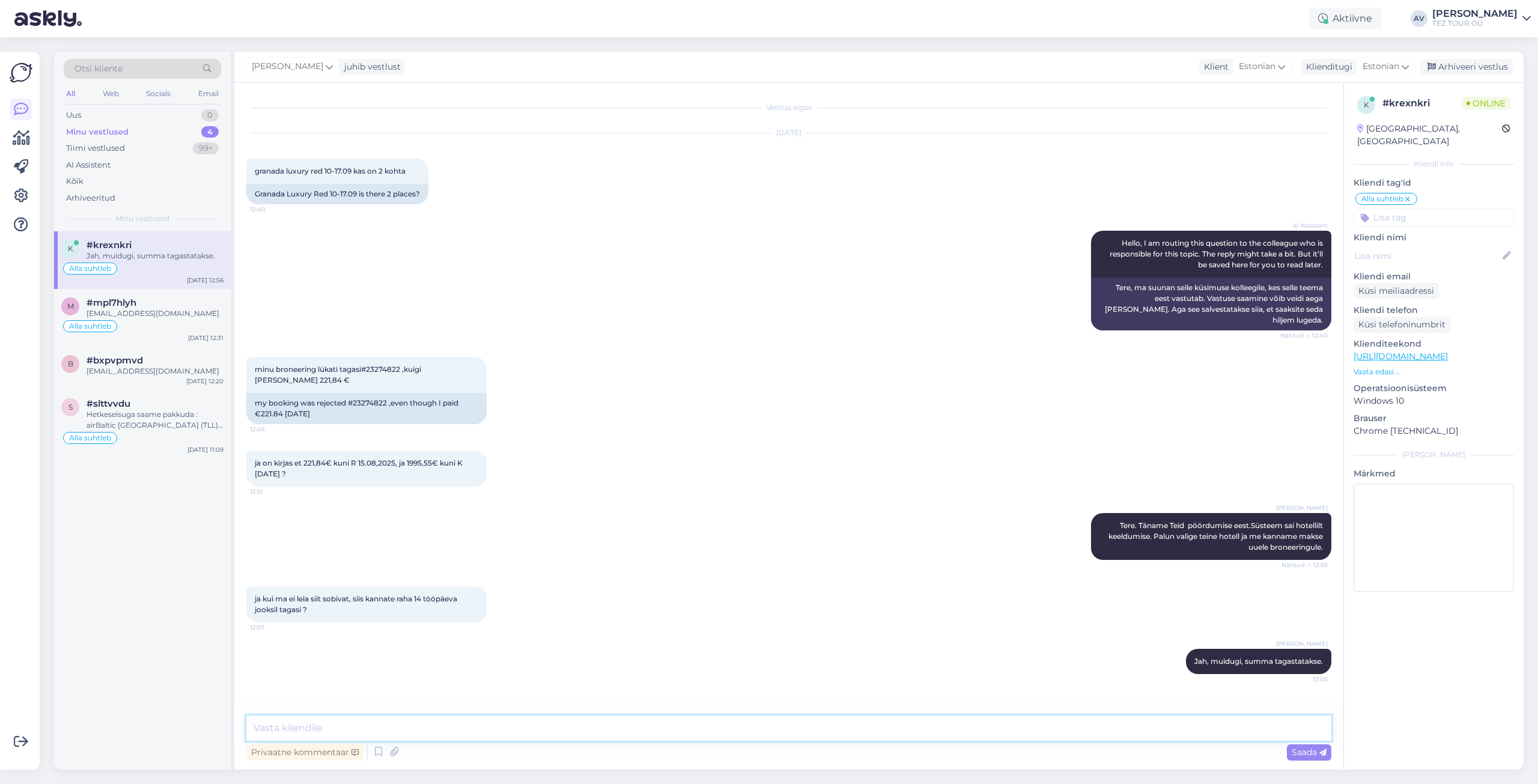
click at [594, 720] on textarea at bounding box center [789, 728] width 1085 height 26
paste textarea "Kui hotell on valitud ja broneering tehtud, palun kirjutage aadressile [EMAIL_A…"
type textarea "Kui hotell on valitud ja broneering tehtud, palun kirjutage aadressile [EMAIL_A…"
